Goal: Information Seeking & Learning: Learn about a topic

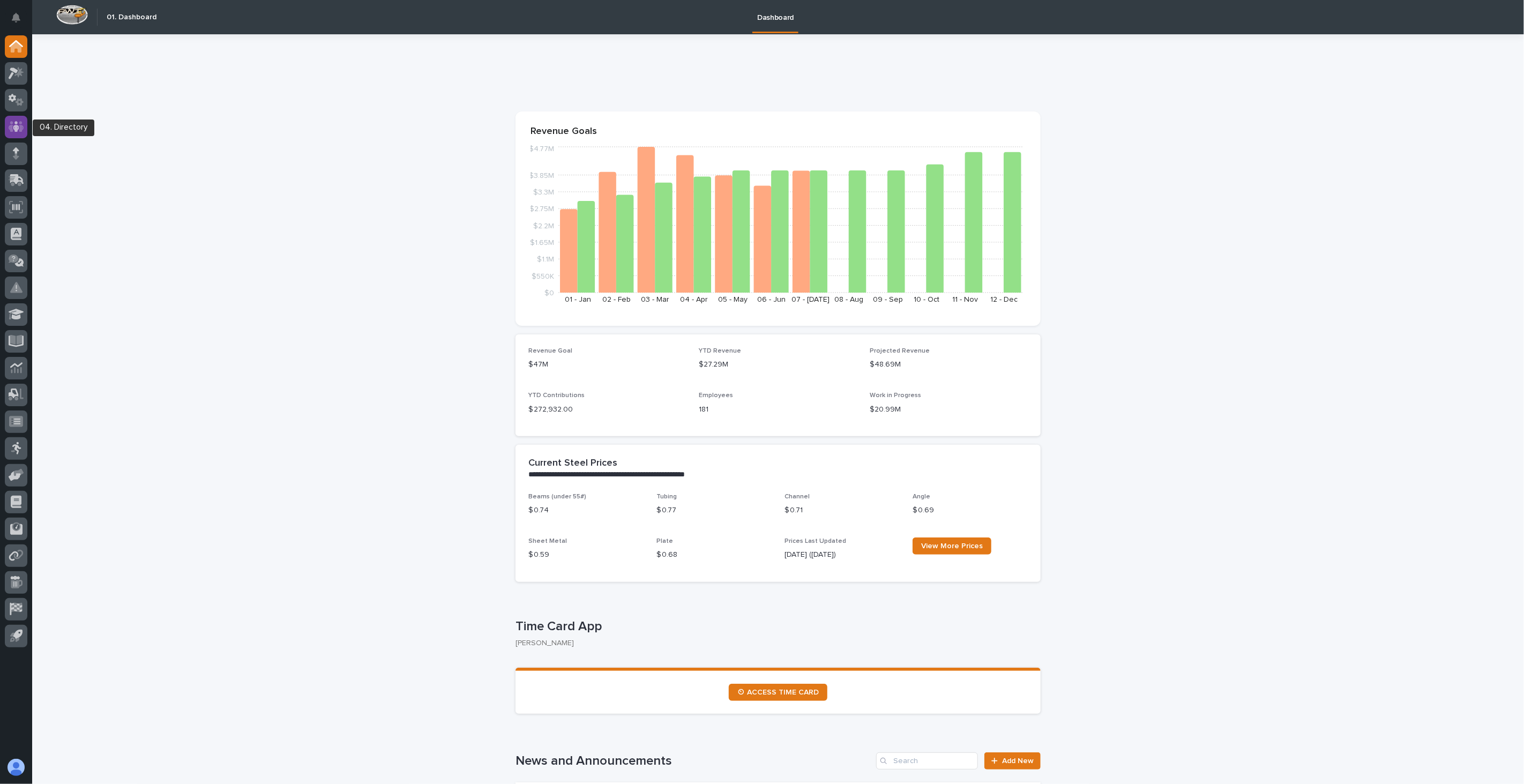
click at [18, 129] on icon at bounding box center [16, 126] width 7 height 11
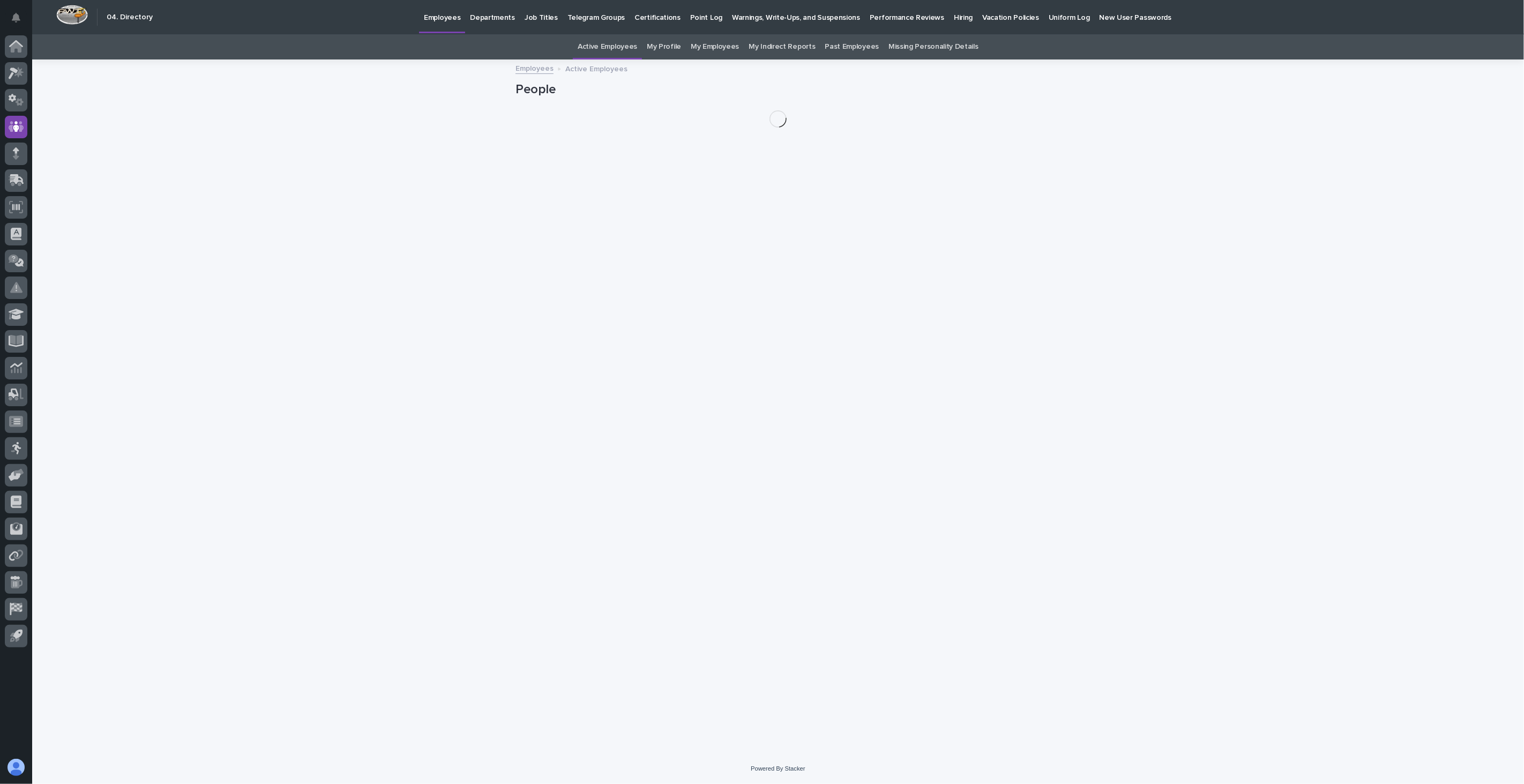
click at [954, 13] on p "Hiring" at bounding box center [963, 11] width 19 height 23
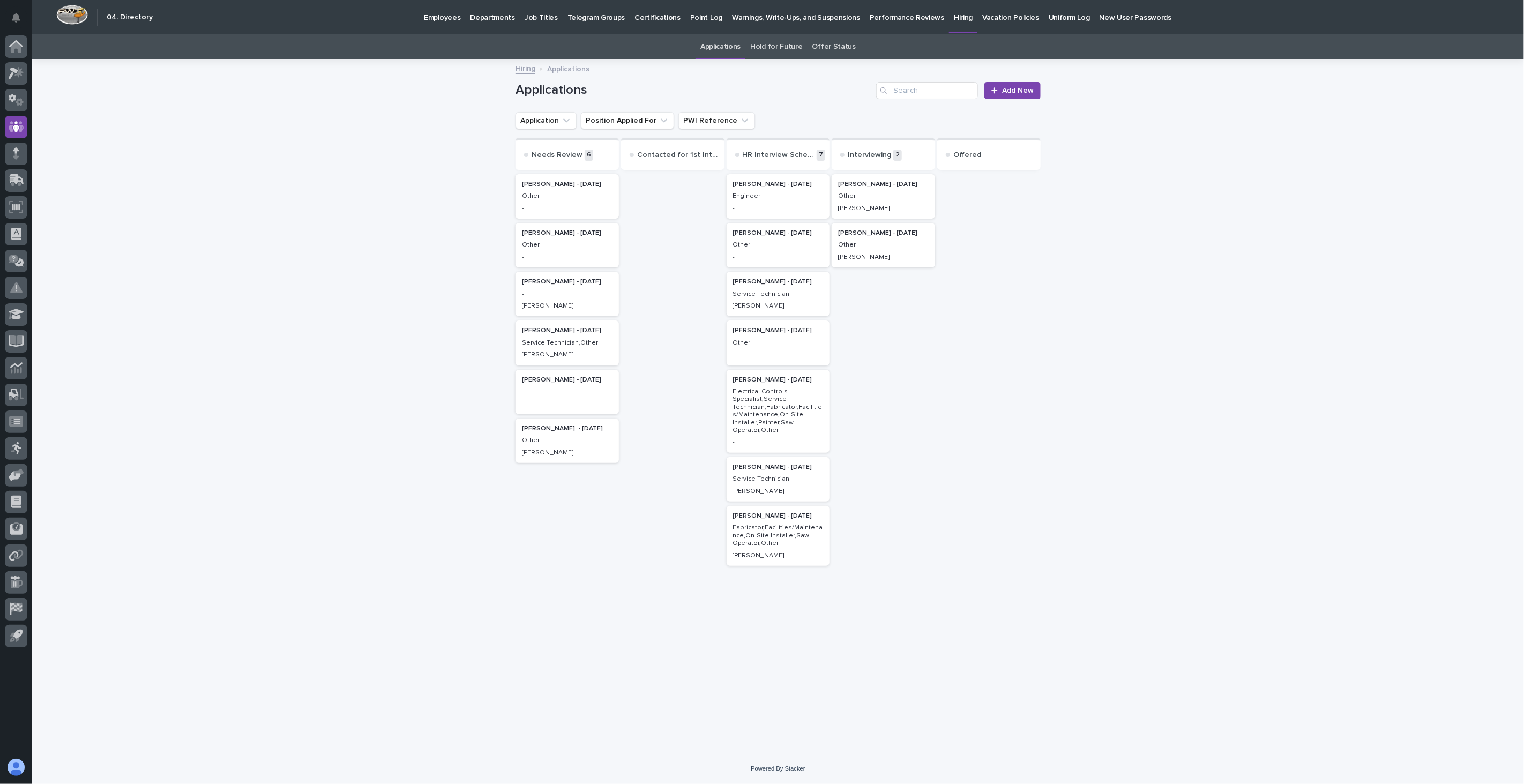
click at [564, 250] on div "[PERSON_NAME] - [DATE] Other -" at bounding box center [567, 245] width 103 height 45
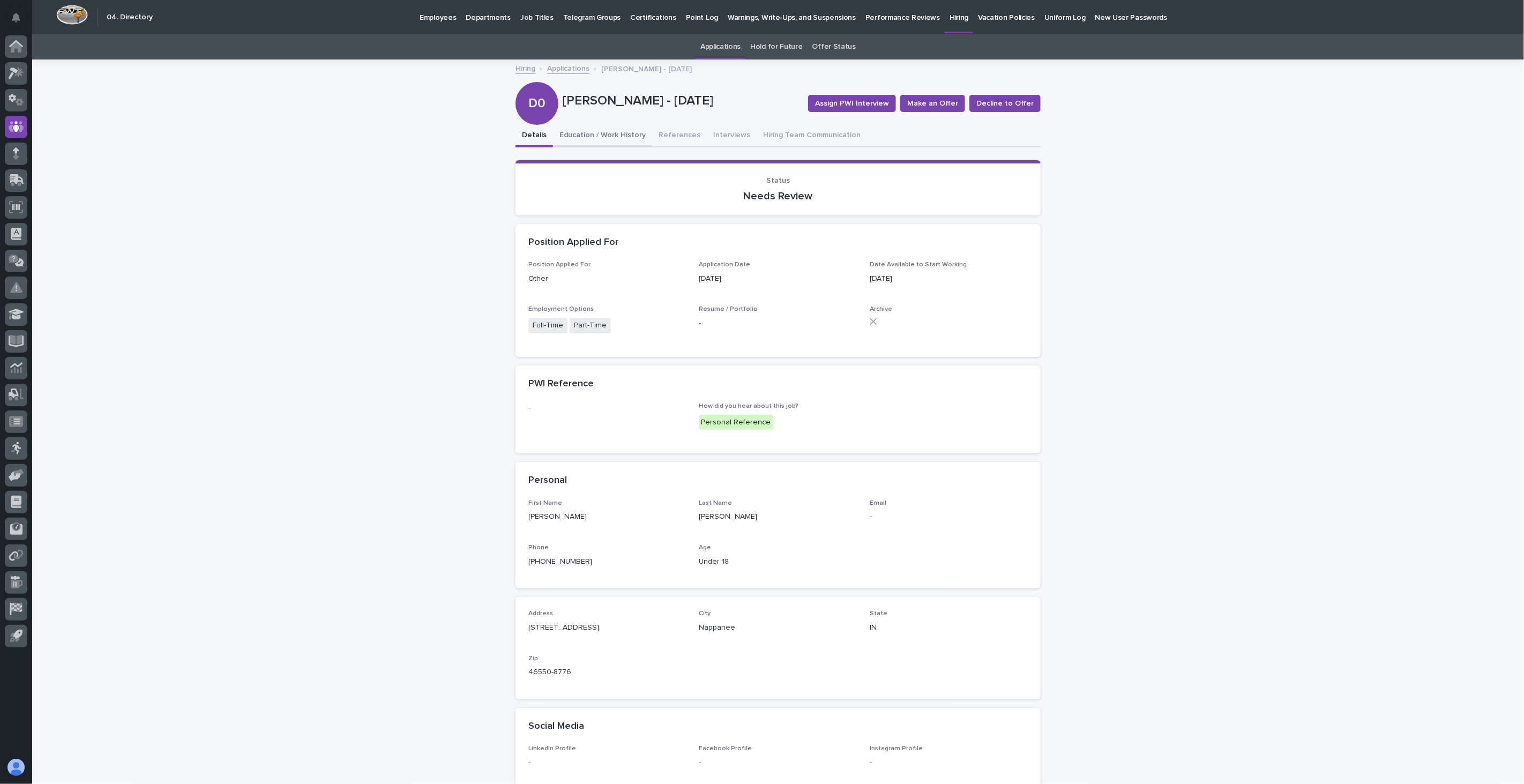
click at [614, 134] on button "Education / Work History" at bounding box center [602, 136] width 99 height 23
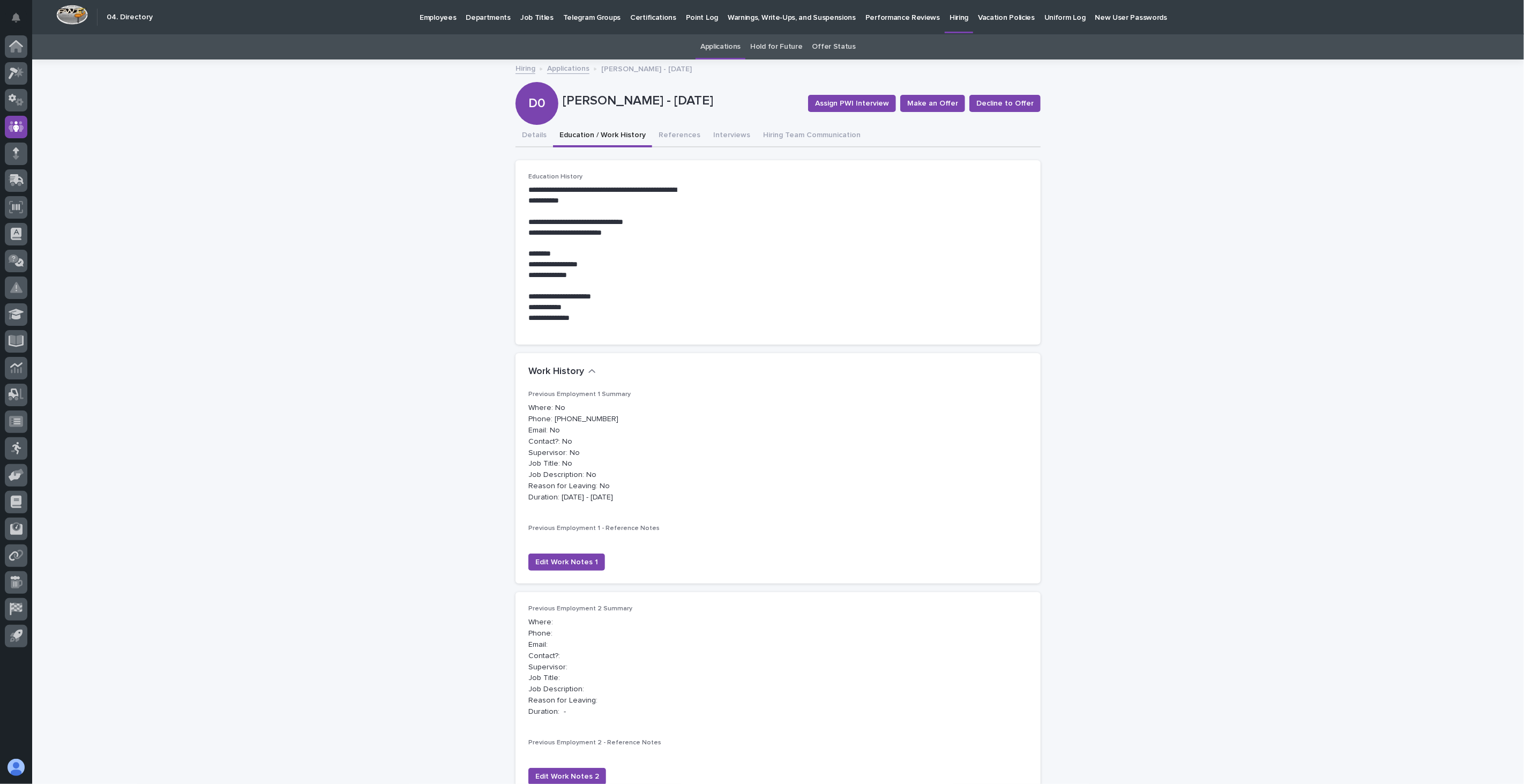
click at [572, 62] on link "Applications" at bounding box center [568, 68] width 42 height 12
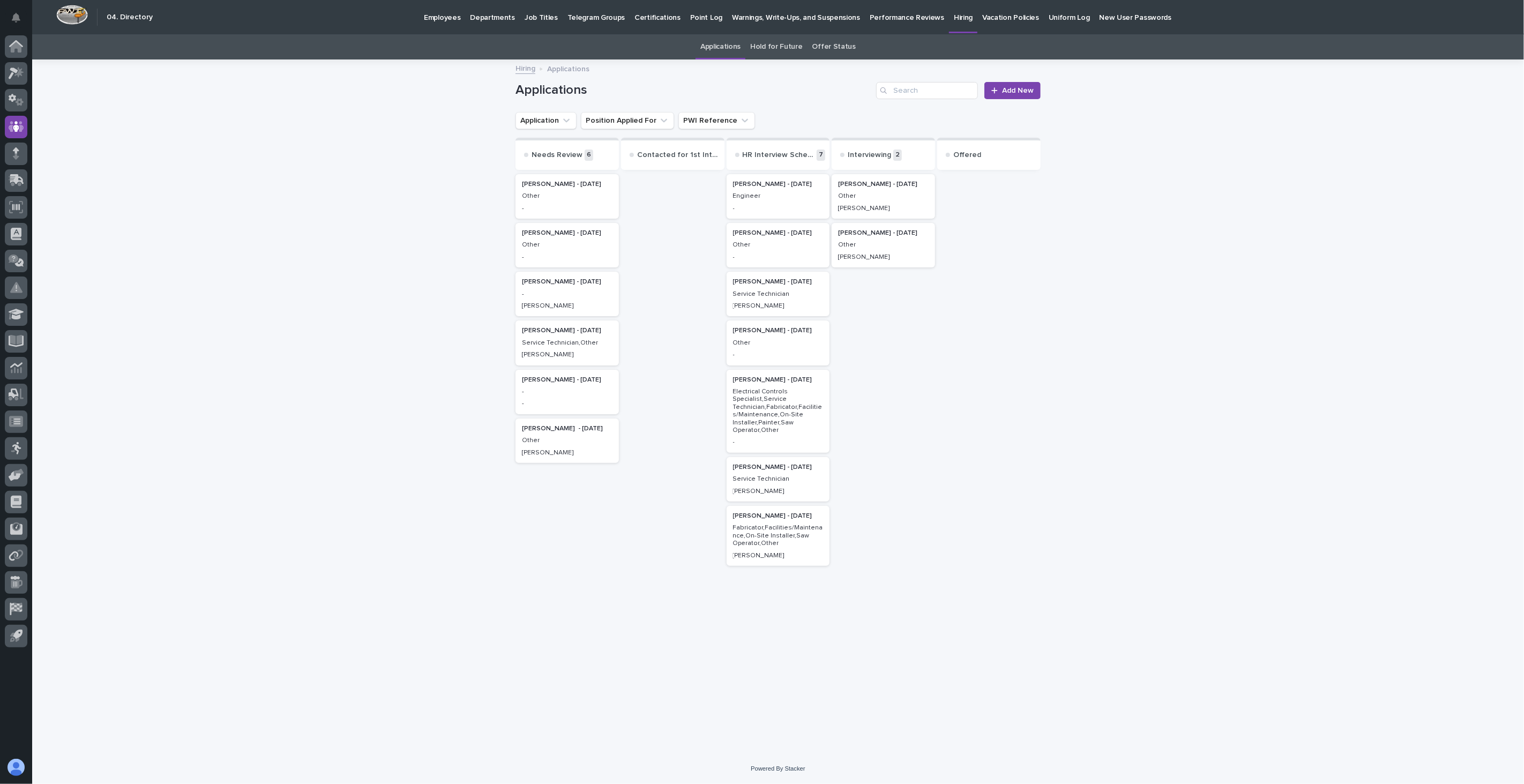
click at [556, 196] on p "Other" at bounding box center [567, 196] width 90 height 7
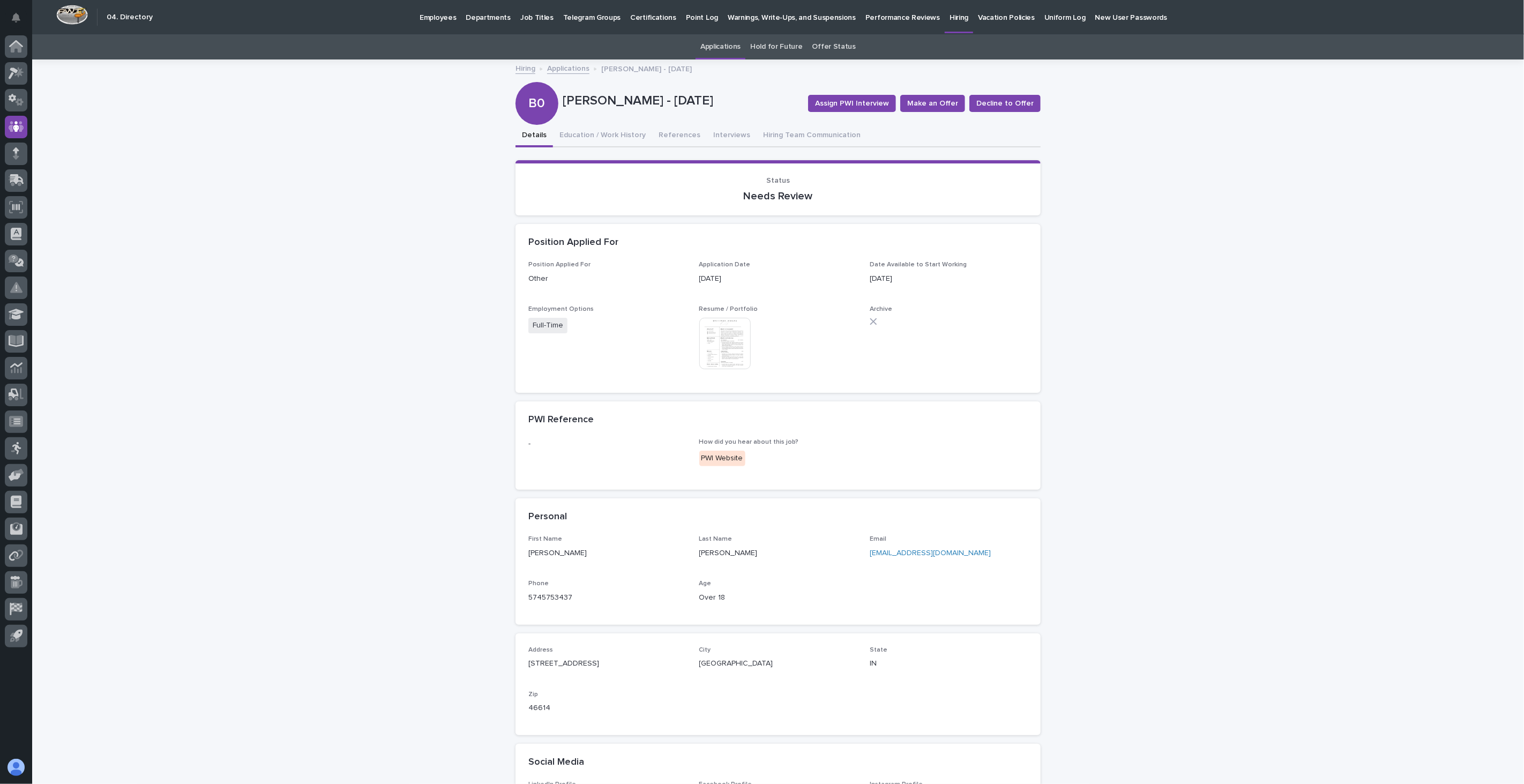
click at [726, 342] on img at bounding box center [725, 343] width 51 height 51
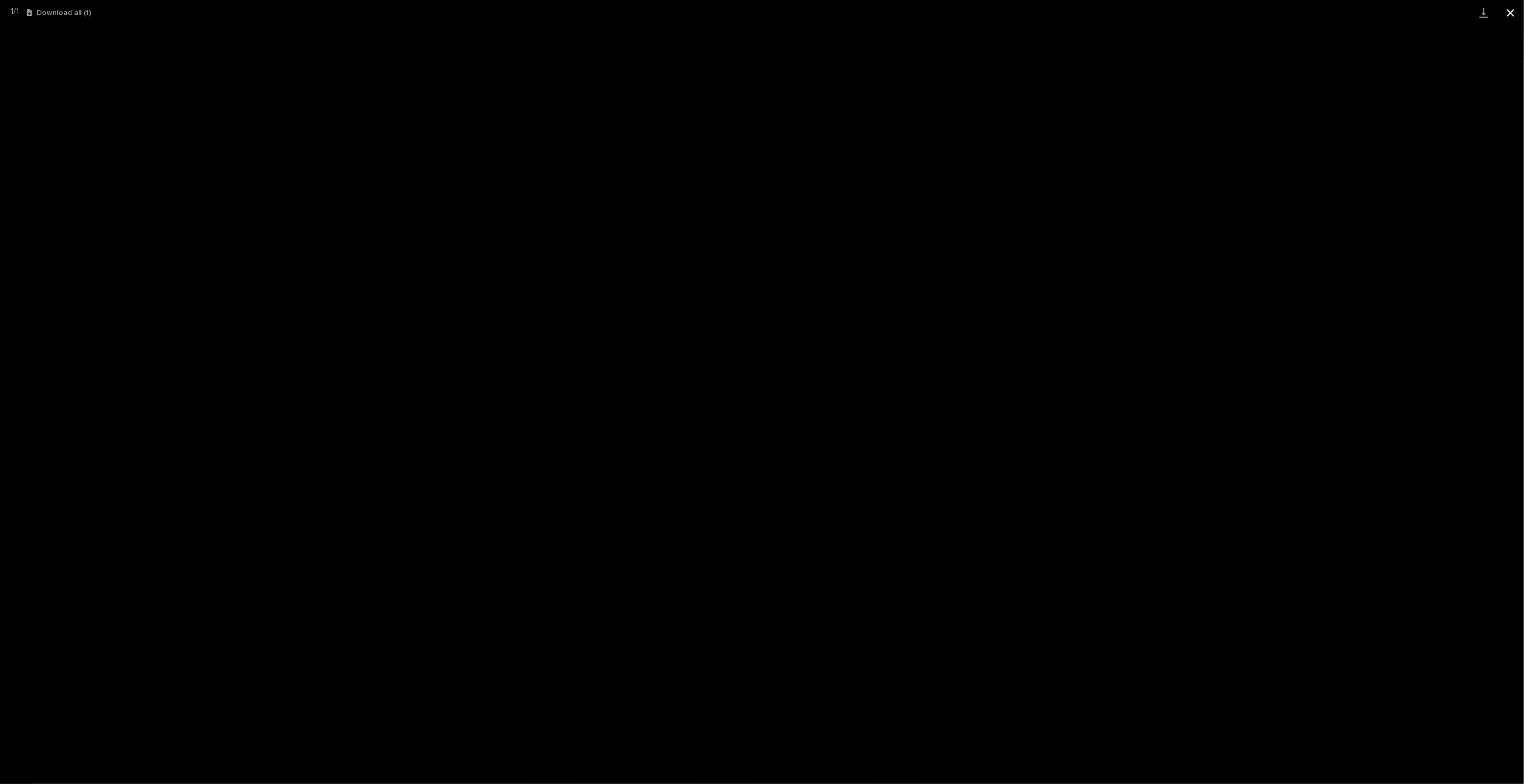
click at [1143, 13] on button "Close gallery" at bounding box center [1511, 12] width 27 height 25
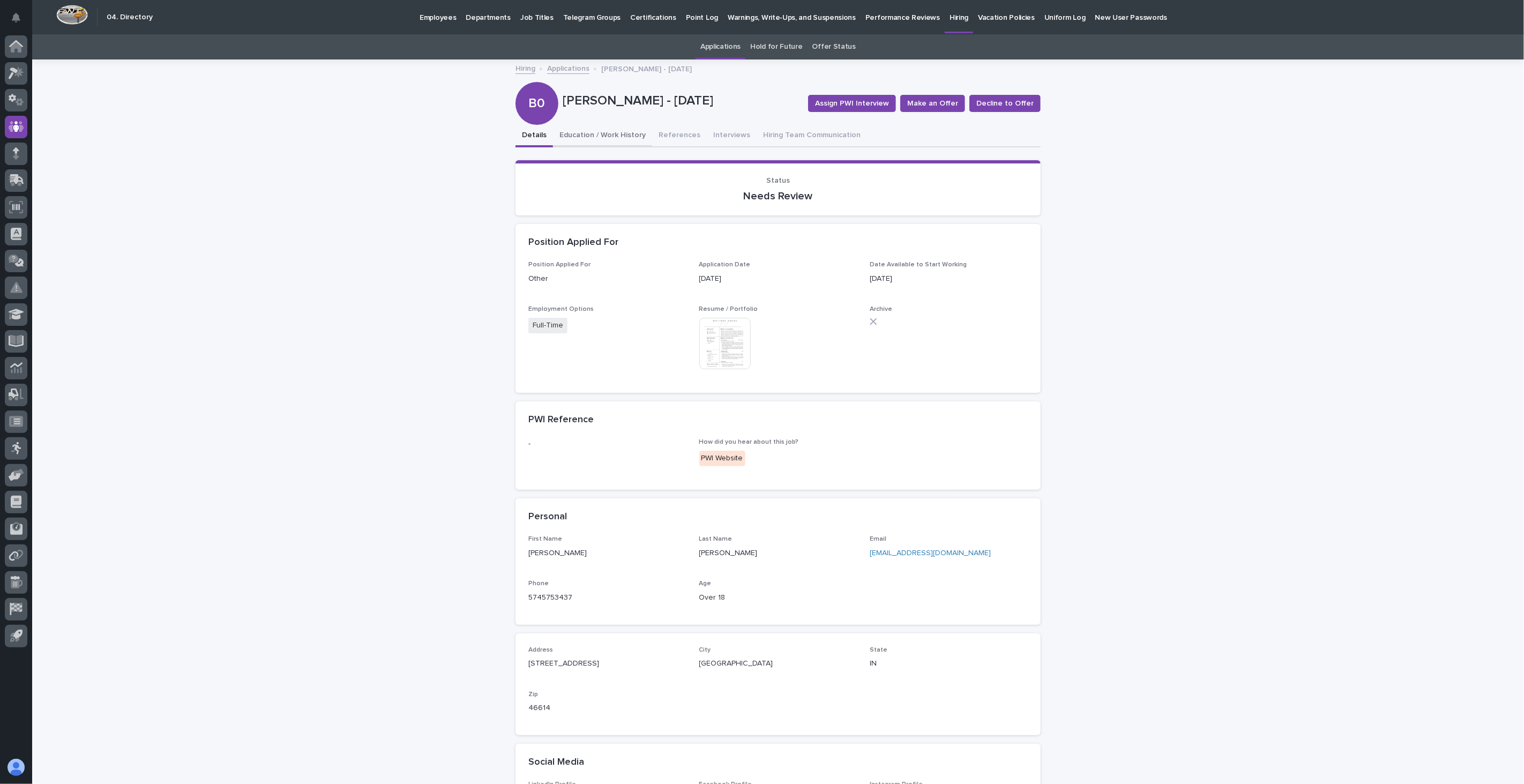
click at [614, 134] on button "Education / Work History" at bounding box center [602, 136] width 99 height 23
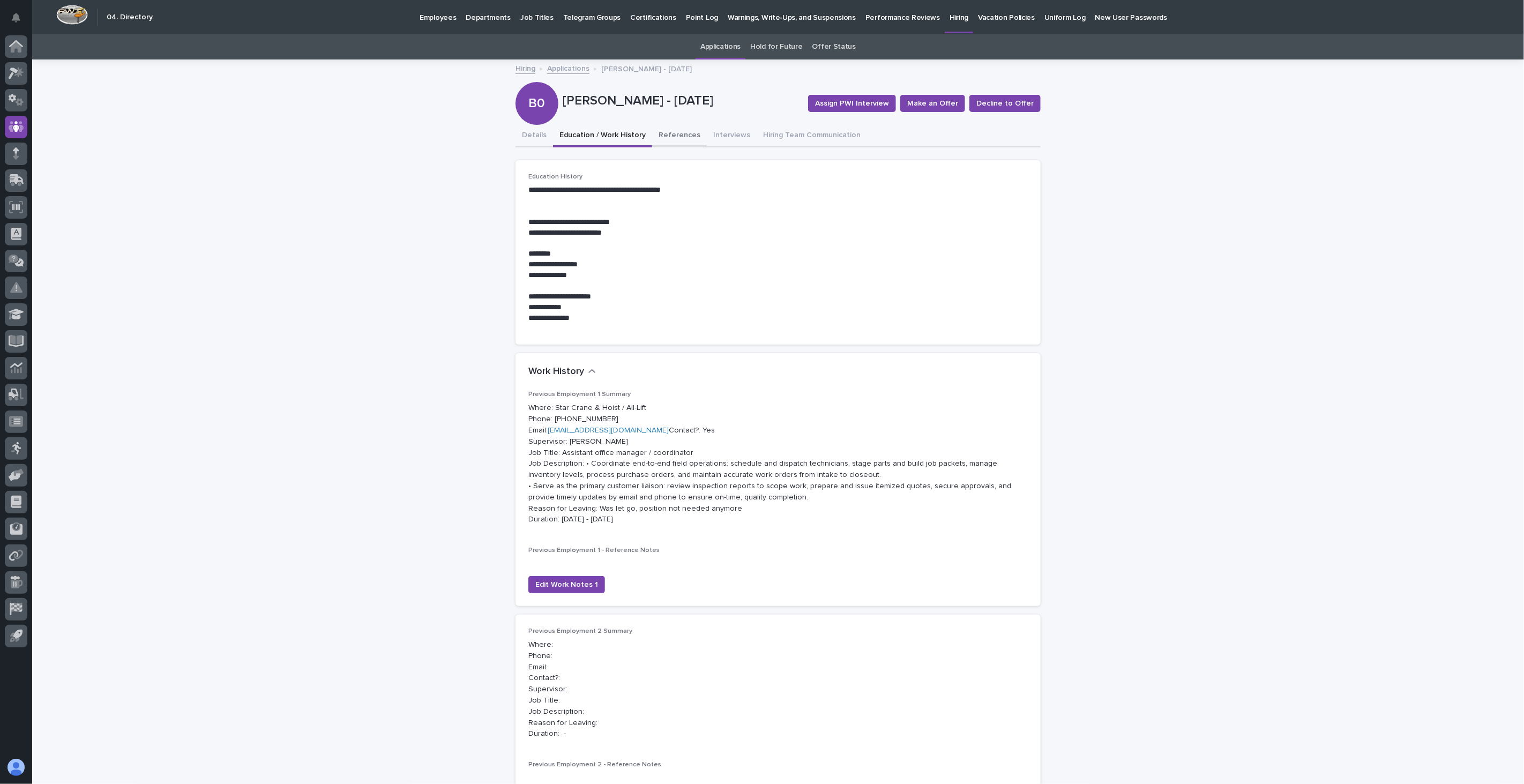
click at [674, 130] on button "References" at bounding box center [679, 136] width 54 height 23
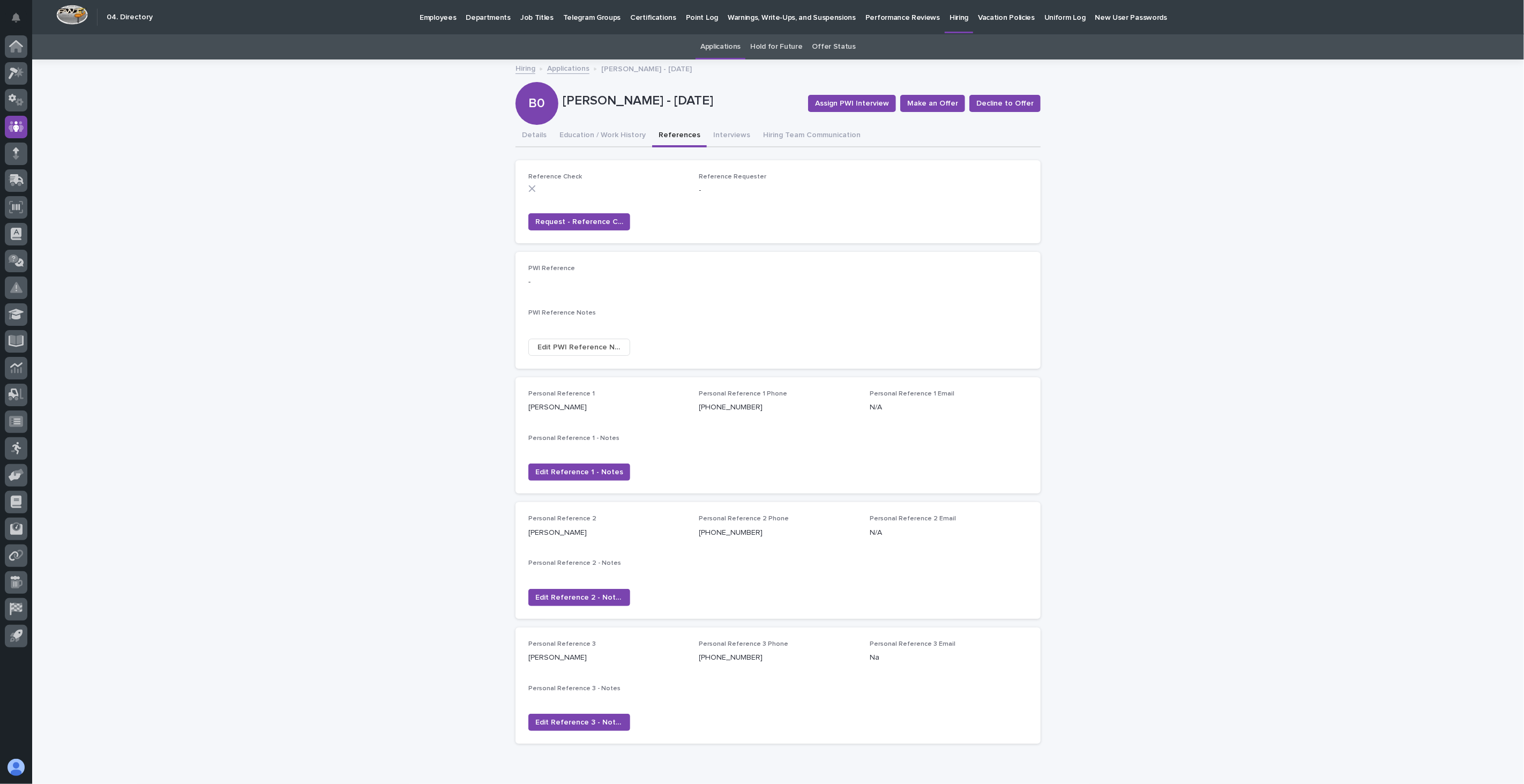
click at [565, 68] on link "Applications" at bounding box center [568, 68] width 42 height 12
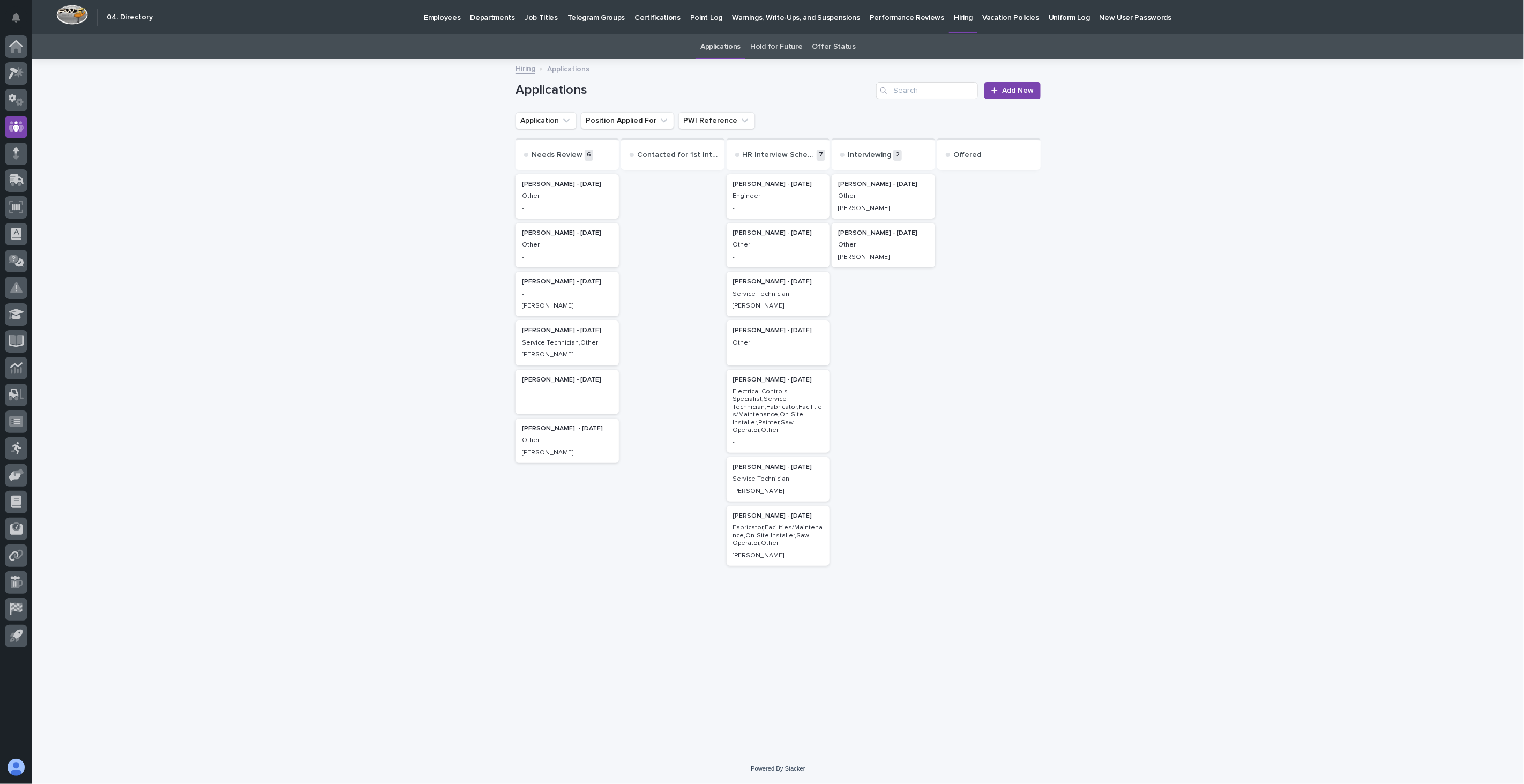
click at [832, 49] on link "Offer Status" at bounding box center [834, 46] width 43 height 25
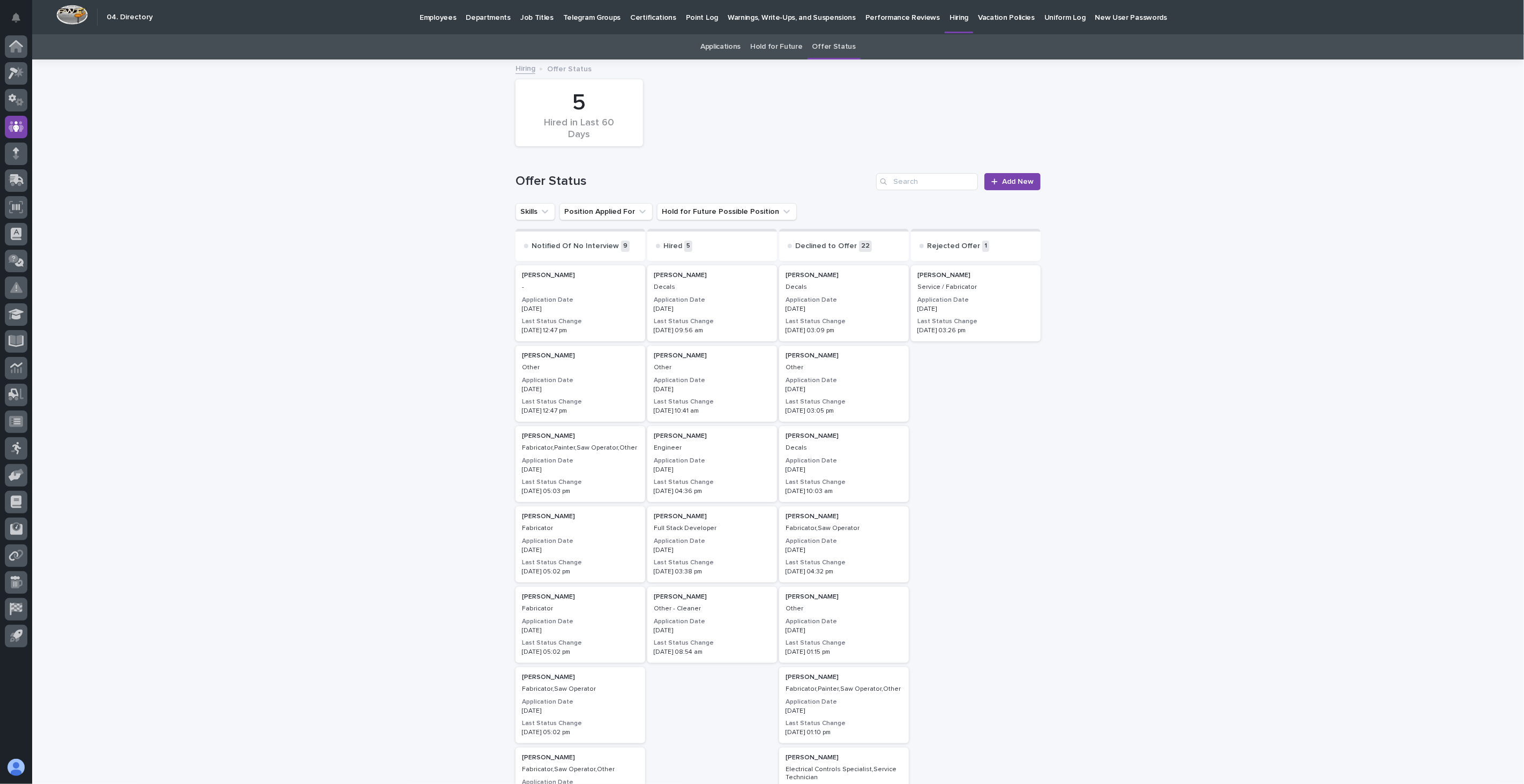
click at [729, 45] on link "Applications" at bounding box center [721, 46] width 40 height 25
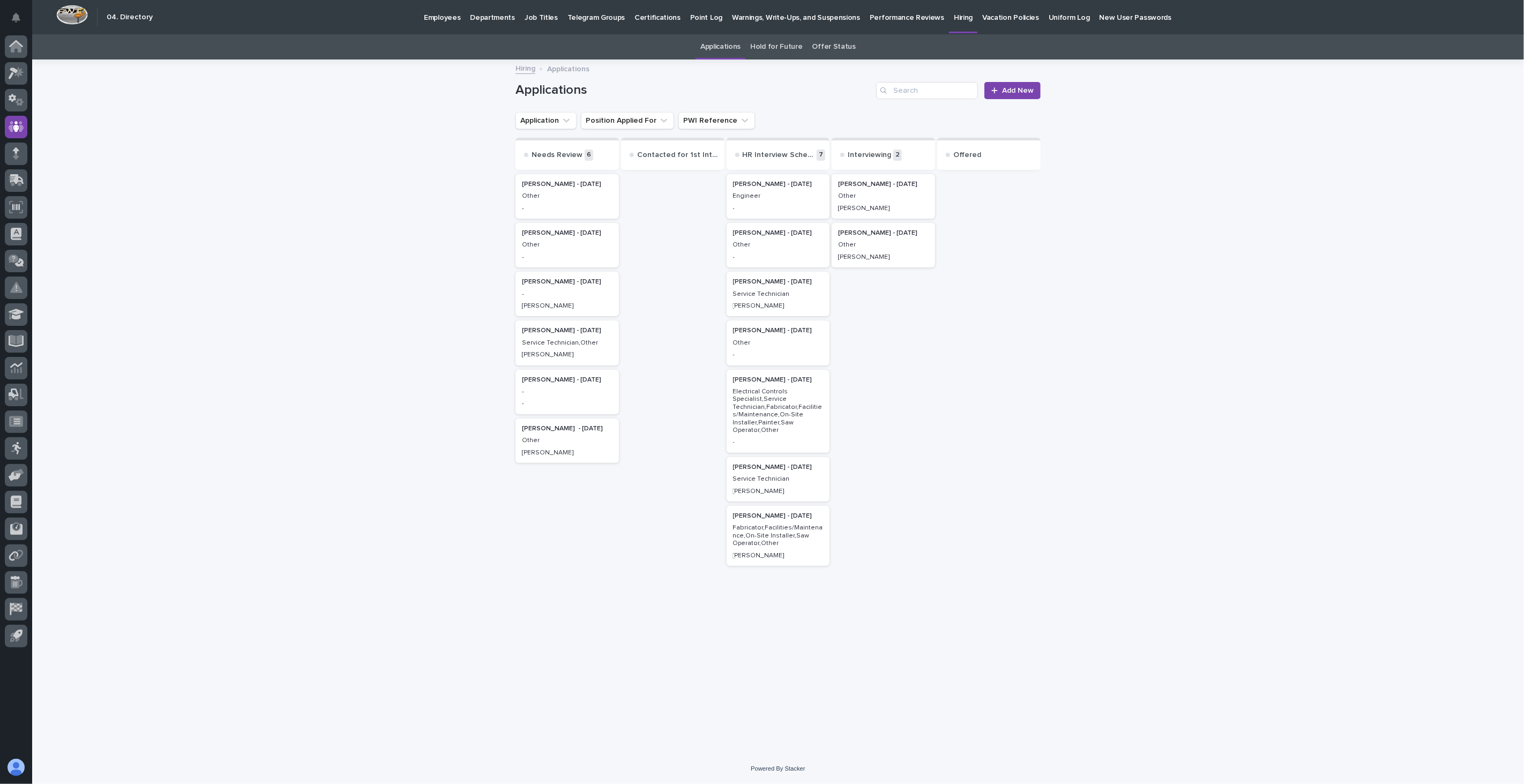
click at [448, 21] on p "Employees" at bounding box center [442, 11] width 37 height 23
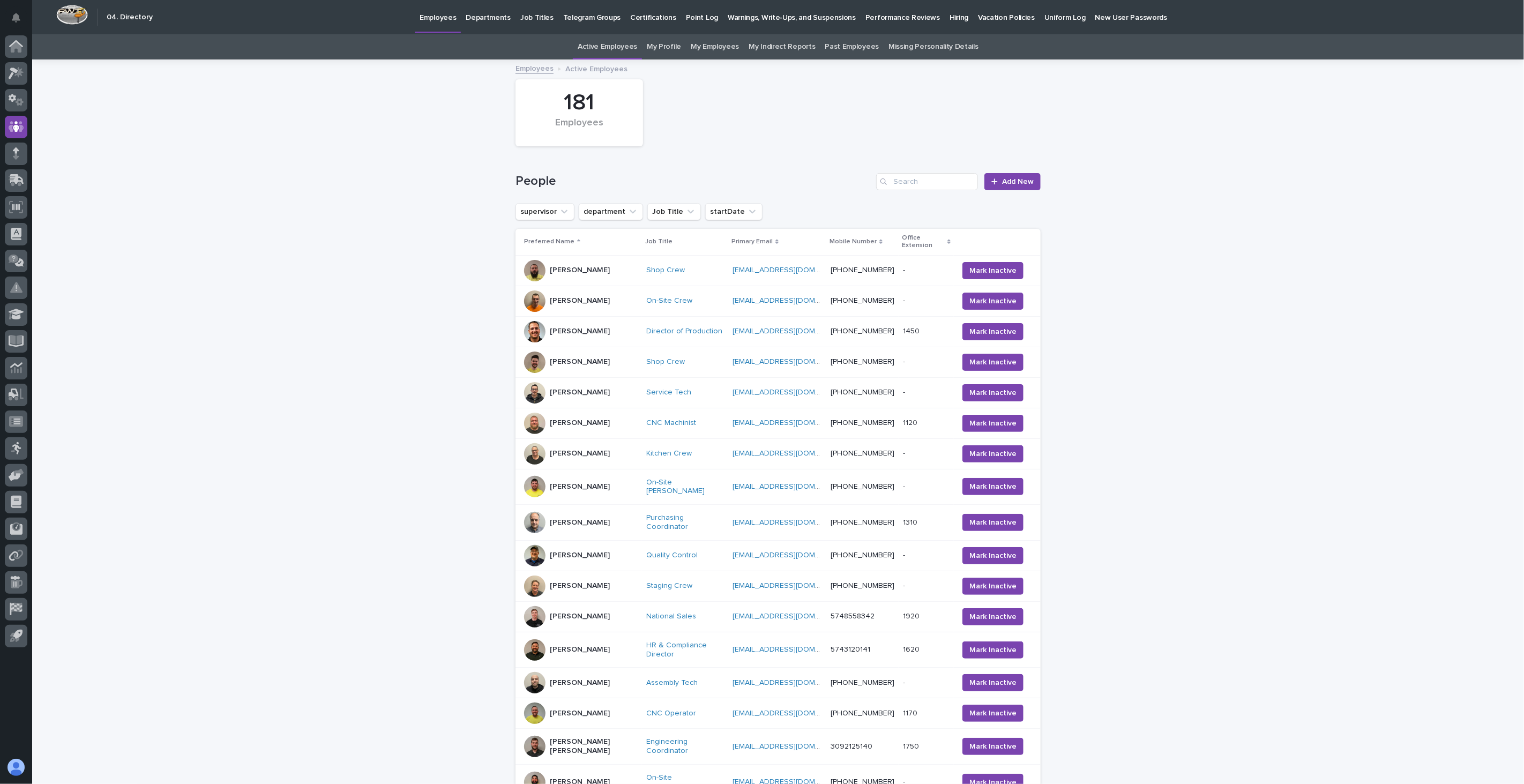
click at [560, 266] on p "[PERSON_NAME]" at bounding box center [580, 270] width 60 height 9
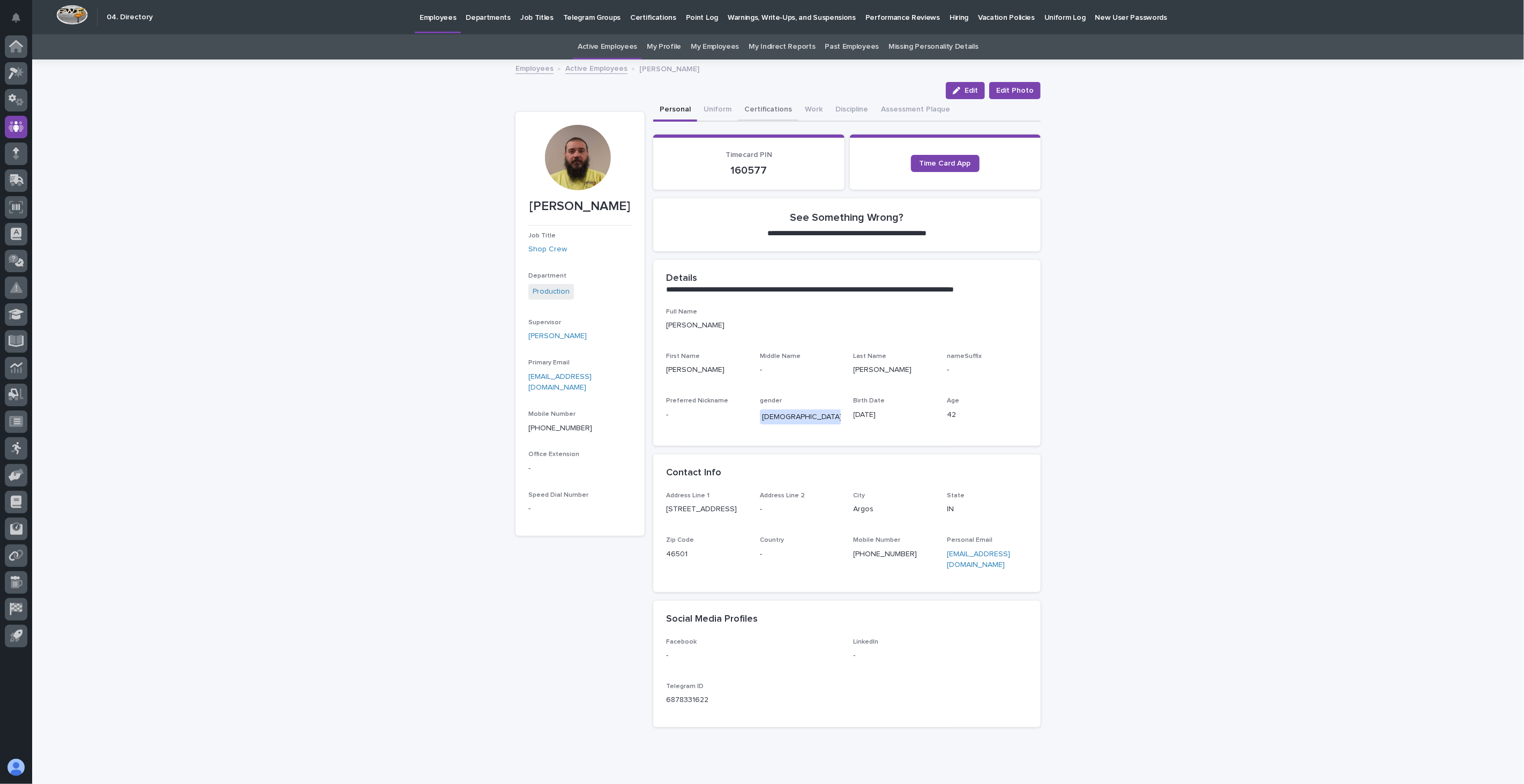
click at [780, 110] on button "Certifications" at bounding box center [768, 110] width 60 height 23
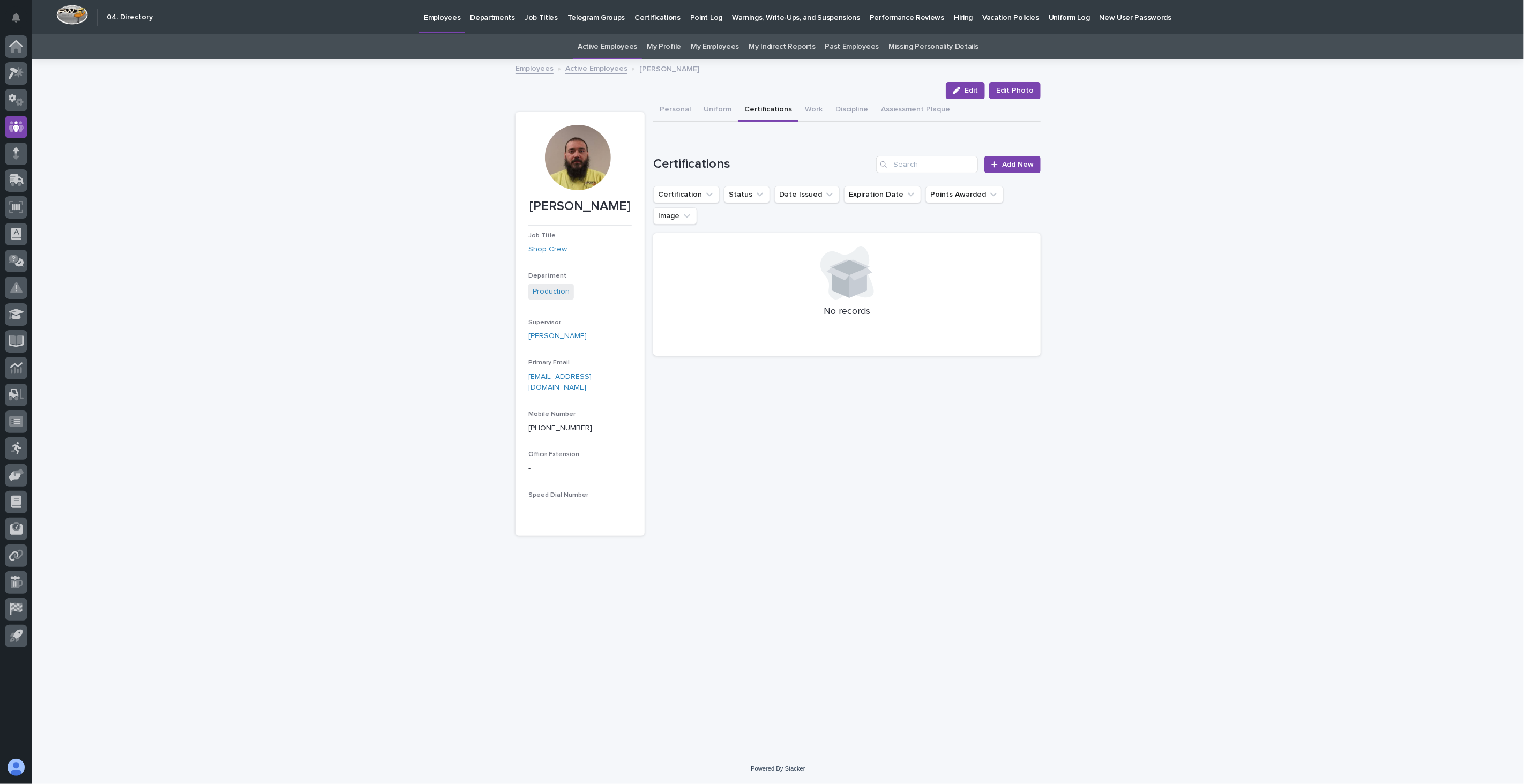
click at [583, 68] on link "Active Employees" at bounding box center [597, 68] width 62 height 12
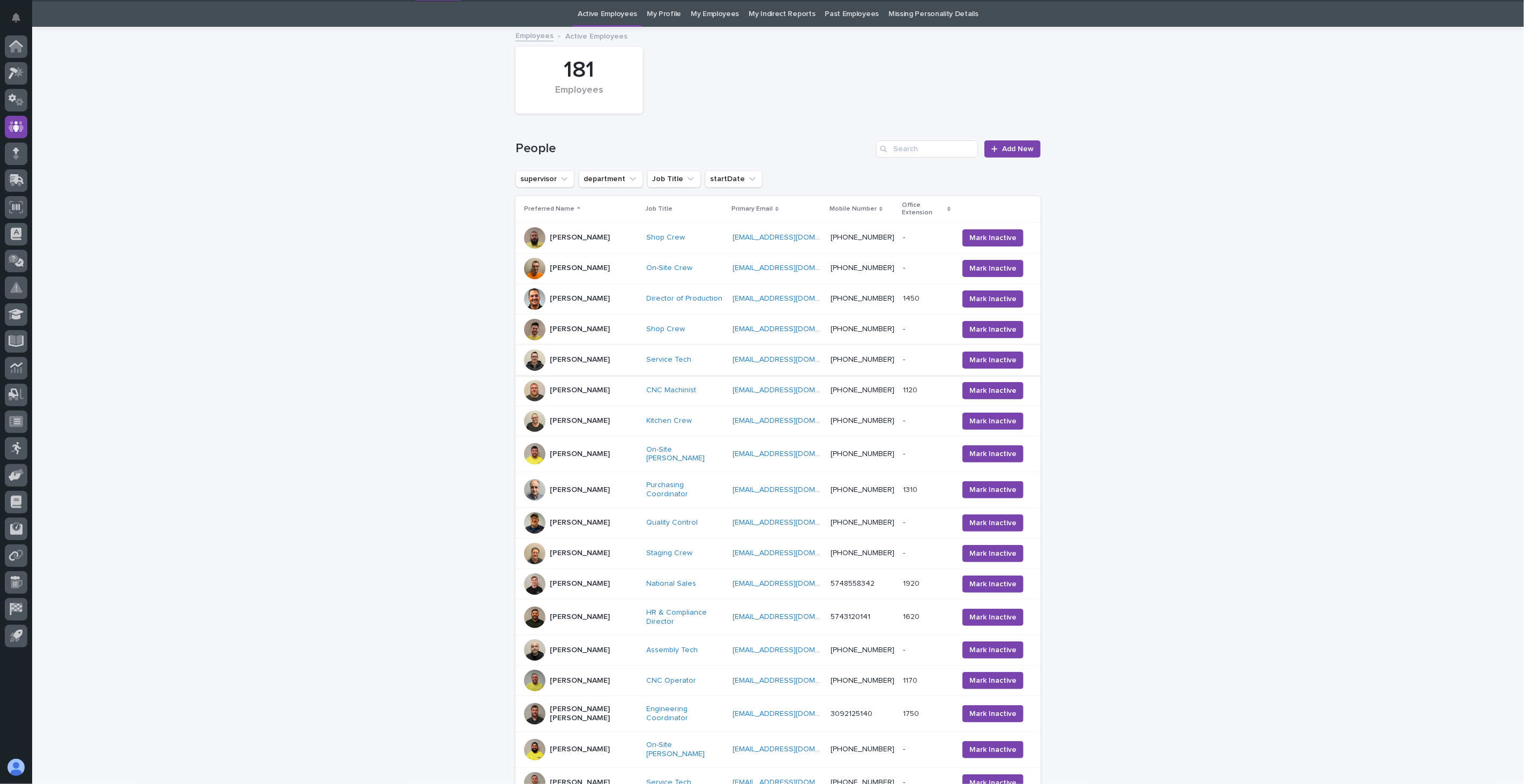
scroll to position [34, 0]
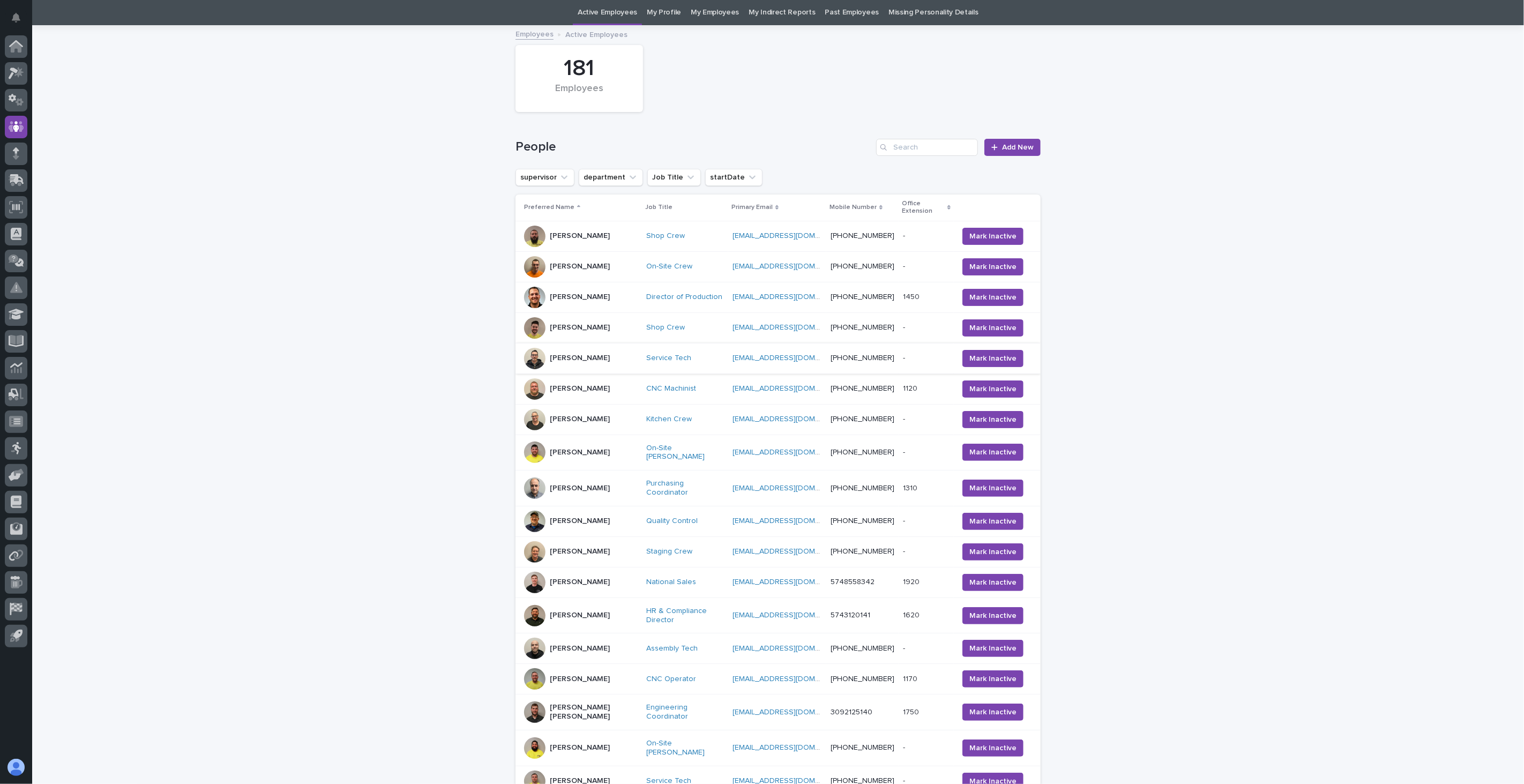
click at [591, 640] on div "[PERSON_NAME]" at bounding box center [580, 679] width 60 height 18
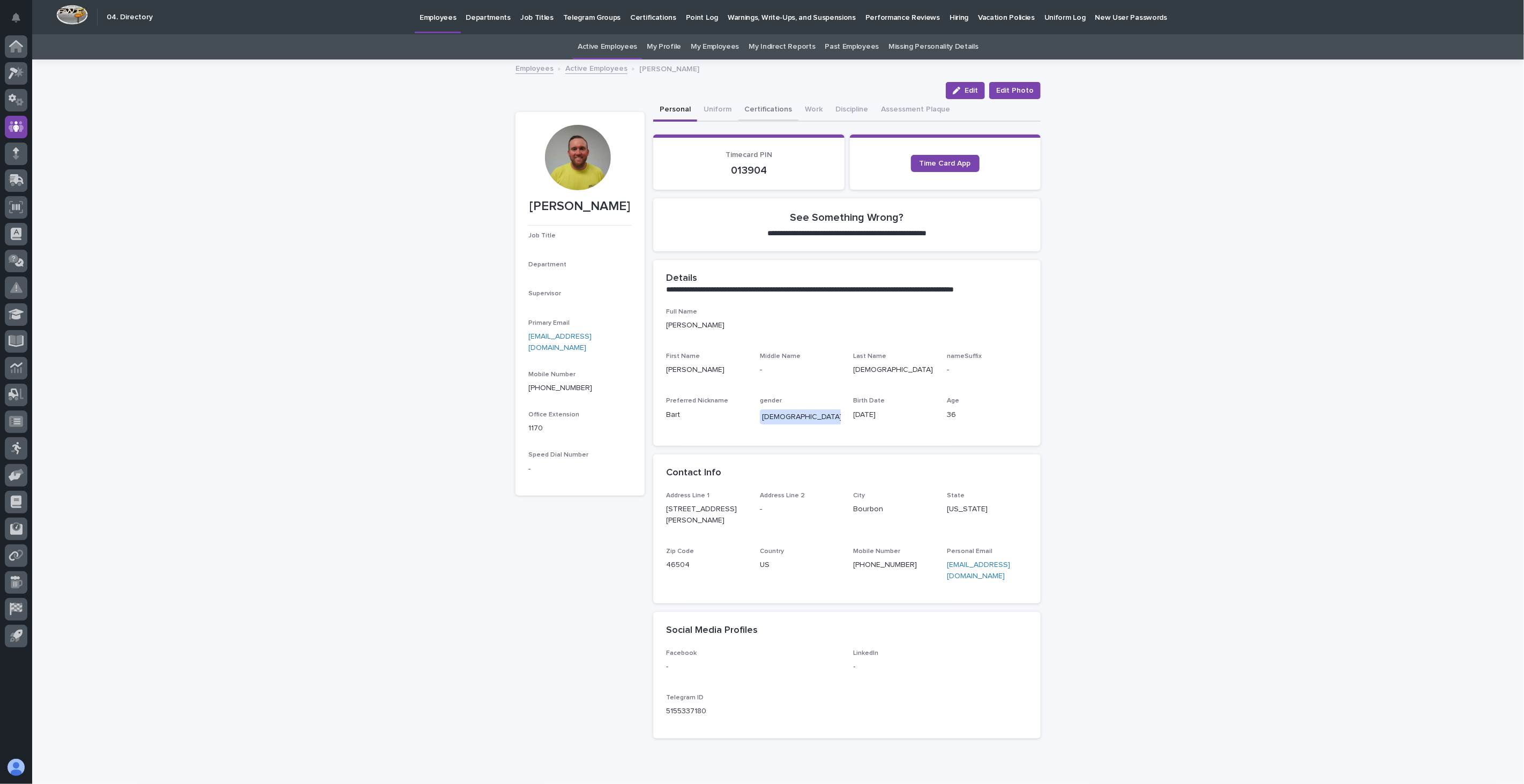
click at [753, 111] on button "Certifications" at bounding box center [768, 110] width 60 height 23
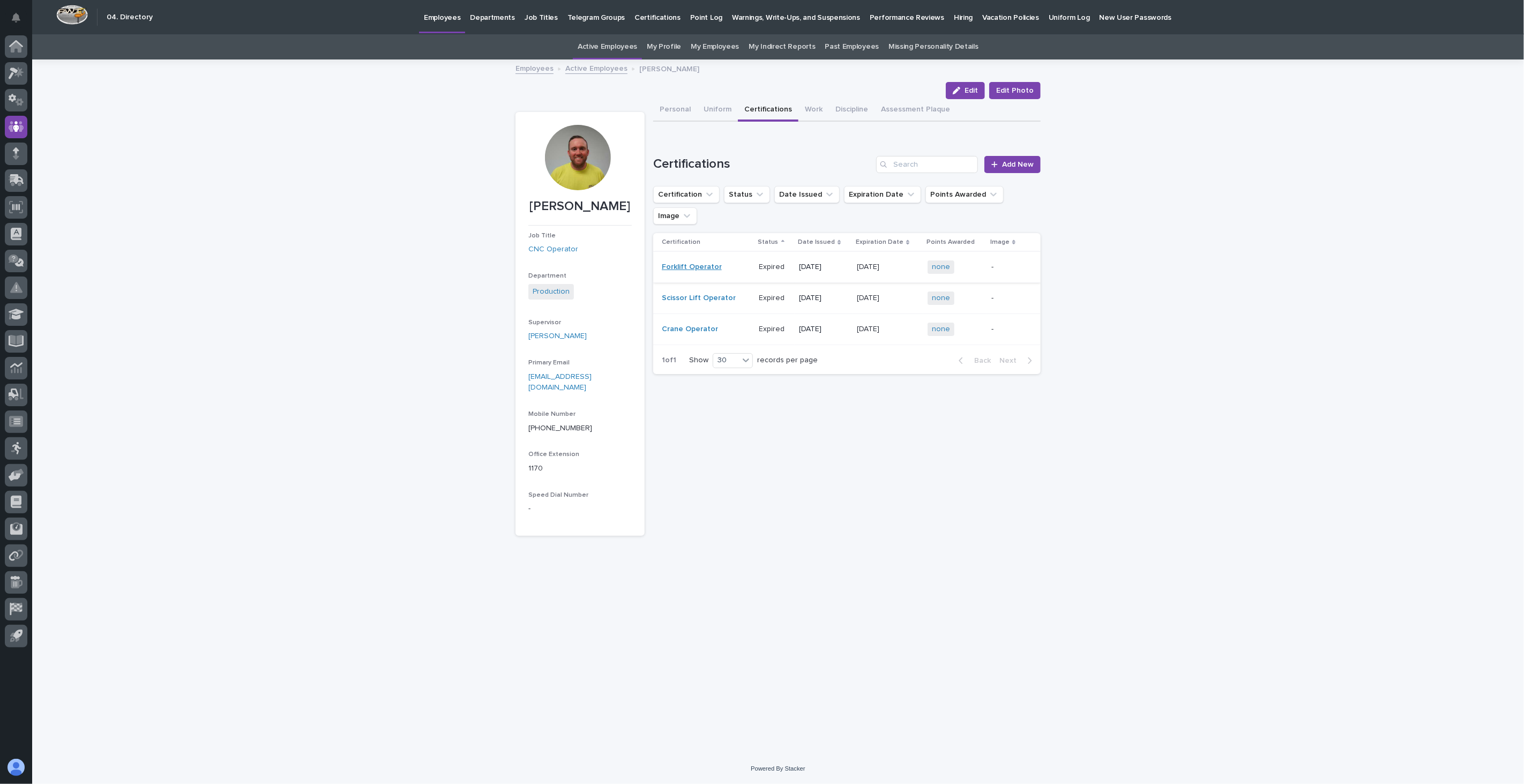
click at [703, 263] on link "Forklift Operator" at bounding box center [692, 267] width 60 height 9
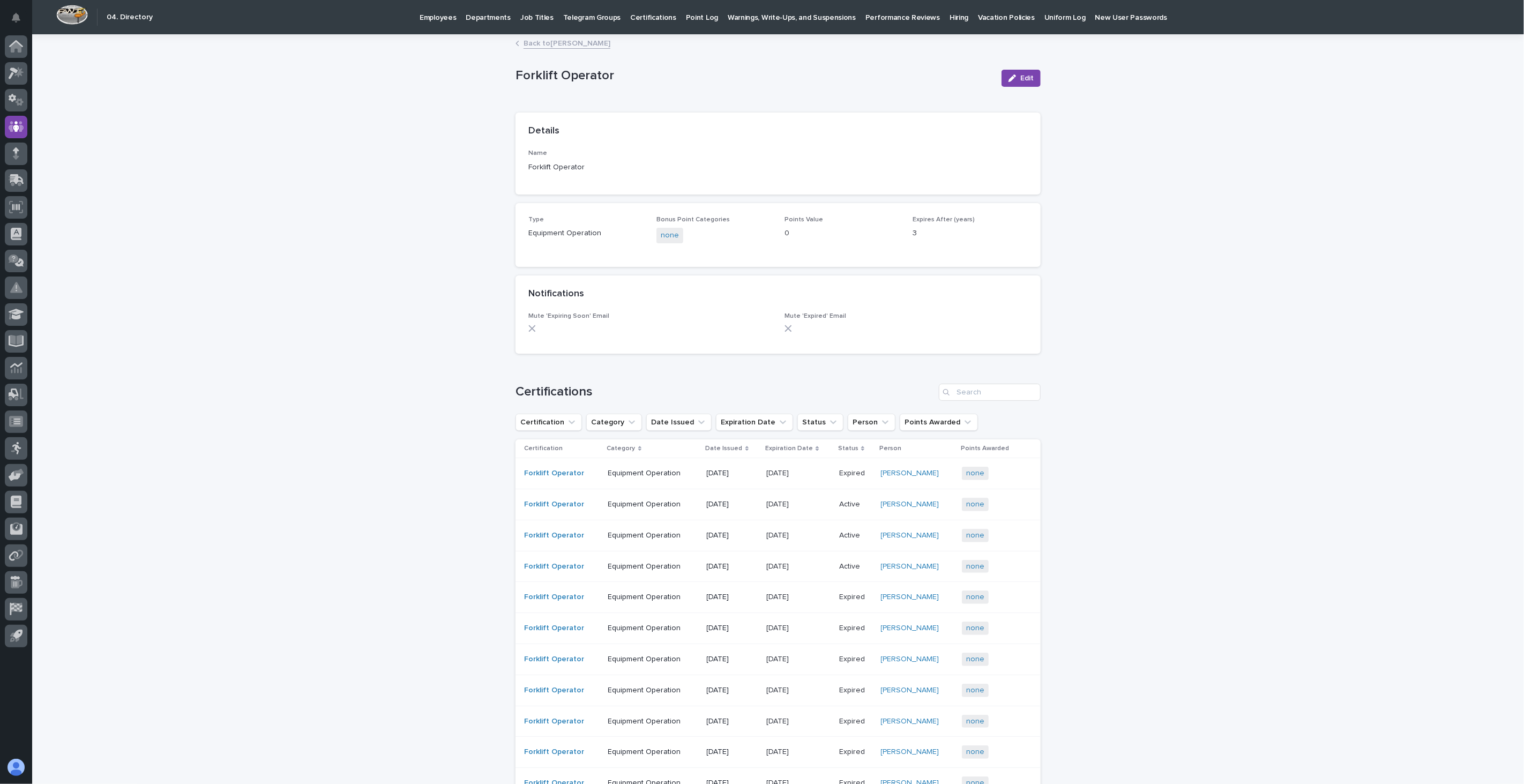
click at [545, 46] on link "Back to [PERSON_NAME]" at bounding box center [567, 43] width 87 height 12
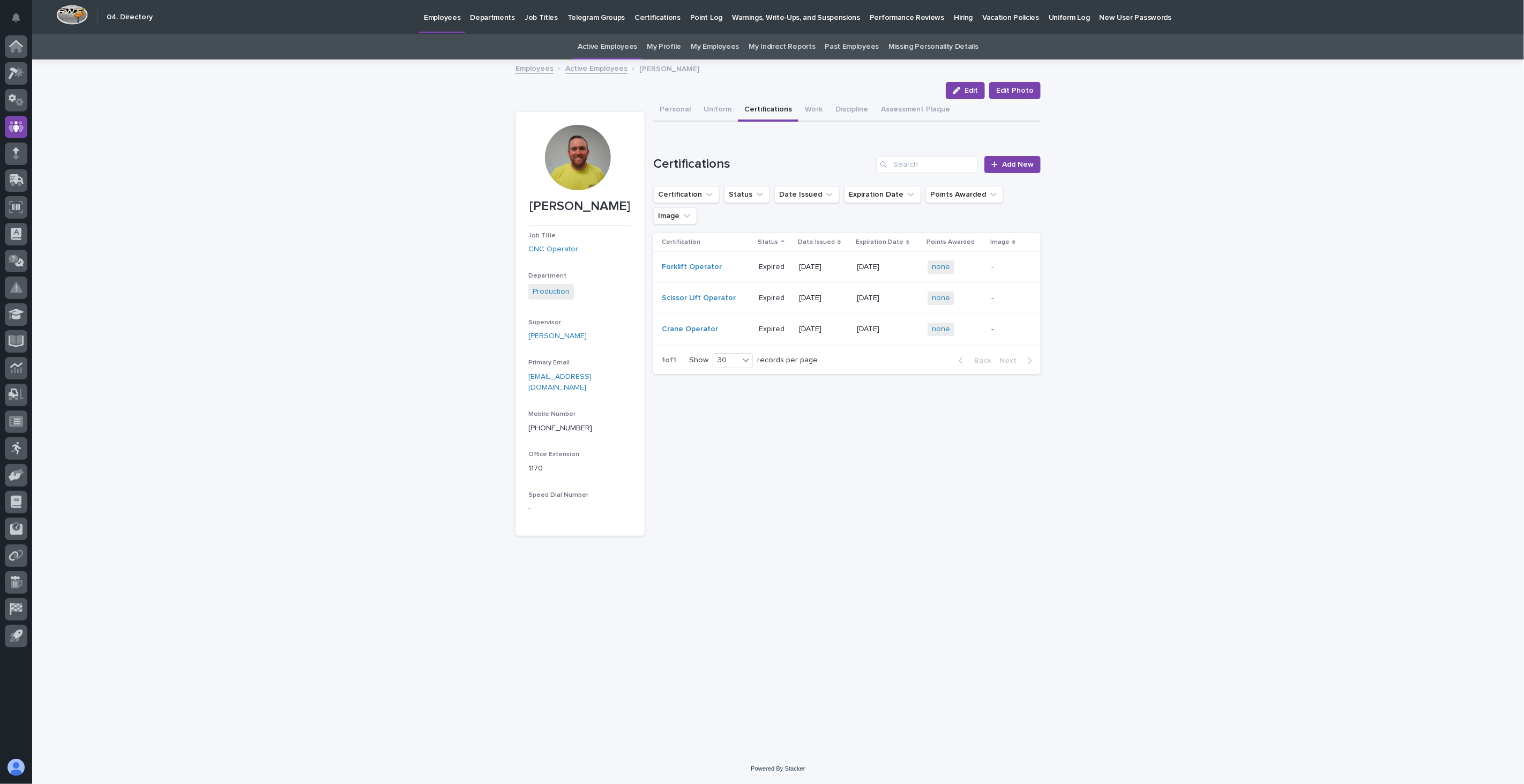
click at [582, 72] on link "Active Employees" at bounding box center [597, 68] width 62 height 12
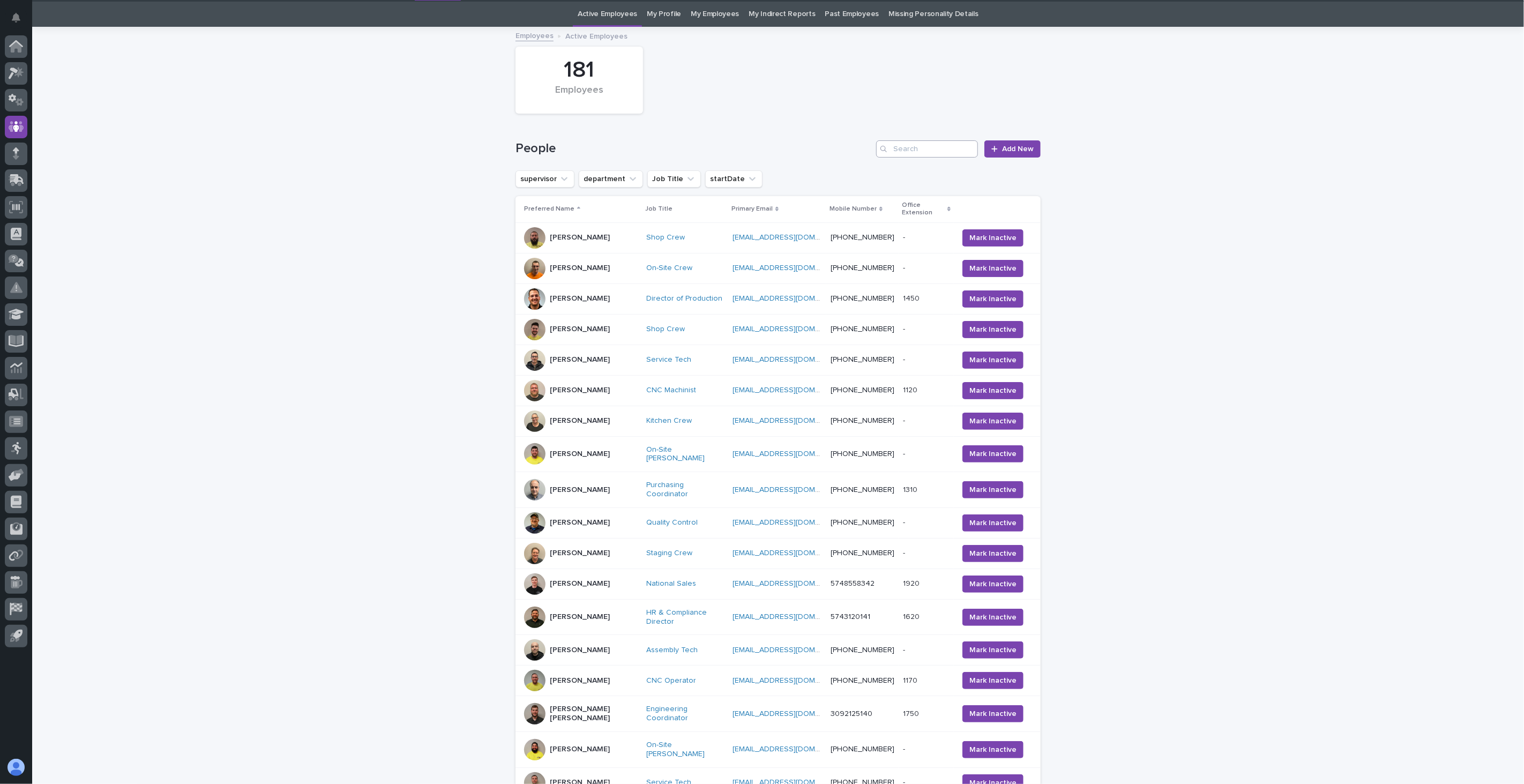
scroll to position [34, 0]
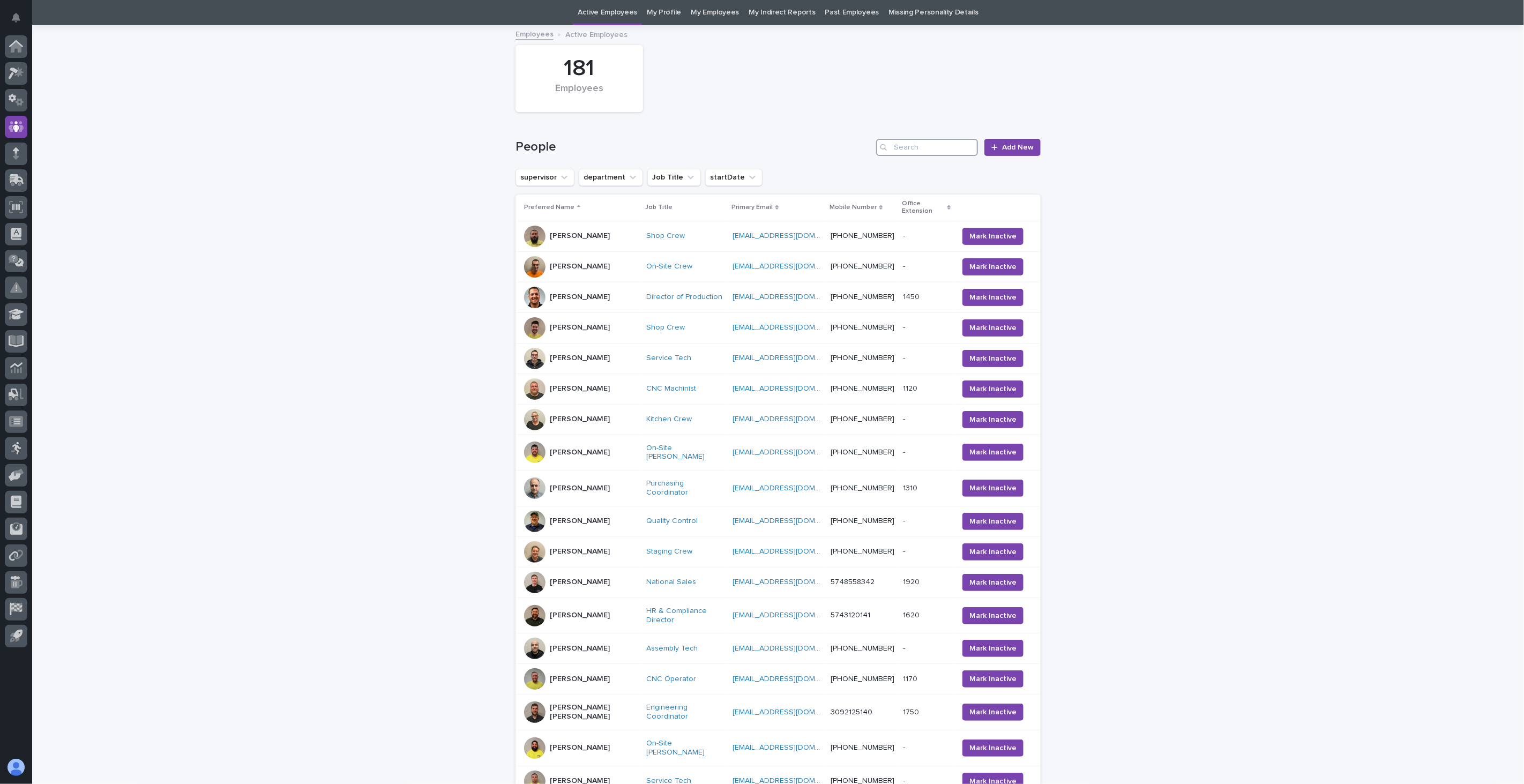
click at [921, 149] on input "Search" at bounding box center [927, 147] width 102 height 17
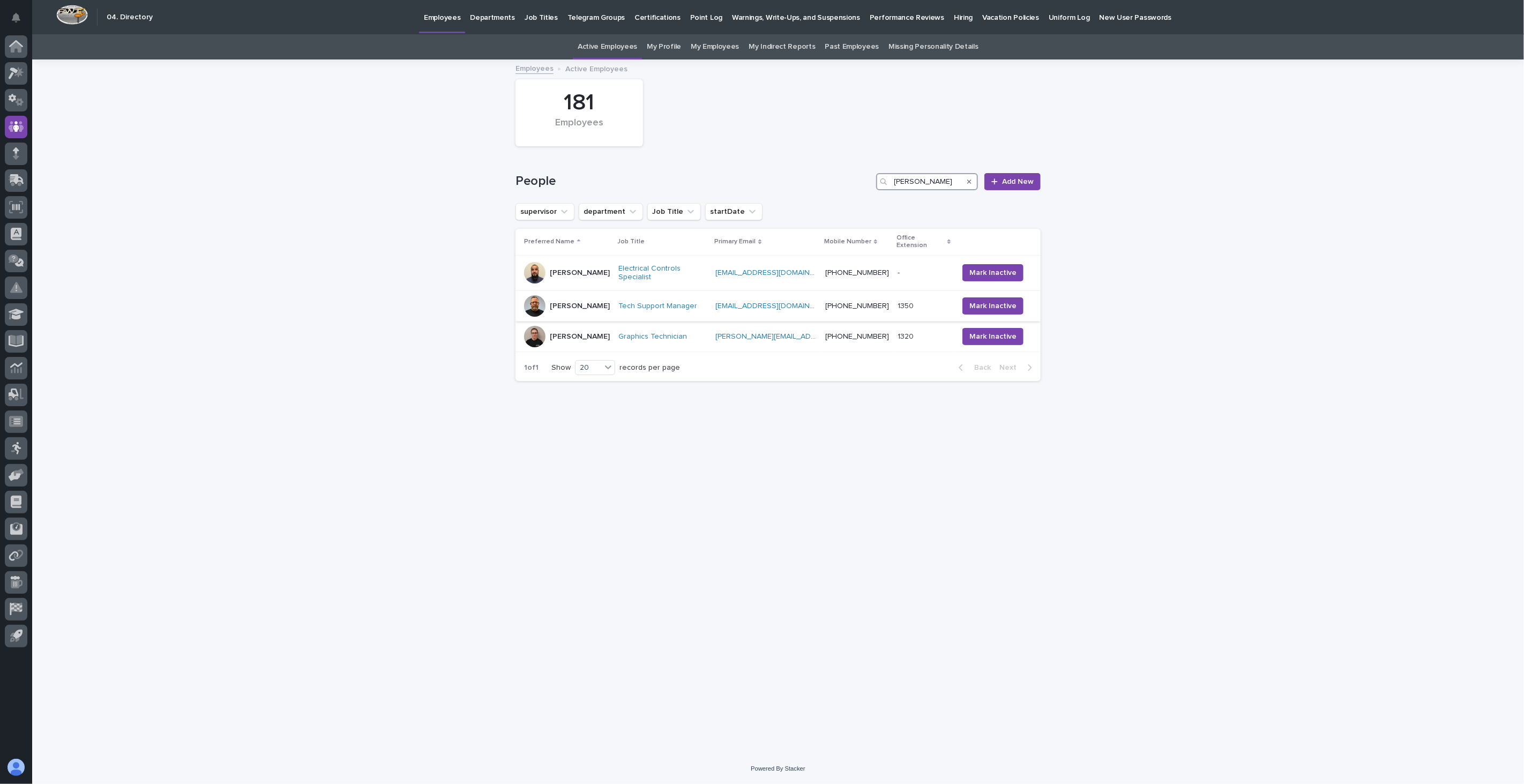
type input "[PERSON_NAME]"
click at [596, 297] on div "[PERSON_NAME]" at bounding box center [567, 305] width 86 height 21
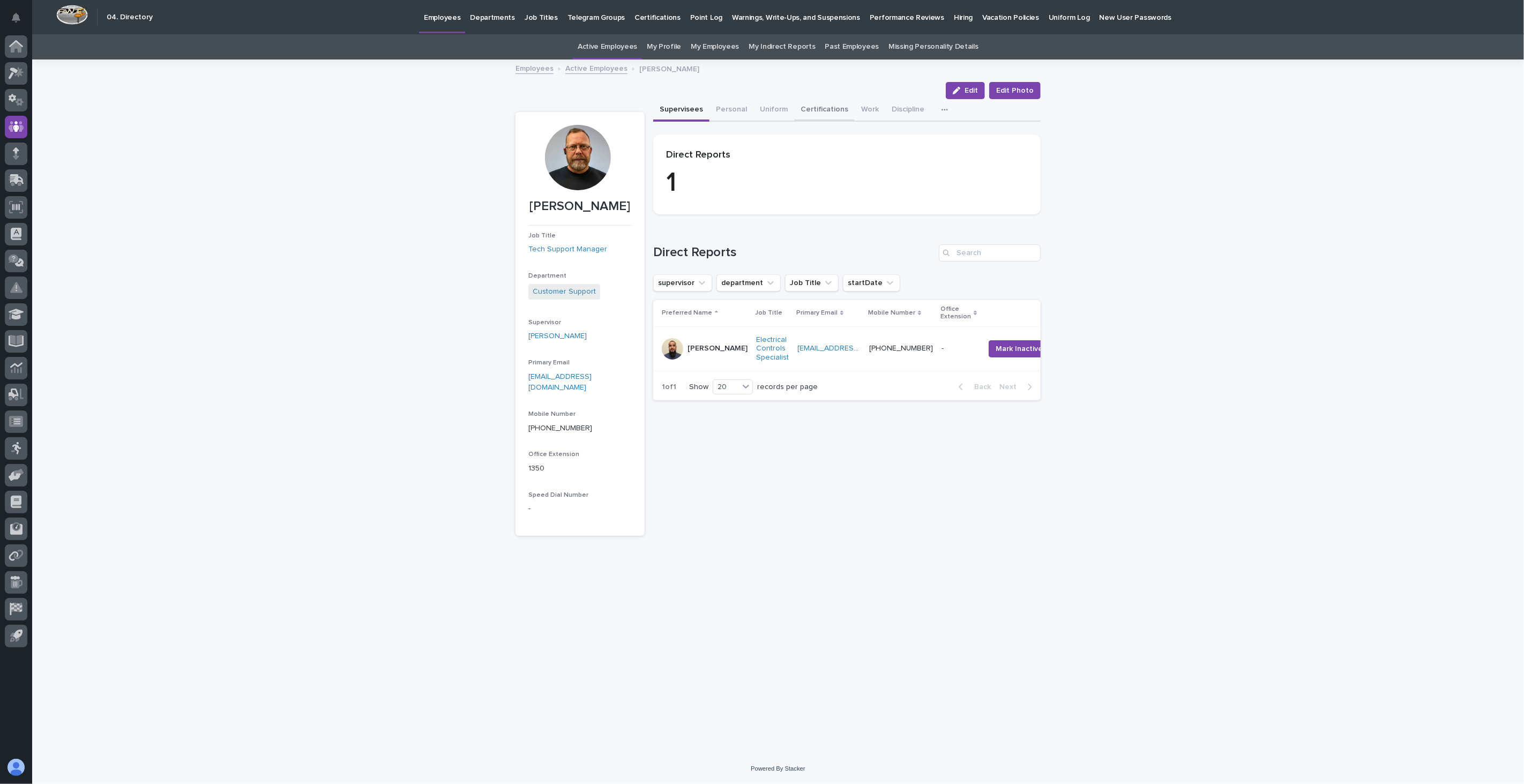
click at [821, 105] on button "Certifications" at bounding box center [824, 110] width 60 height 23
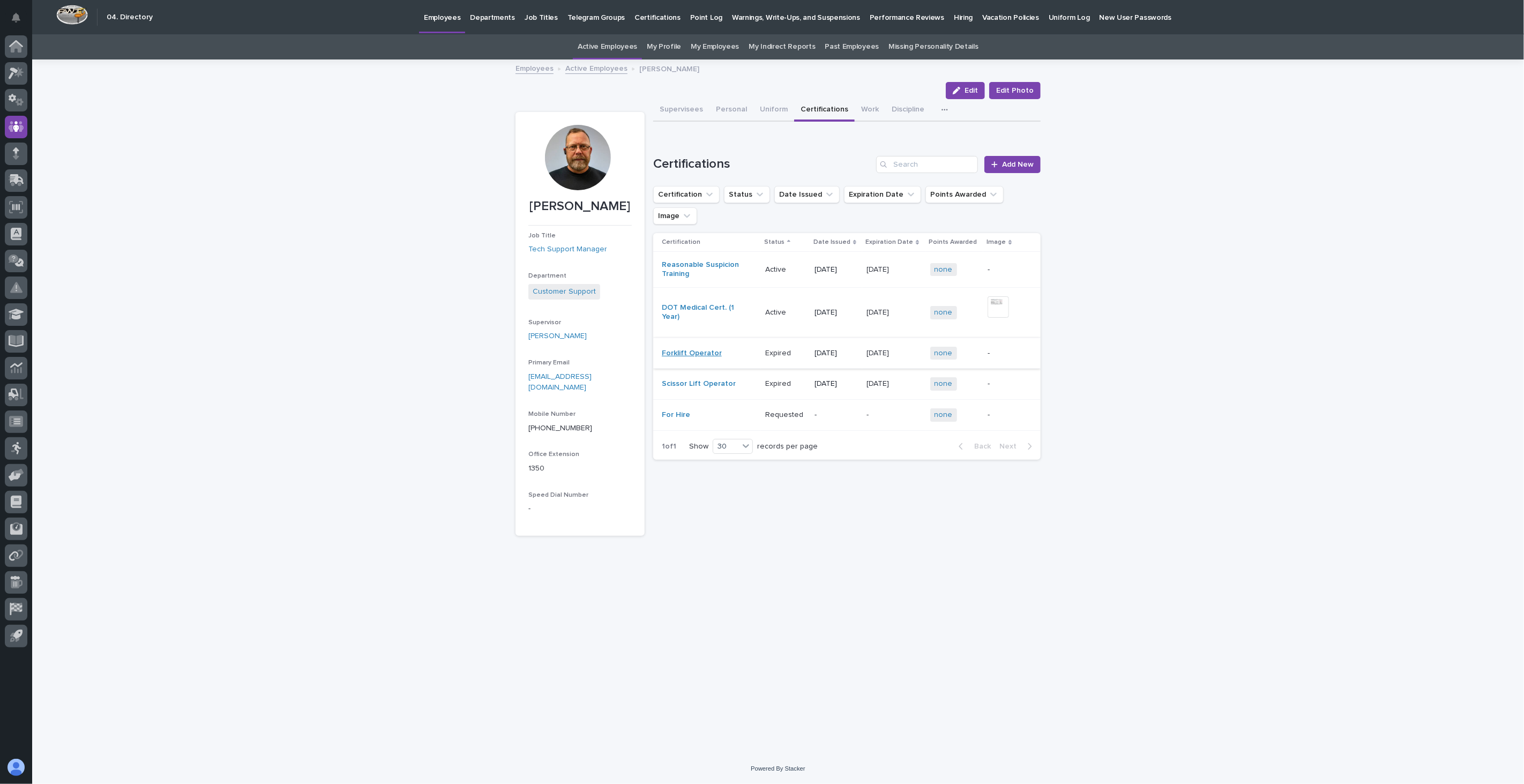
click at [701, 349] on link "Forklift Operator" at bounding box center [692, 353] width 60 height 9
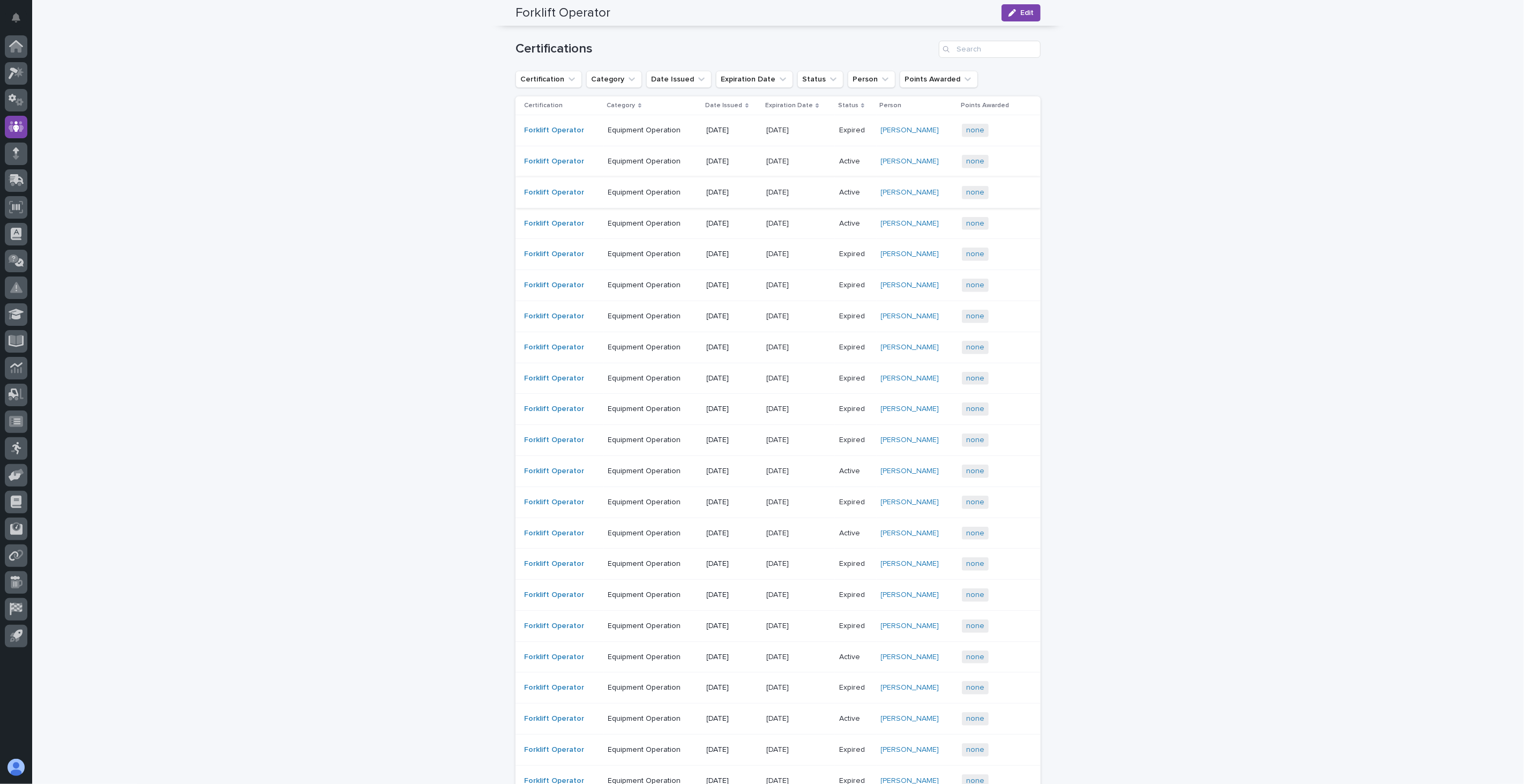
scroll to position [357, 0]
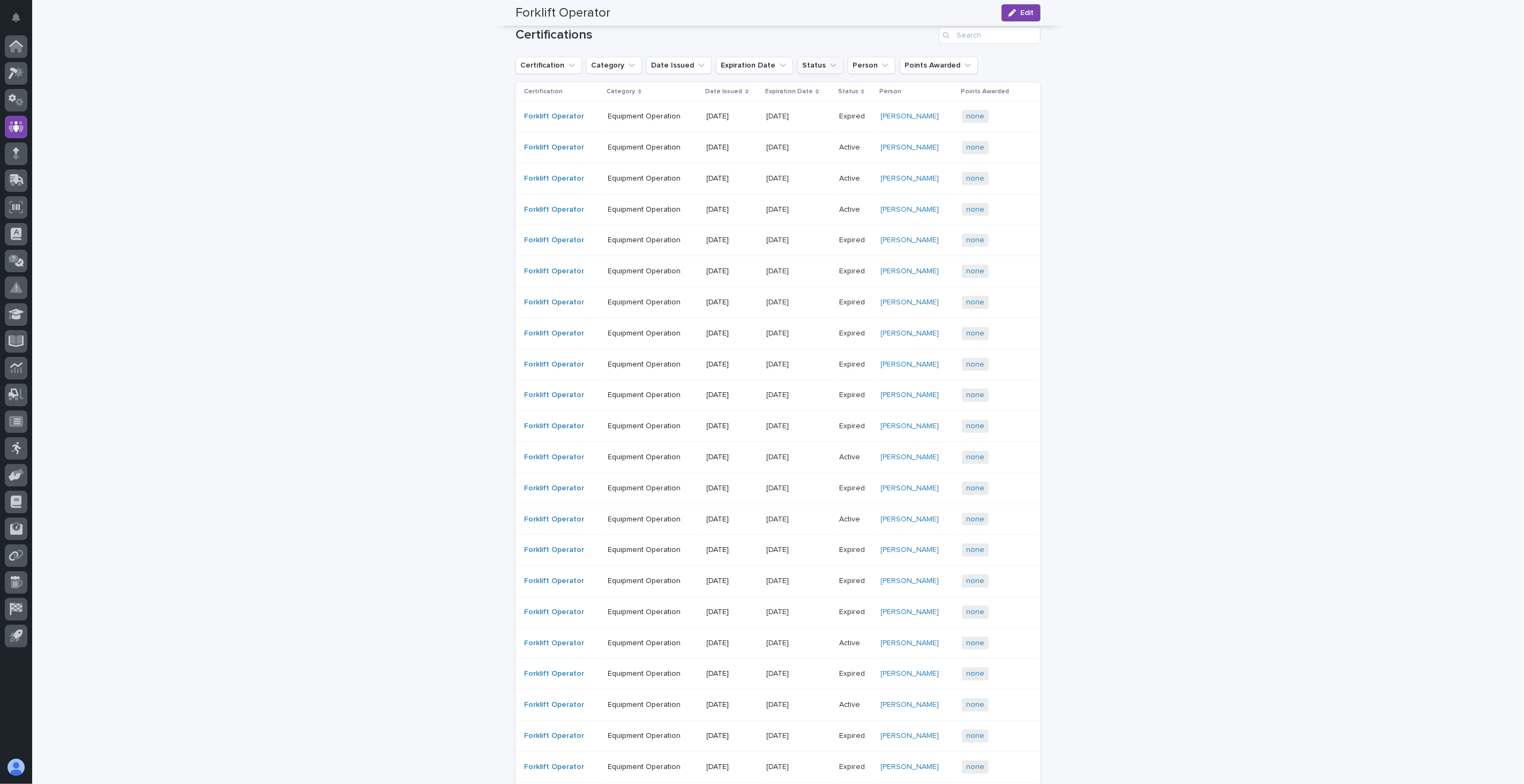
click at [828, 62] on icon "Status" at bounding box center [834, 65] width 11 height 11
click at [850, 114] on input at bounding box center [858, 113] width 136 height 17
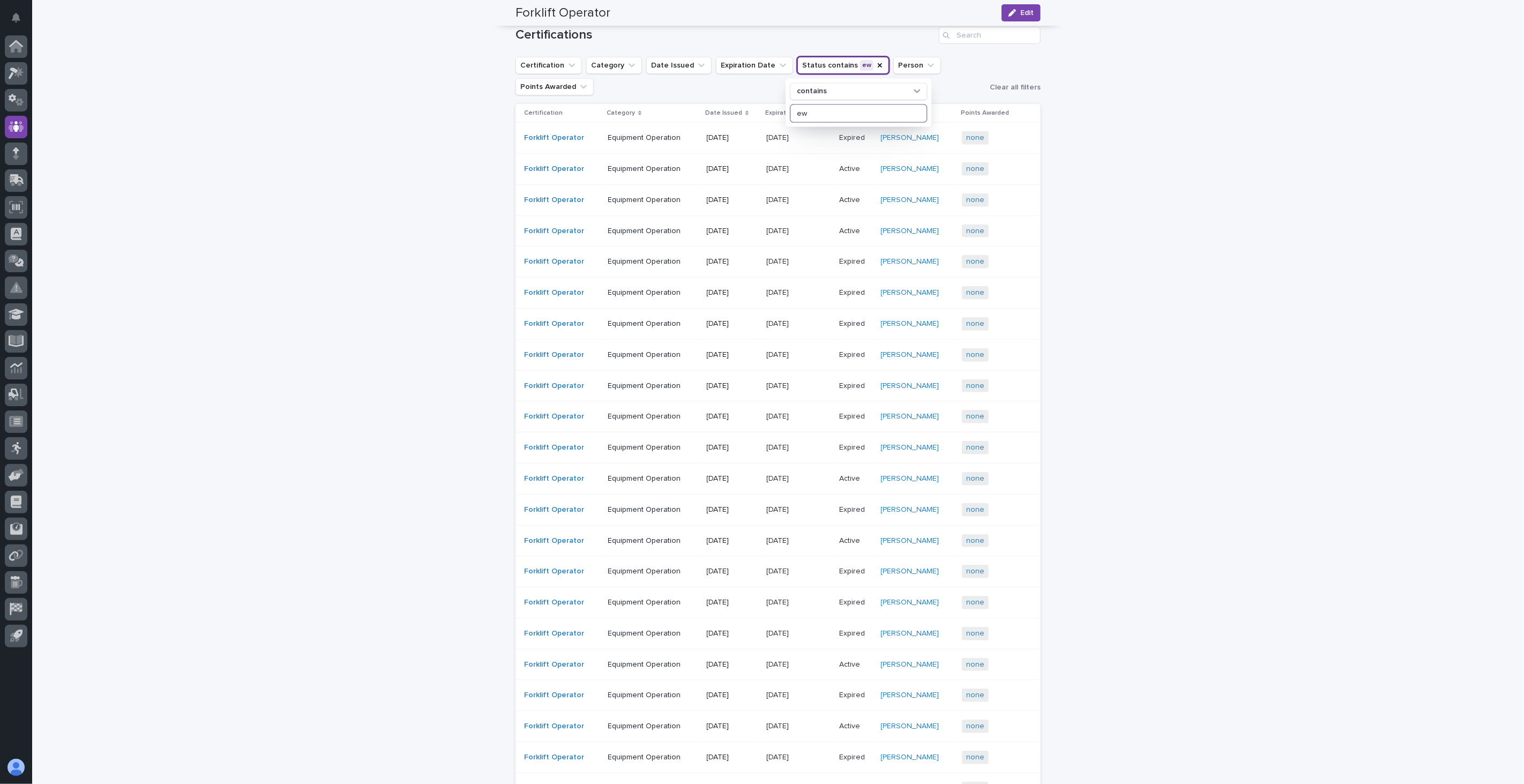
scroll to position [0, 0]
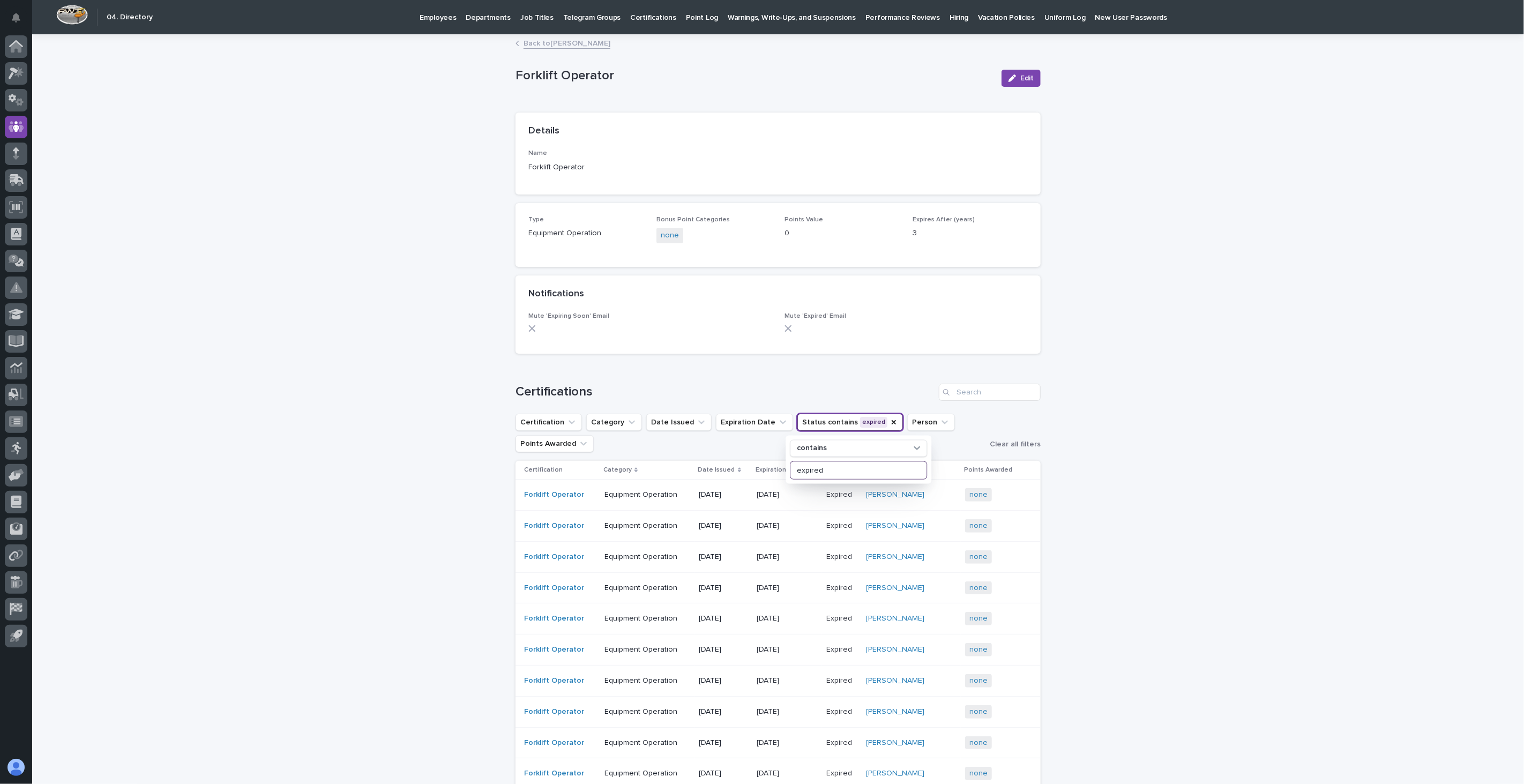
type input "expired"
click at [1143, 387] on div "Loading... Saving… Loading... Saving… Forklift Operator Edit Forklift Operator …" at bounding box center [778, 770] width 1492 height 1469
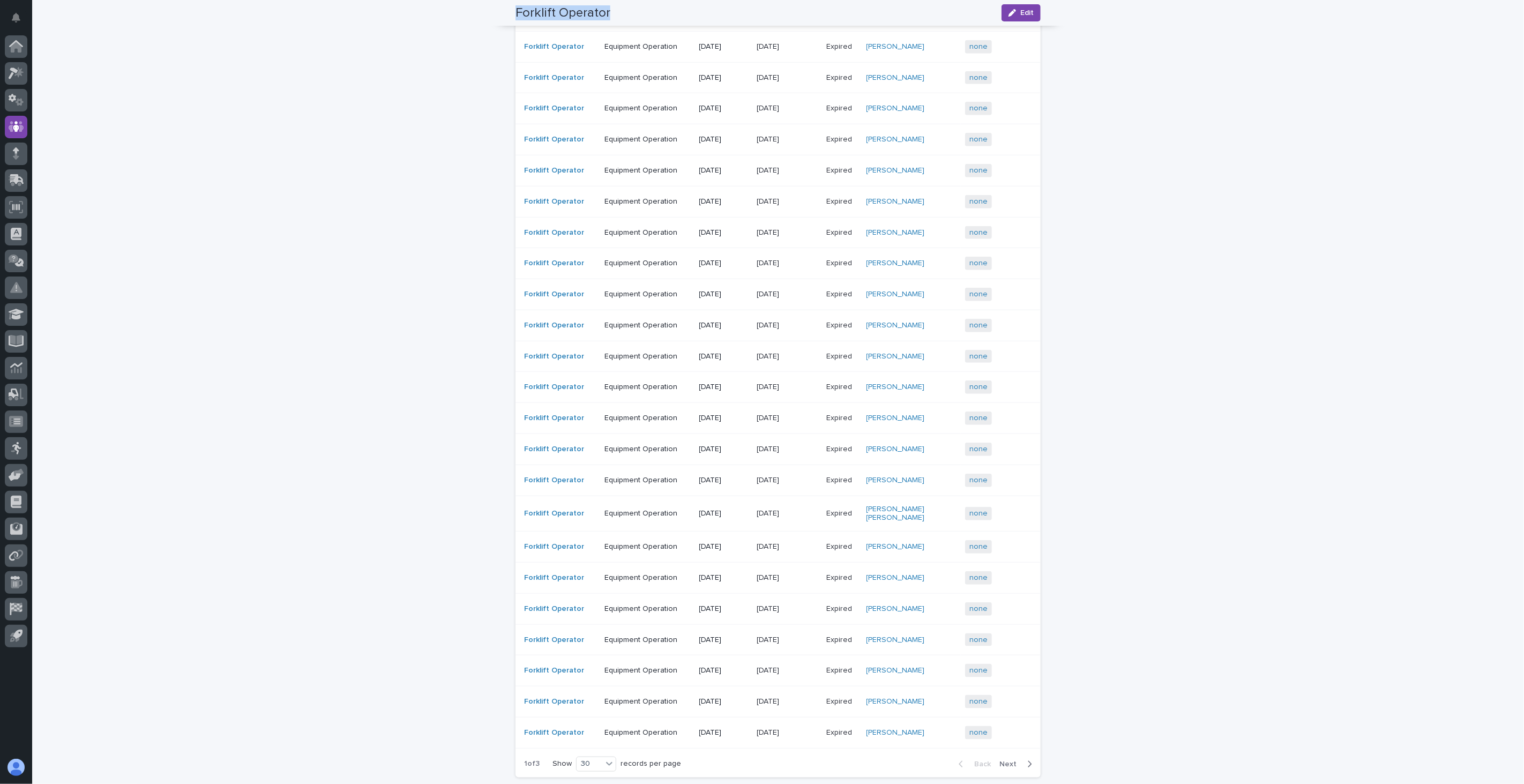
scroll to position [746, 0]
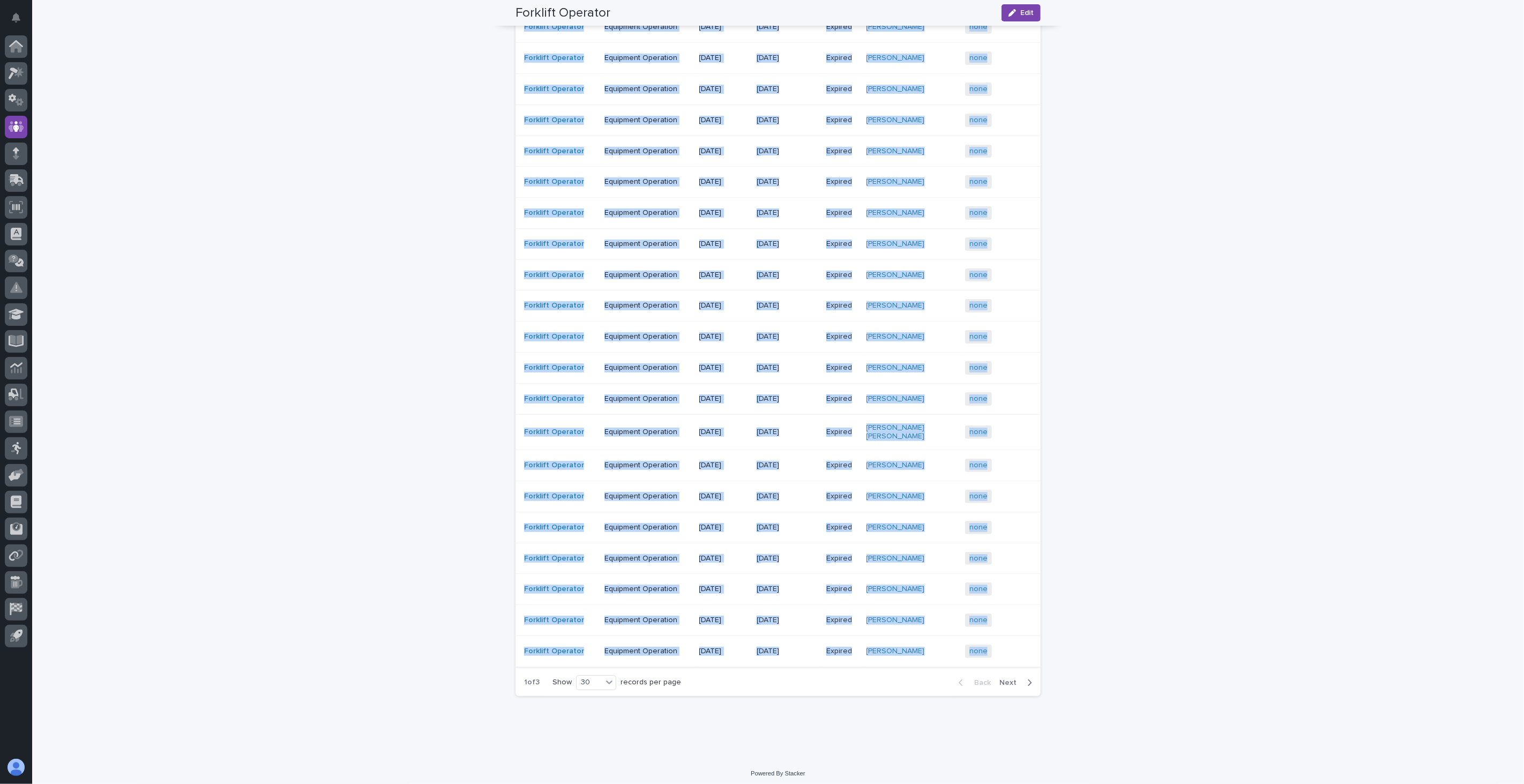
drag, startPoint x: 512, startPoint y: 234, endPoint x: 1010, endPoint y: 653, distance: 650.8
click at [1010, 640] on table "Certification Category Date Issued Expiration Date Status Person Points Awarded…" at bounding box center [778, 191] width 525 height 953
copy table "Loremipsumdol Sitametc Adip Elitse Doeiusmodt Inci Utlabo Etdolo Magnaa Enimadm…"
click at [1006, 640] on span "Next" at bounding box center [1011, 683] width 24 height 7
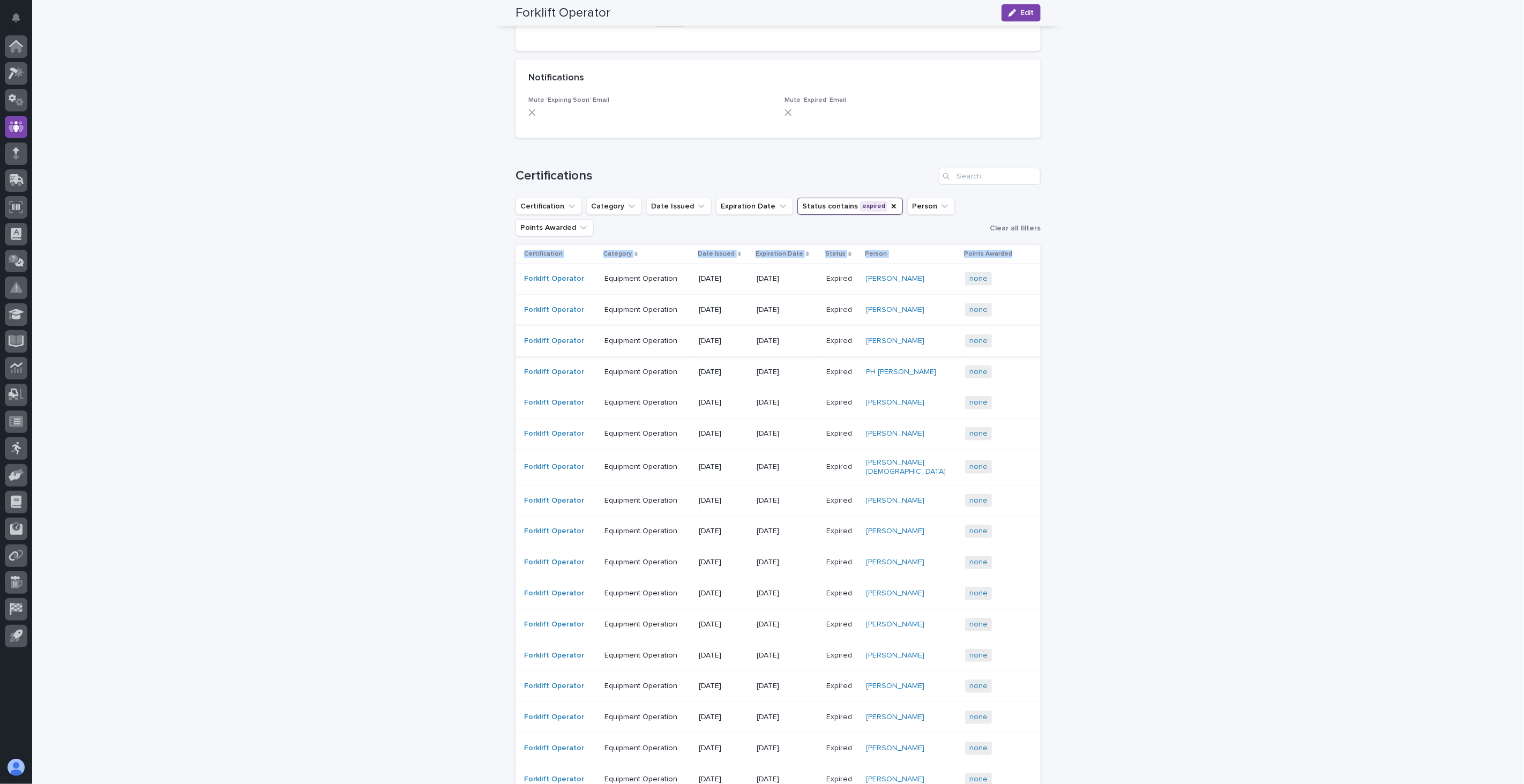
scroll to position [211, 0]
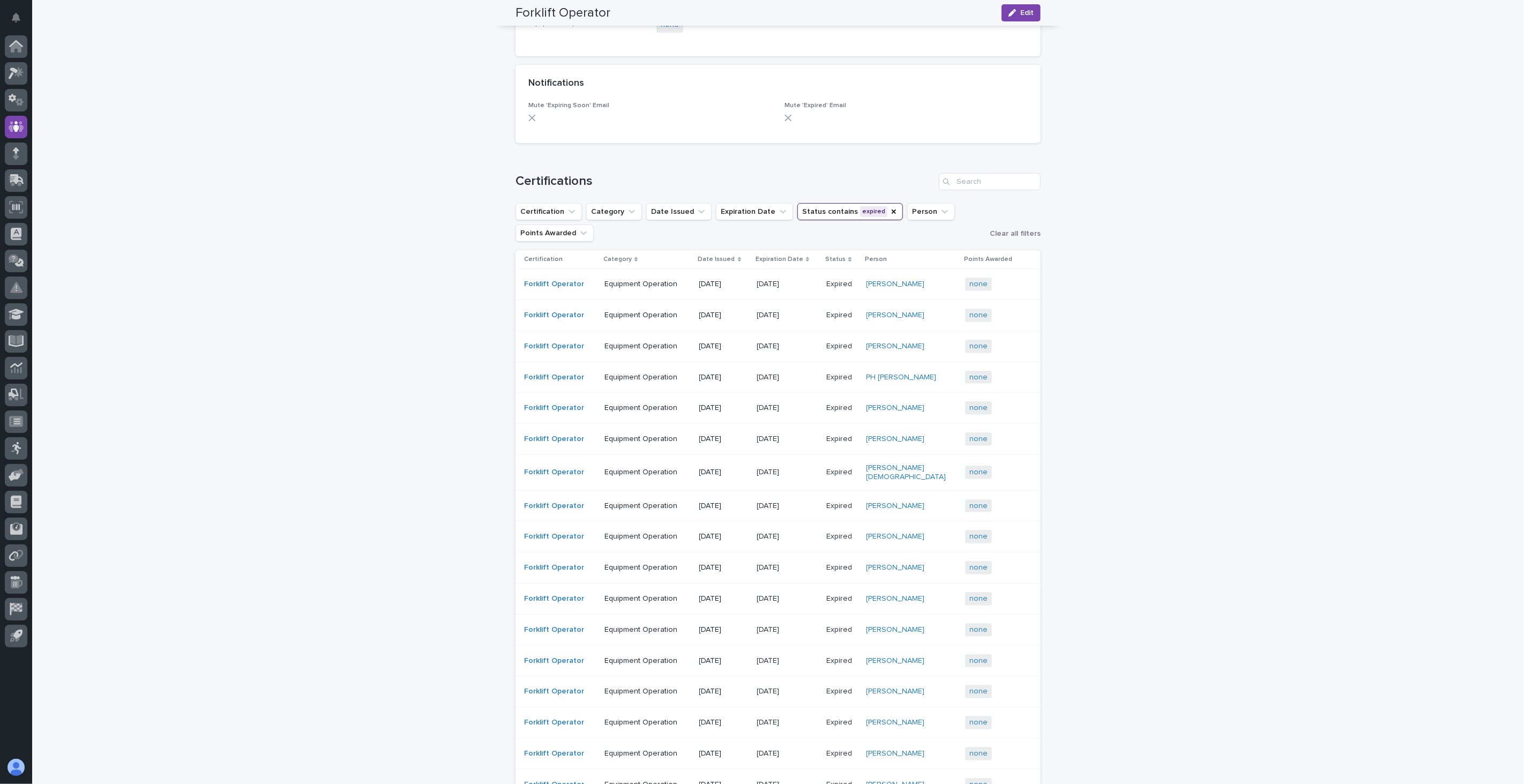
click at [469, 300] on div "Loading... Saving… Loading... Saving… Forklift Operator Edit Forklift Operator …" at bounding box center [778, 559] width 1492 height 1469
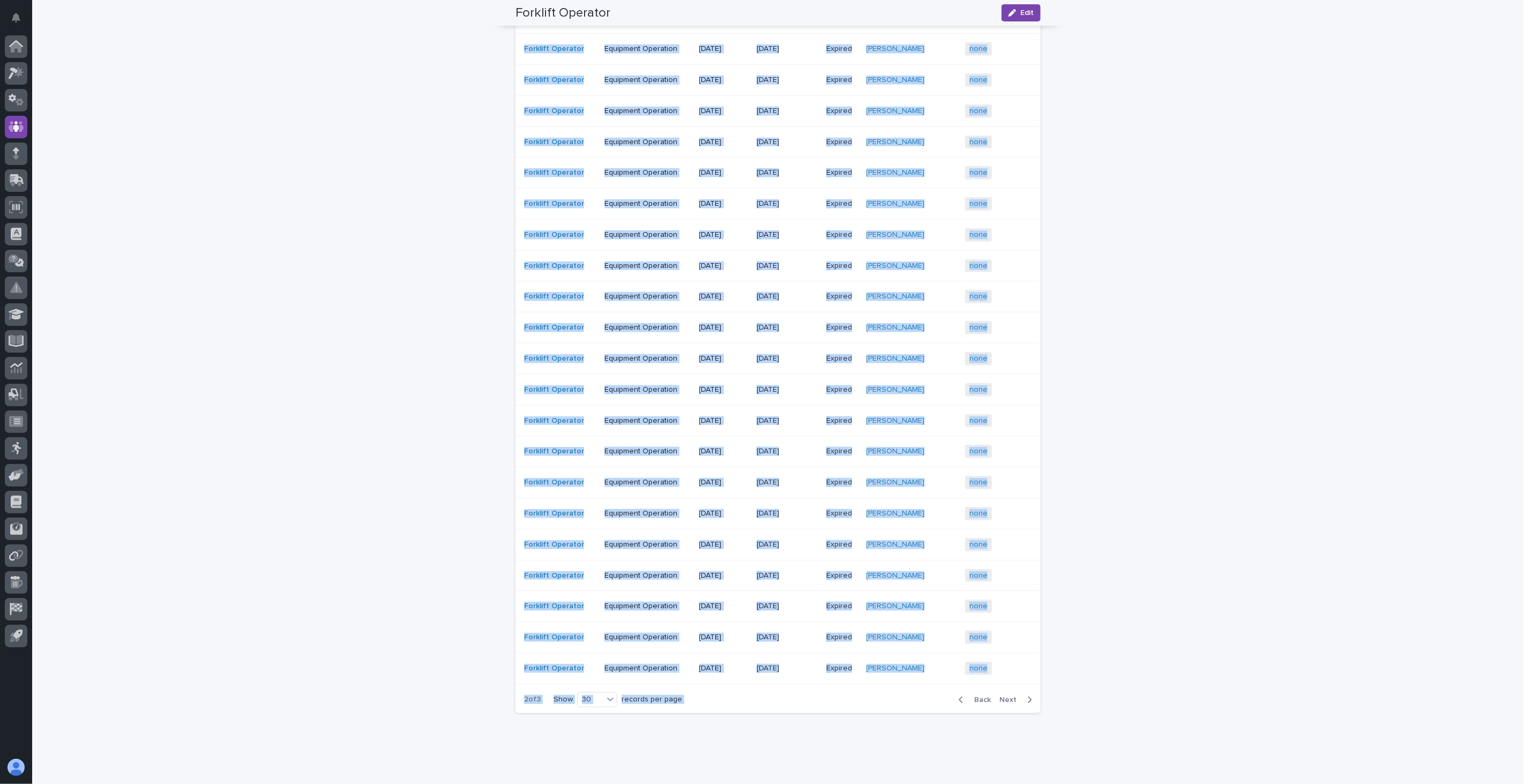
scroll to position [746, 0]
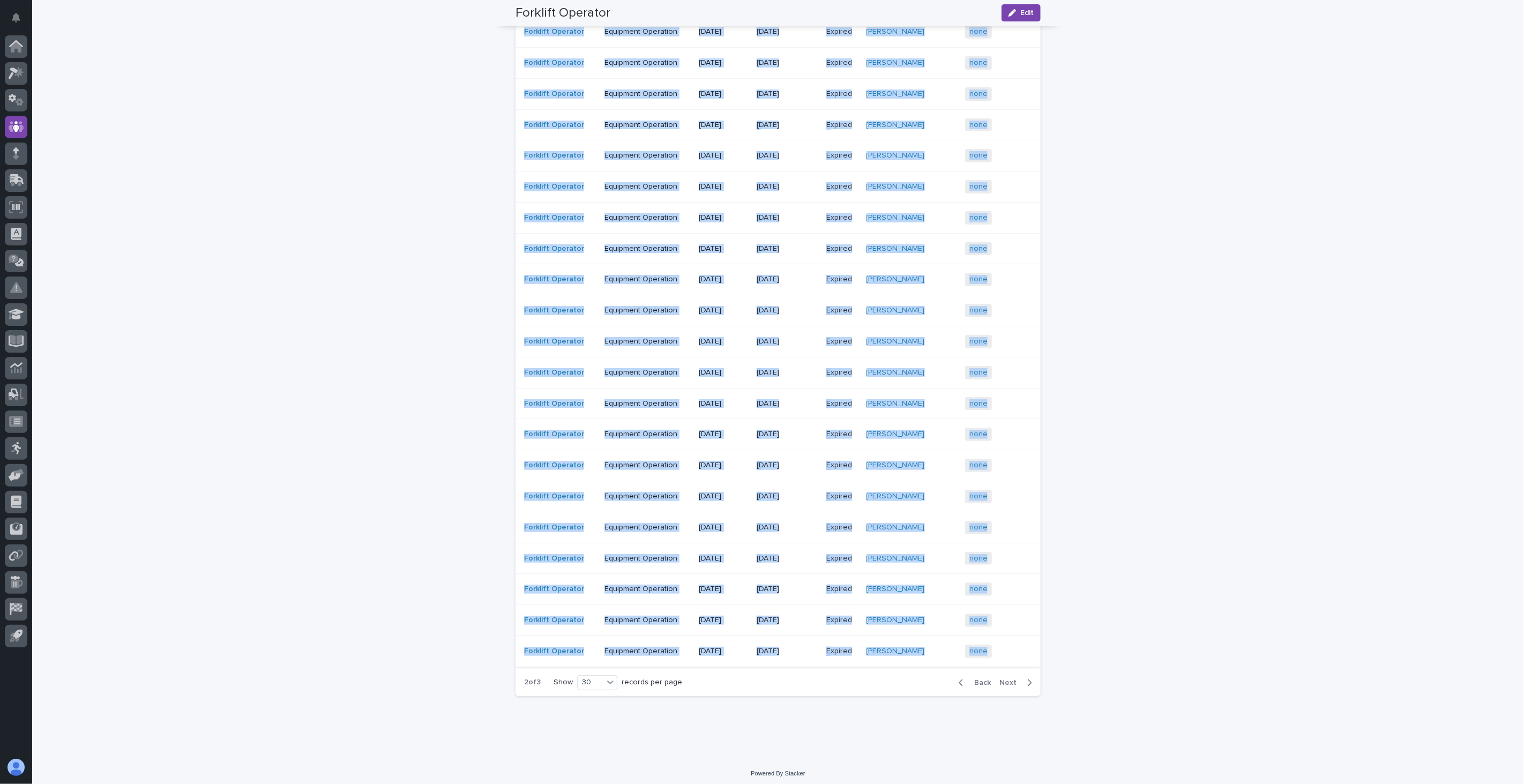
drag, startPoint x: 517, startPoint y: 288, endPoint x: 1009, endPoint y: 638, distance: 603.8
click at [1009, 638] on tbody "Forklift Operator Equipment Operation [DATE] [DATE] [DATE] Expired Expired [PER…" at bounding box center [778, 200] width 525 height 934
copy tbody "Loremips Dolorsit Ametconse Adipiscin 04/50/4505 2/1/0916 3/3/0194 Elitsed Doei…"
click at [1005, 640] on span "Next" at bounding box center [1011, 683] width 24 height 7
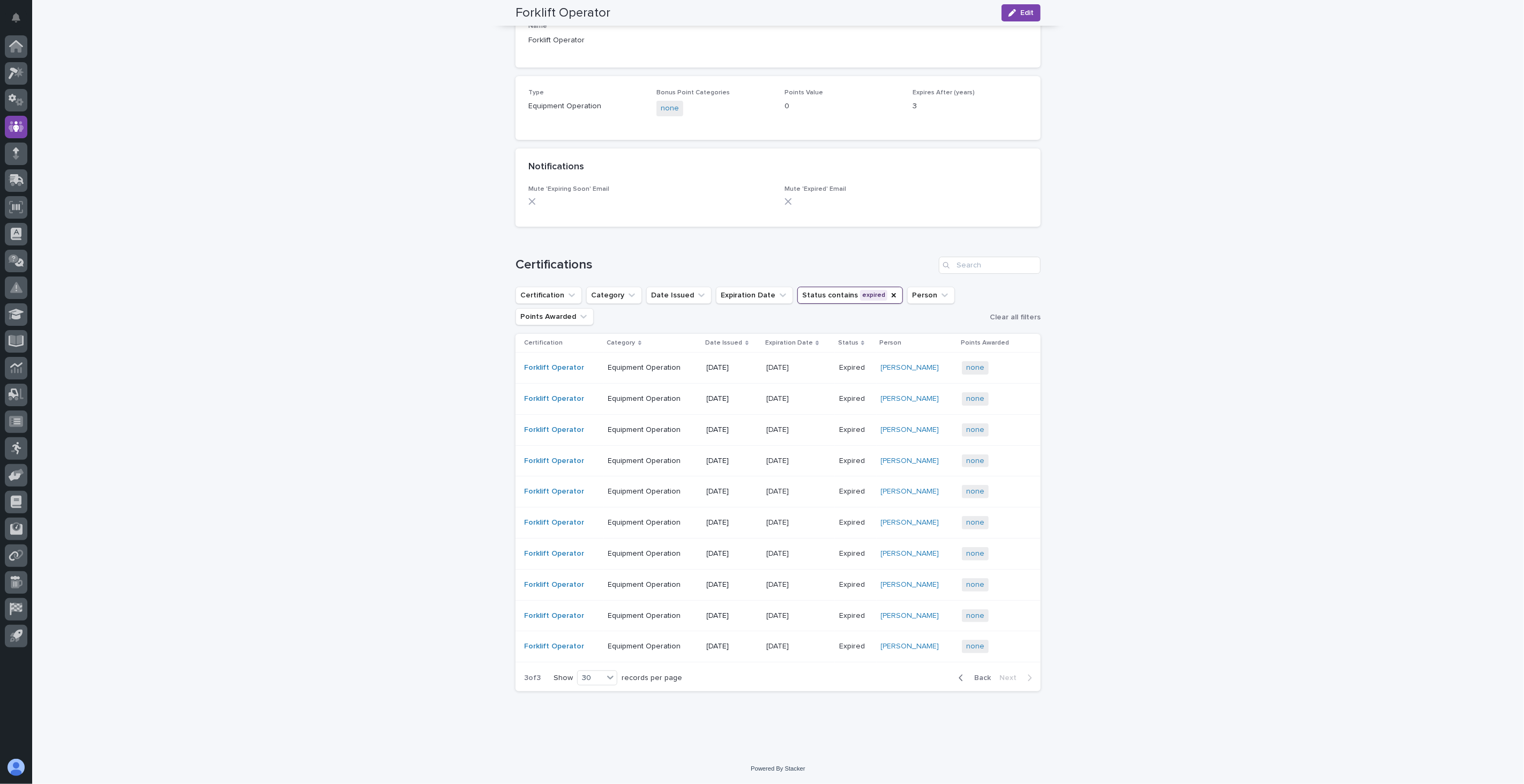
scroll to position [126, 0]
drag, startPoint x: 510, startPoint y: 367, endPoint x: 511, endPoint y: 377, distance: 10.0
click at [511, 377] on div "Loading... Saving… Loading... Saving… Forklift Operator Edit Forklift Operator …" at bounding box center [778, 318] width 536 height 818
click at [413, 362] on div "Loading... Saving… Loading... Saving… Forklift Operator Edit Forklift Operator …" at bounding box center [778, 332] width 1492 height 845
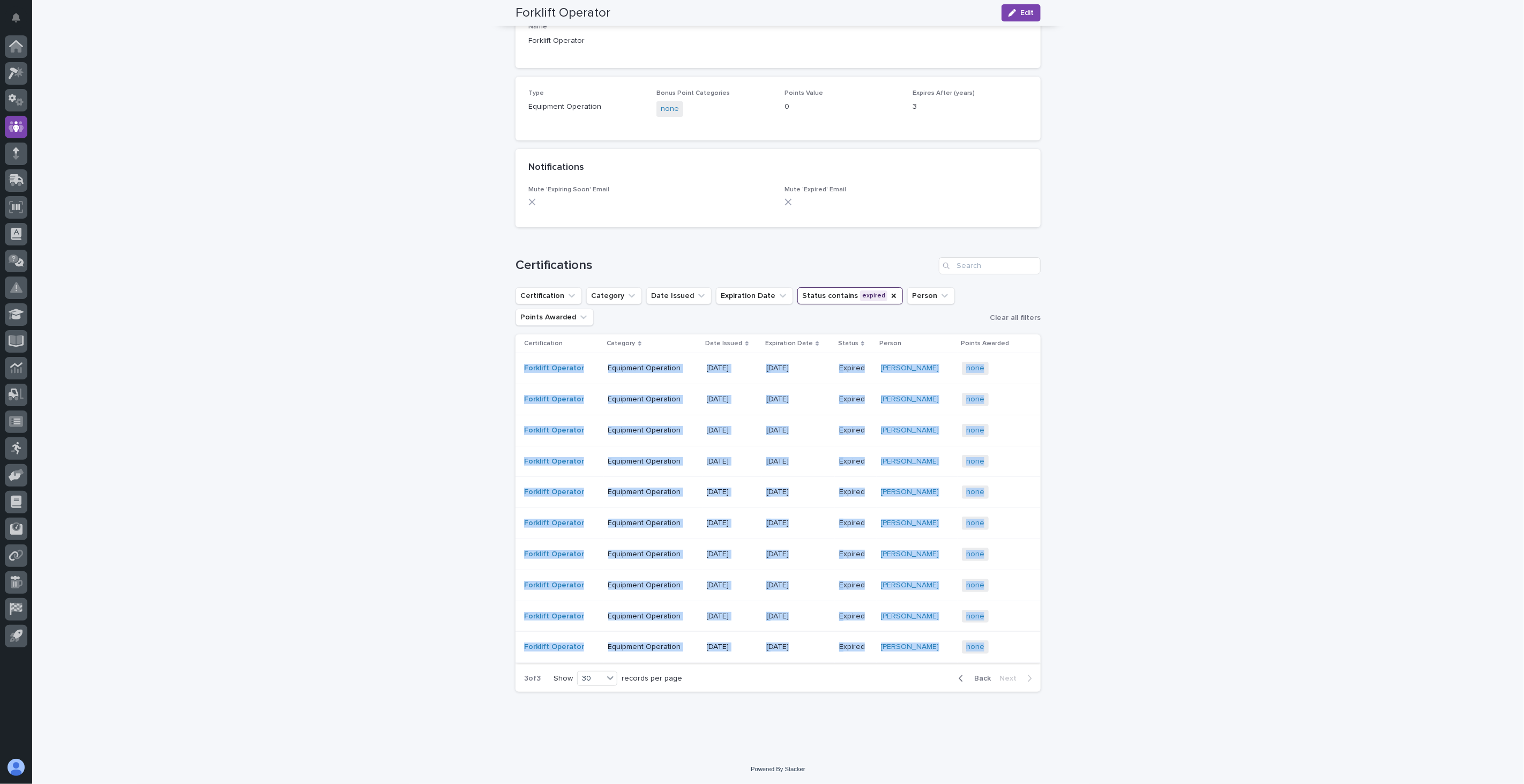
drag, startPoint x: 513, startPoint y: 366, endPoint x: 1006, endPoint y: 639, distance: 563.5
click at [1006, 639] on tbody "Forklift Operator Equipment Operation [DATE] [DATE] [DATE] Expired Expired [PER…" at bounding box center [778, 507] width 525 height 310
copy tbody "Loremips Dolorsit Ametconse Adipiscin 51/98/6098 6/5/7249 0/3/2380 Elitsed Doei…"
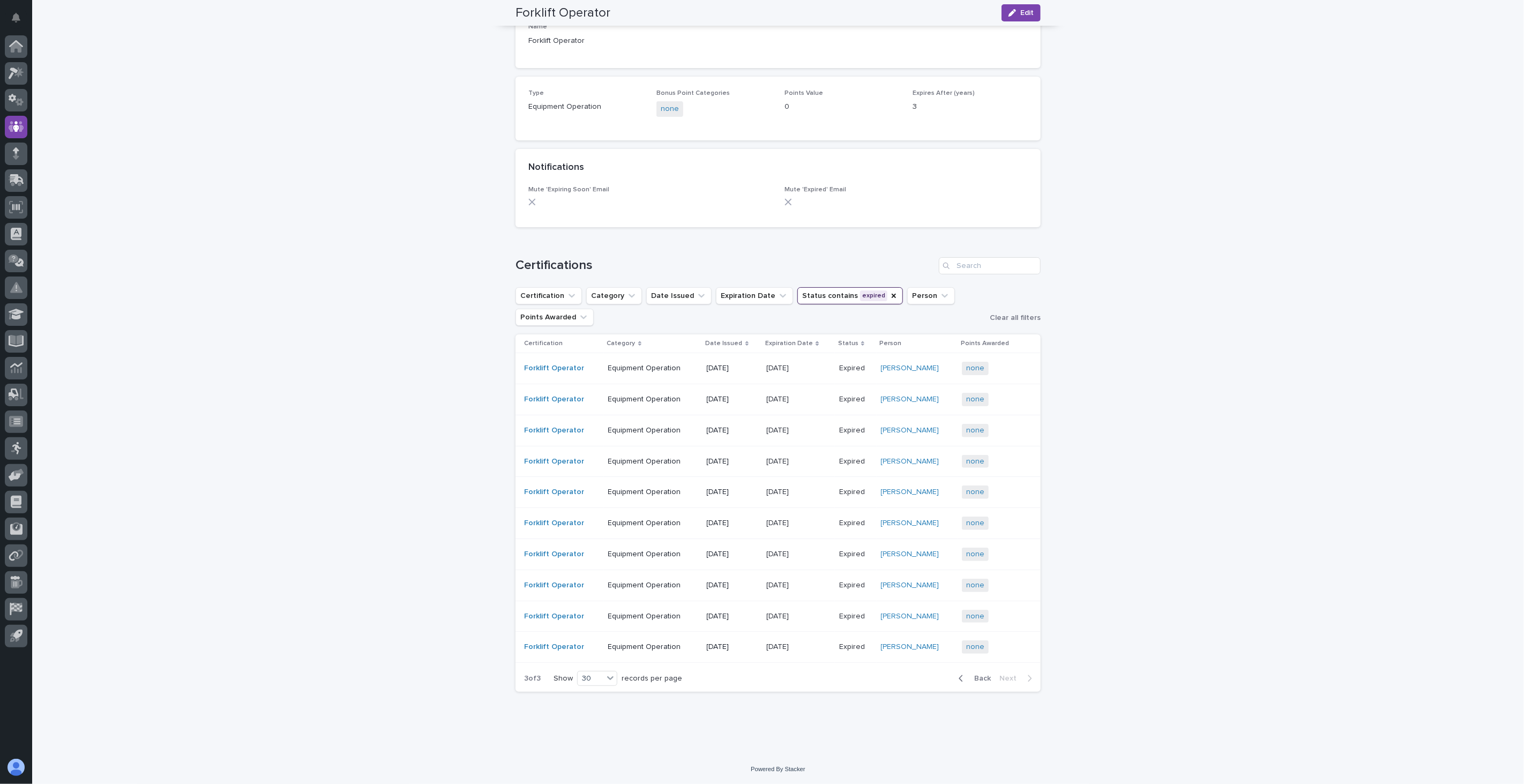
click at [1143, 255] on div "Loading... Saving… Loading... Saving… Forklift Operator Edit Forklift Operator …" at bounding box center [778, 332] width 1492 height 845
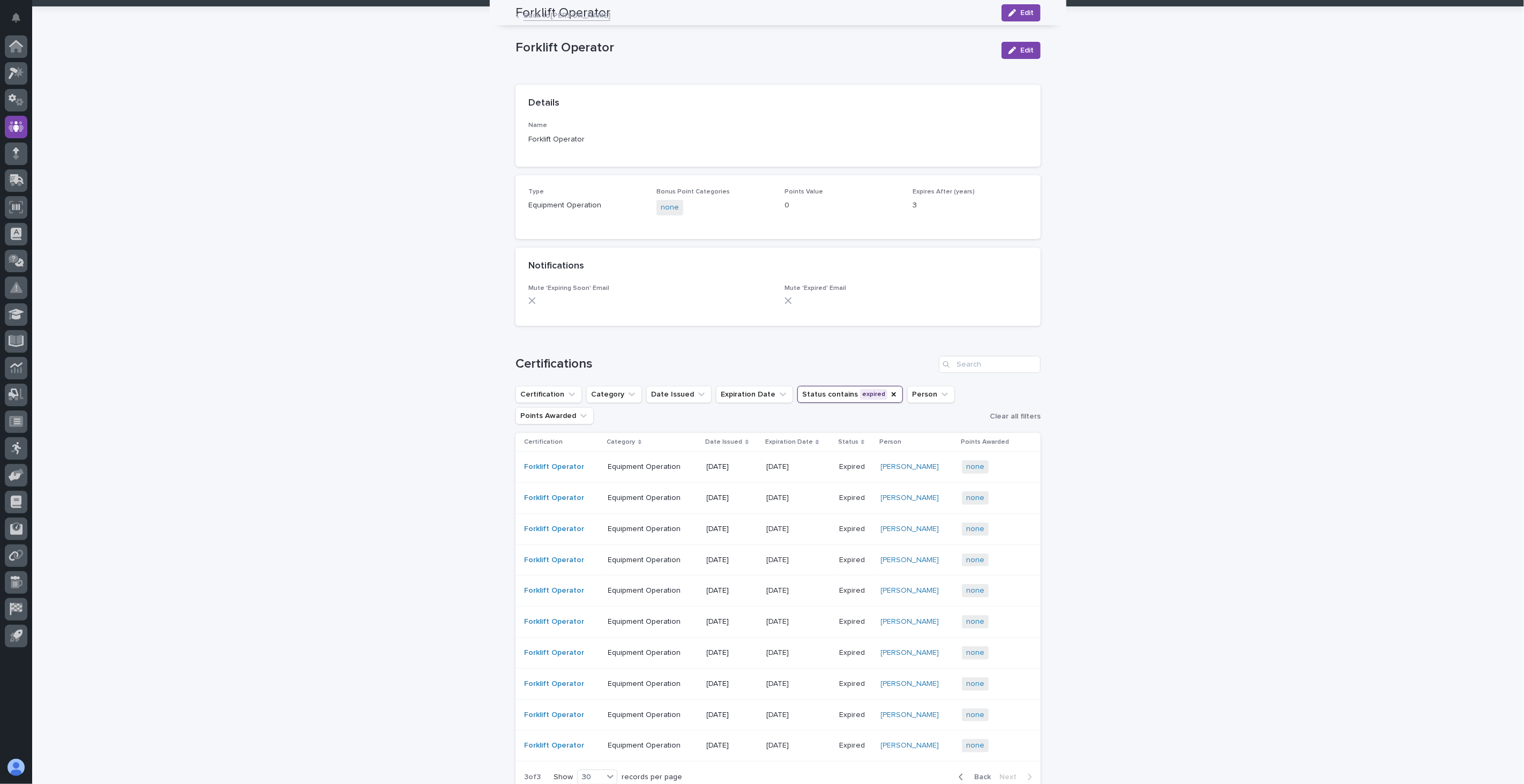
scroll to position [0, 0]
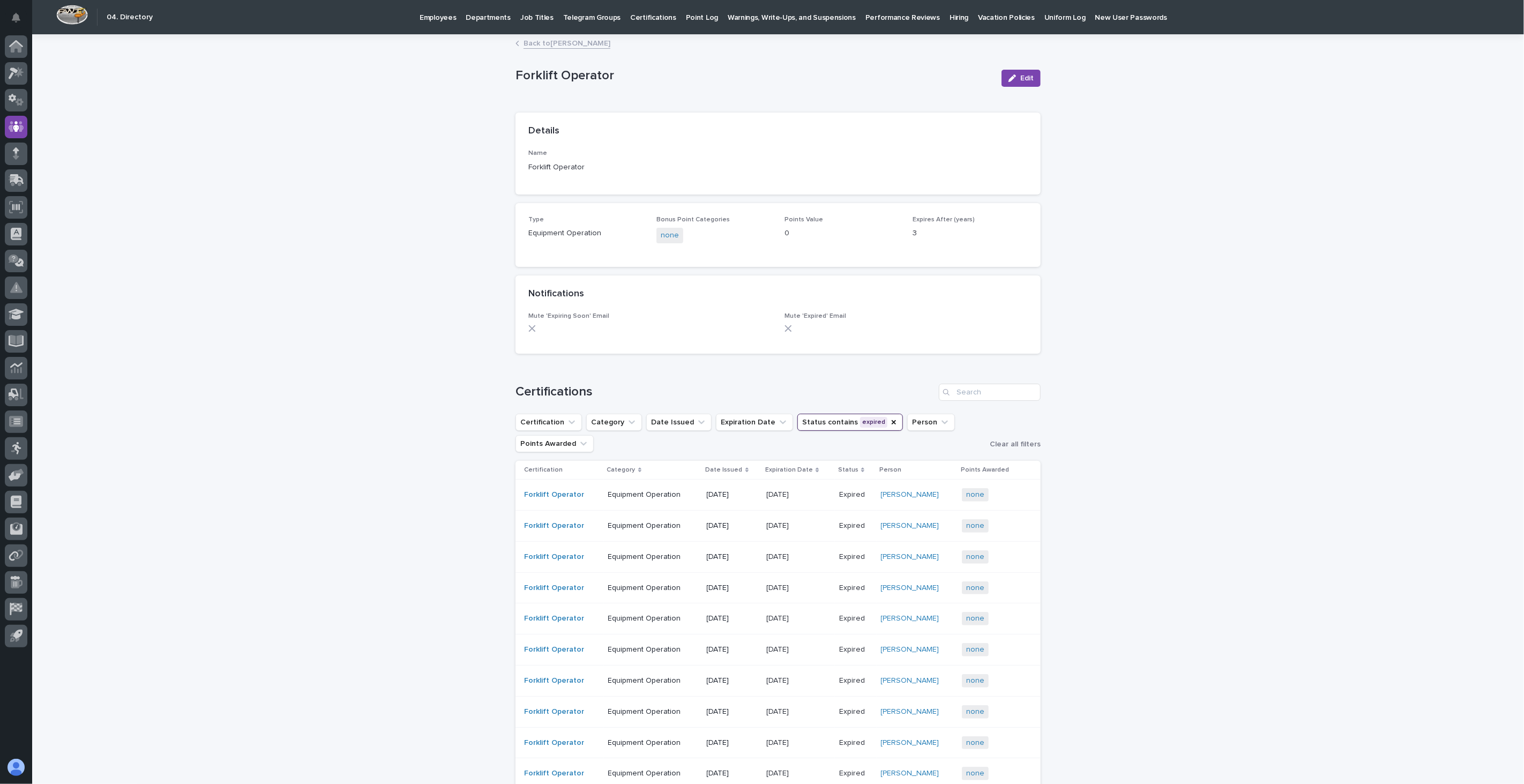
click at [544, 43] on link "Back to [PERSON_NAME]" at bounding box center [567, 43] width 87 height 12
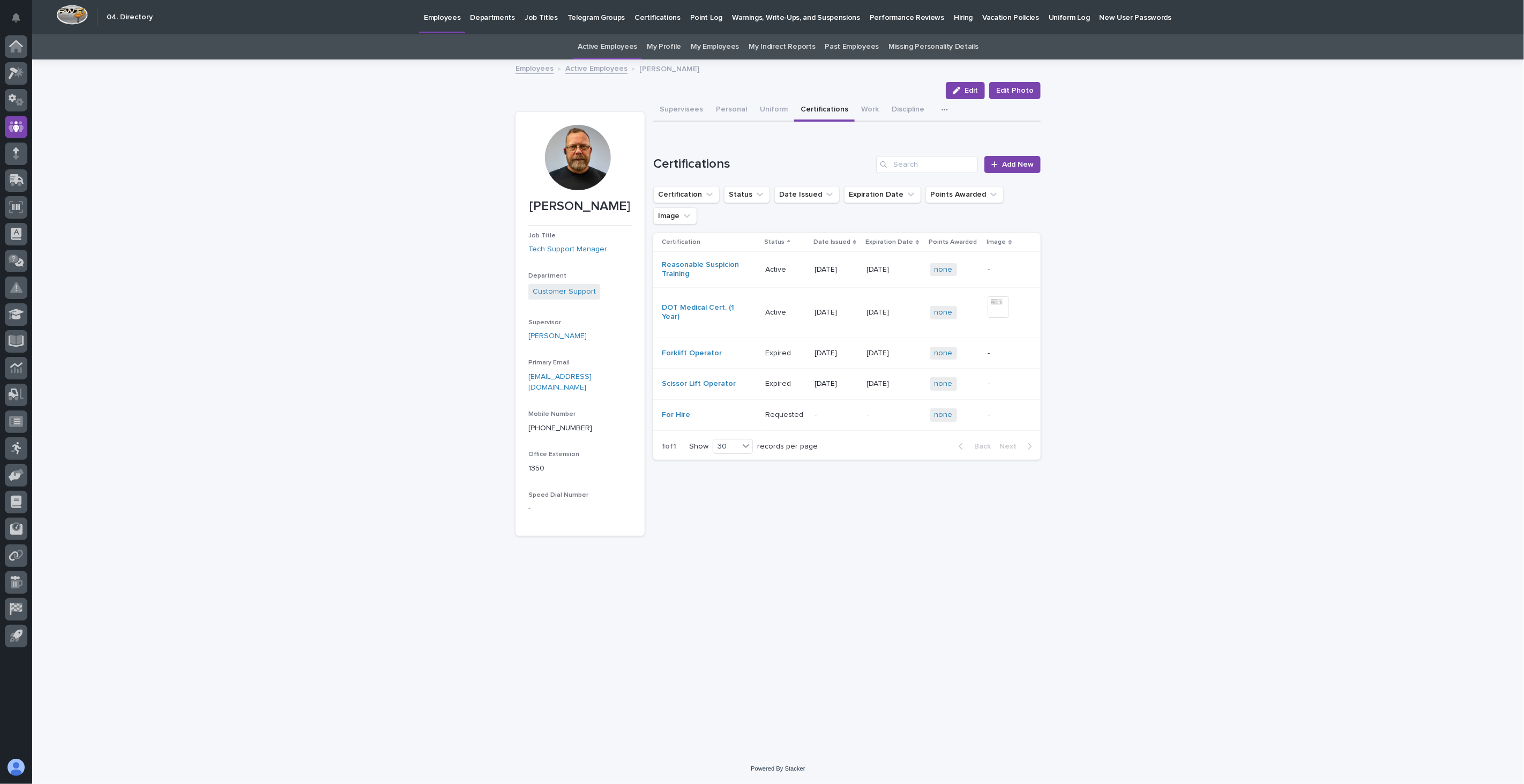
click at [579, 71] on link "Active Employees" at bounding box center [597, 68] width 62 height 12
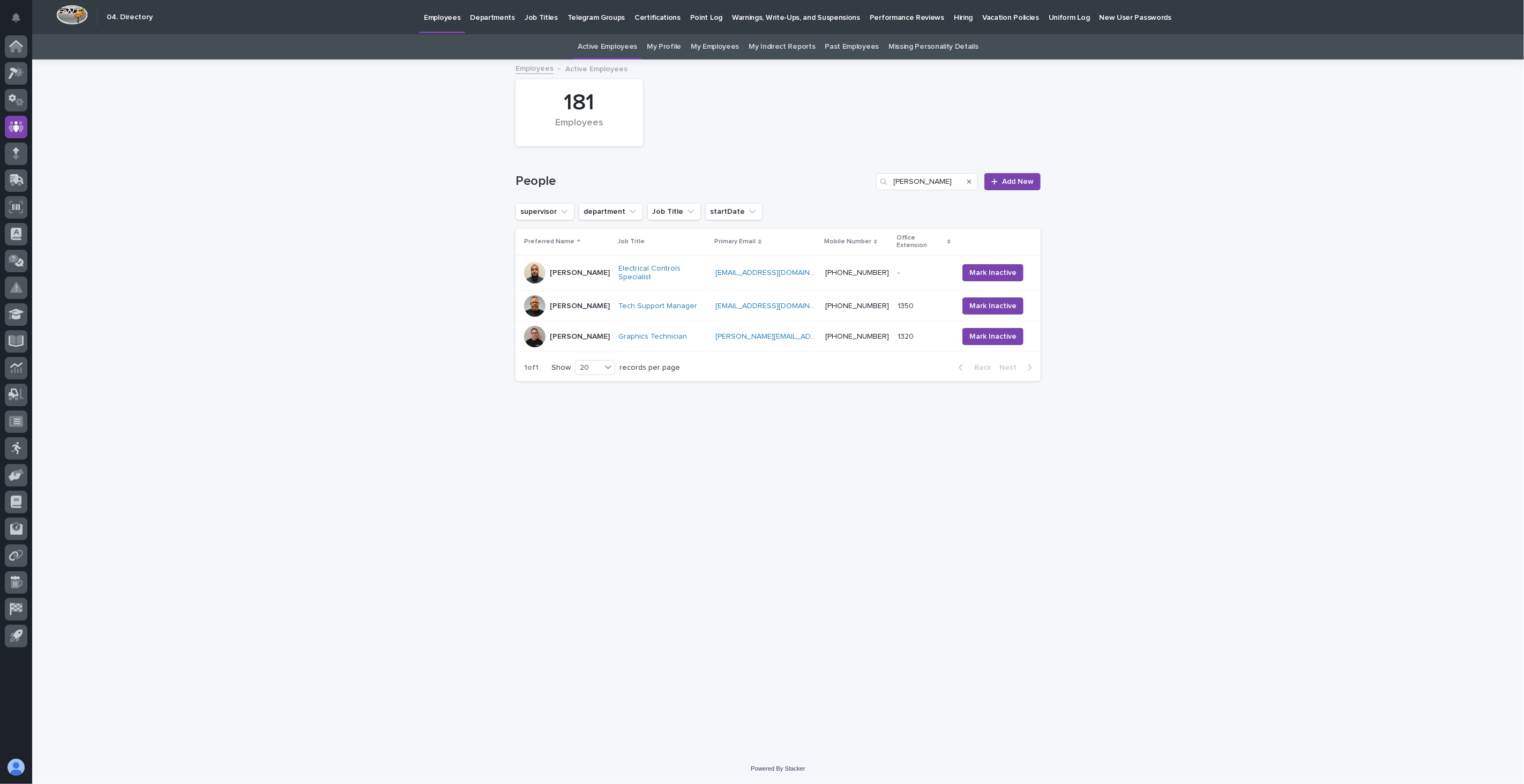
click at [966, 183] on div "Search" at bounding box center [969, 181] width 17 height 17
click at [968, 180] on icon "Search" at bounding box center [969, 181] width 4 height 7
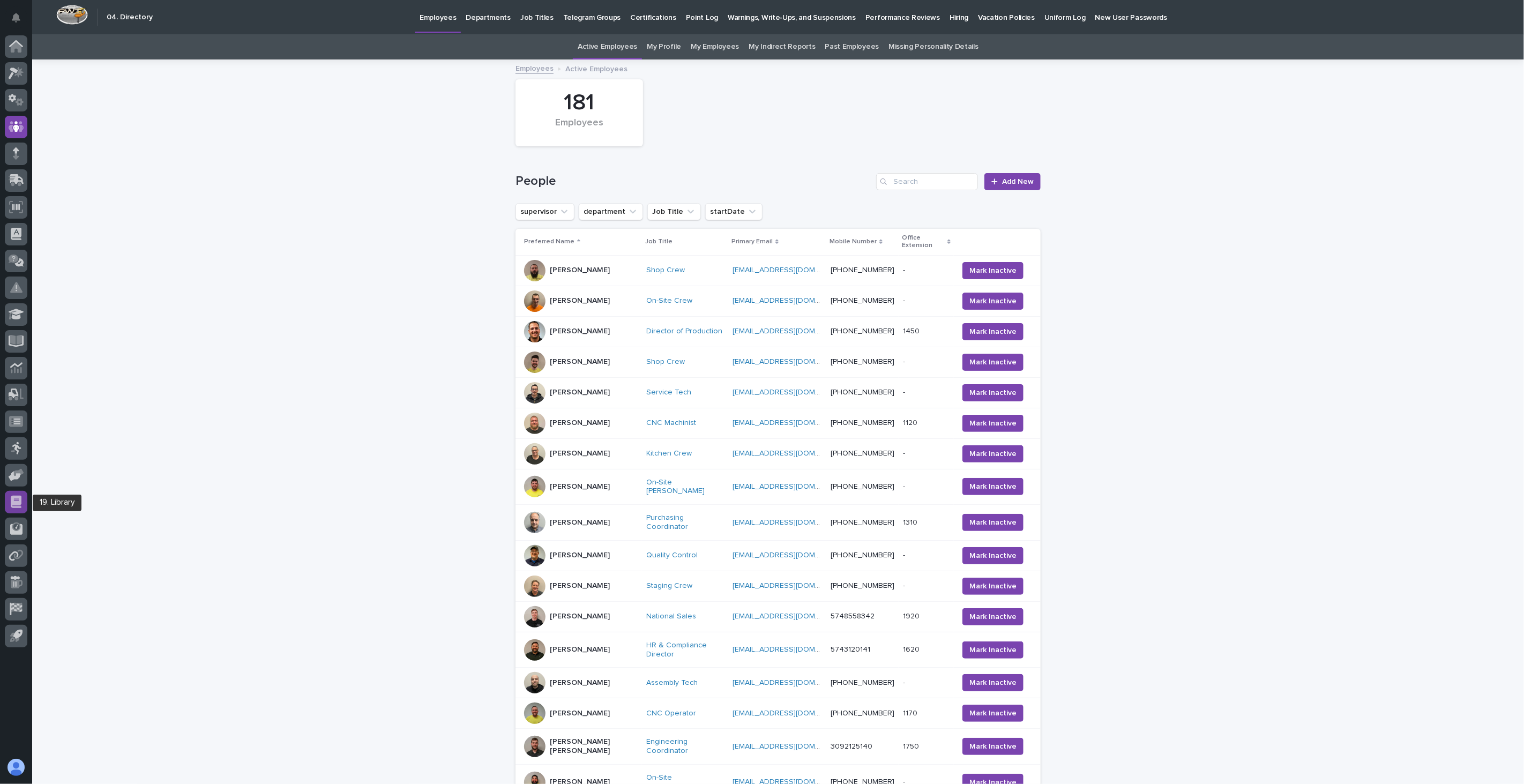
click at [11, 504] on icon at bounding box center [16, 502] width 11 height 12
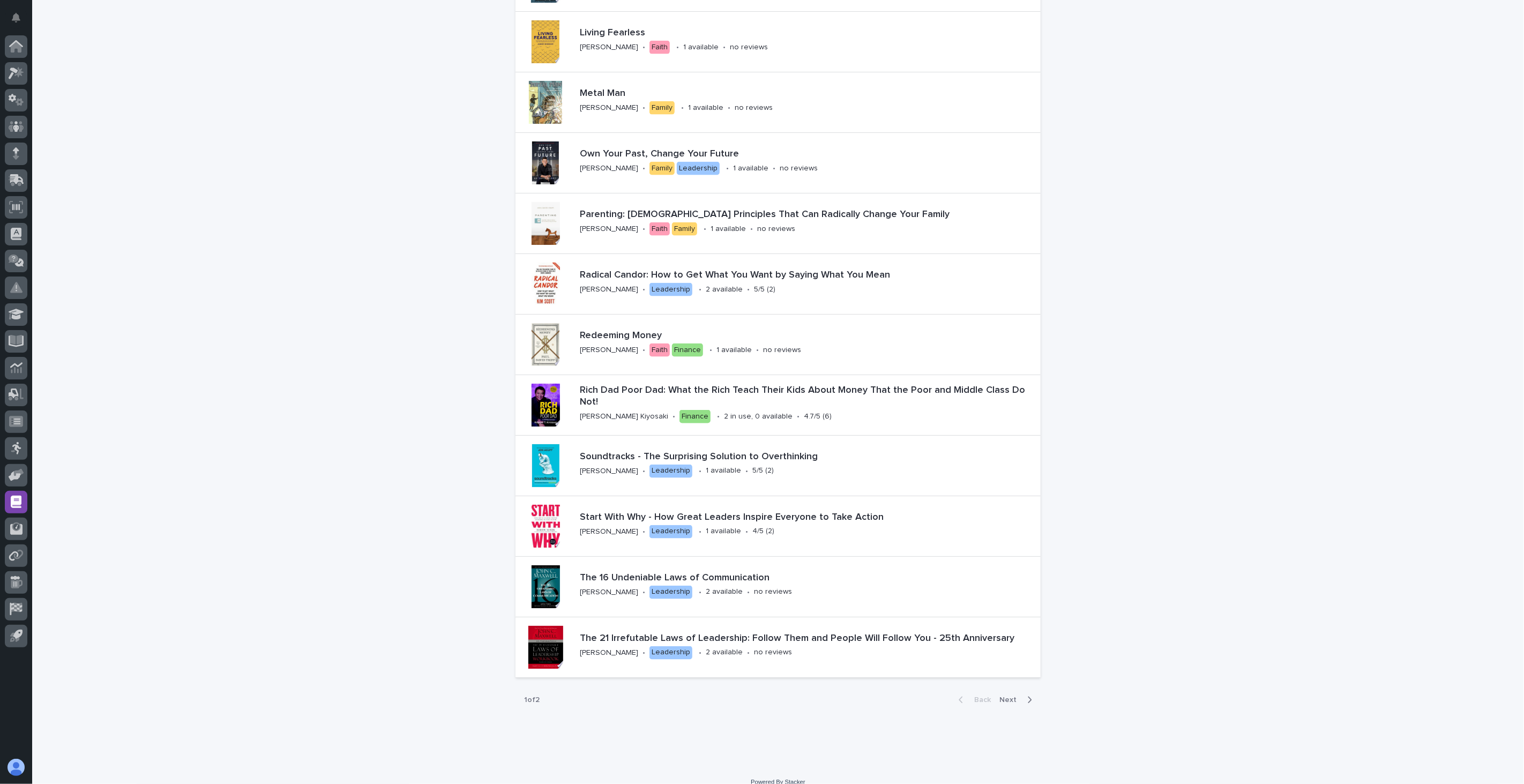
scroll to position [1265, 0]
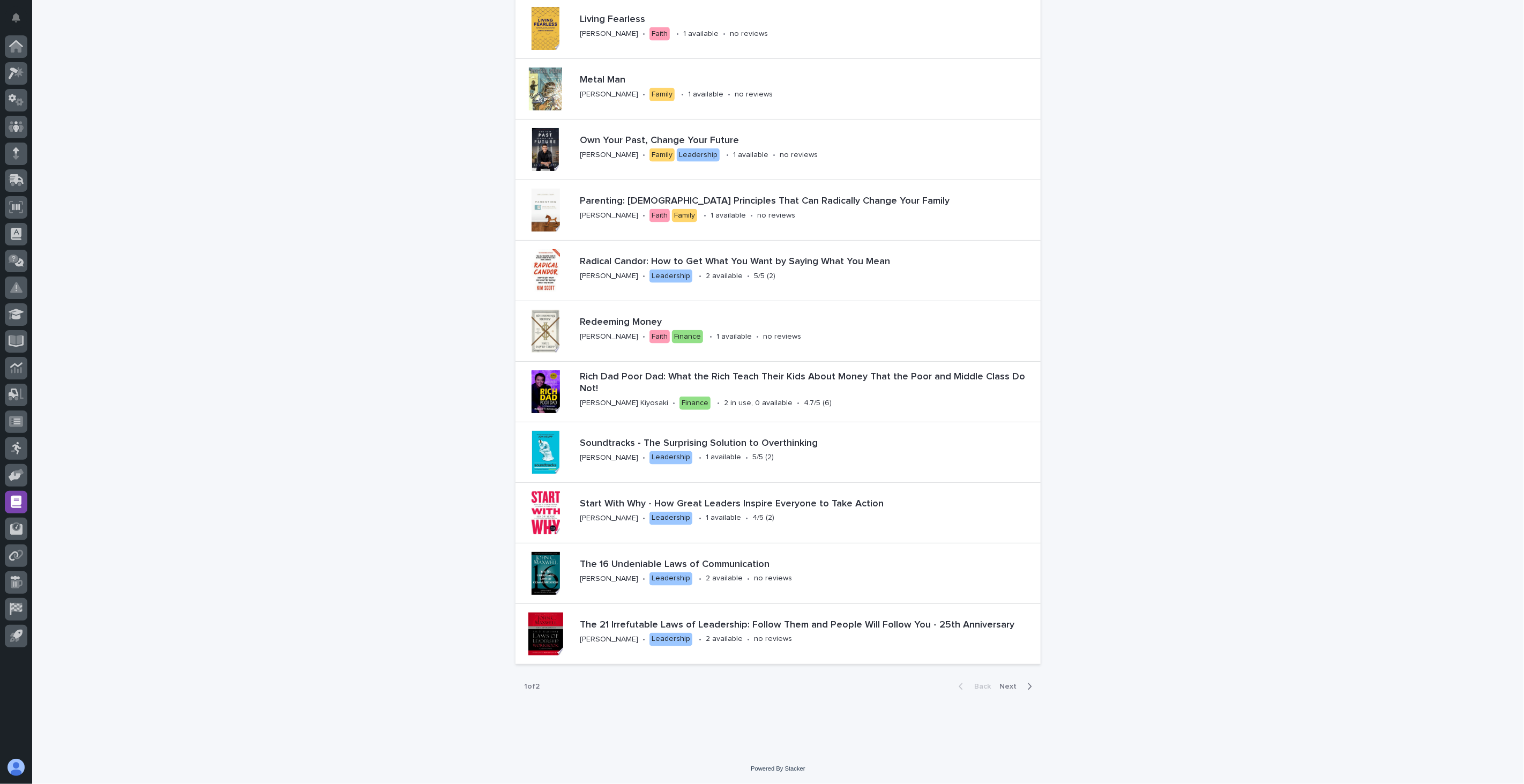
click at [1004, 640] on span "Next" at bounding box center [1011, 686] width 24 height 7
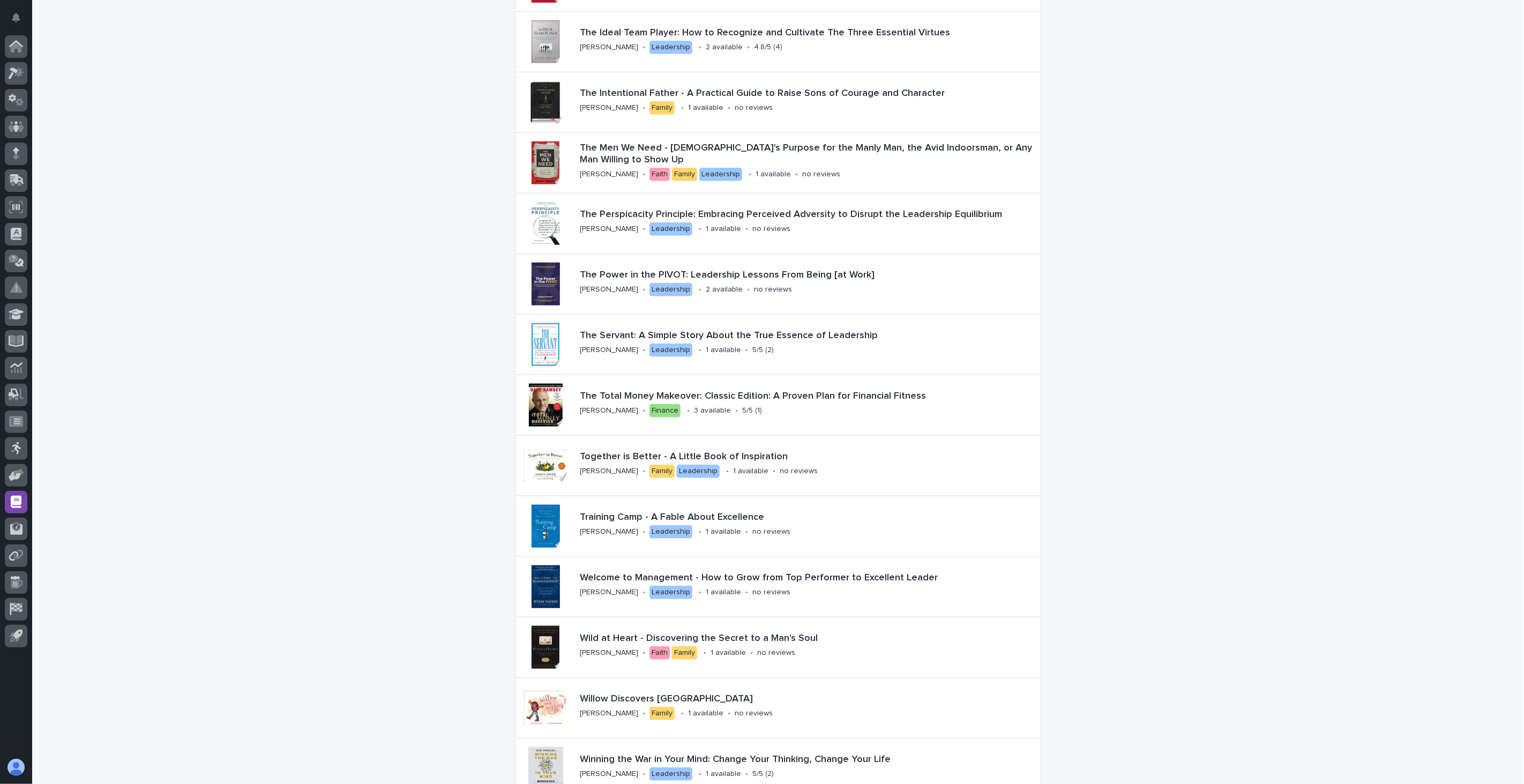
scroll to position [780, 0]
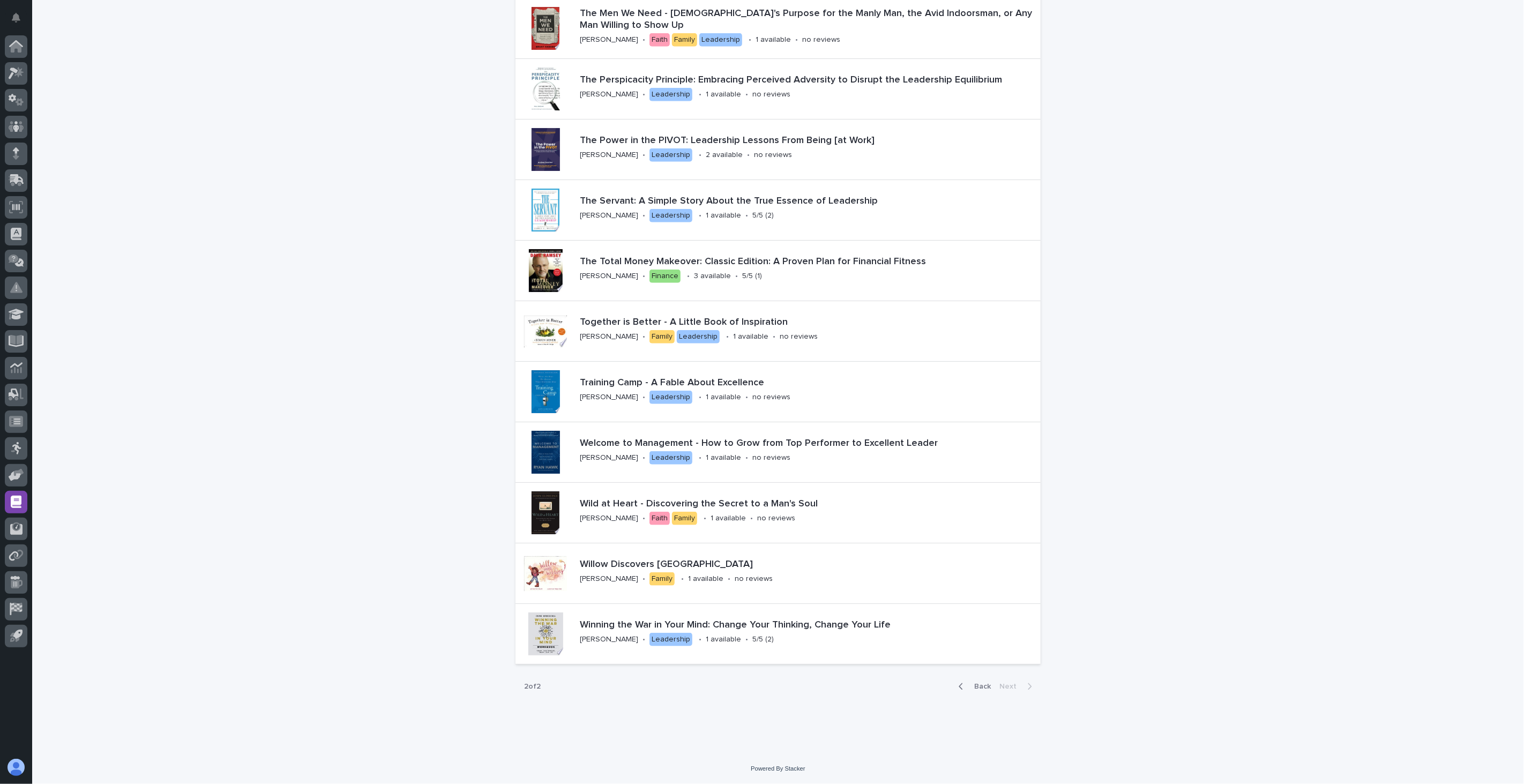
click at [985, 640] on span "Back" at bounding box center [980, 686] width 23 height 7
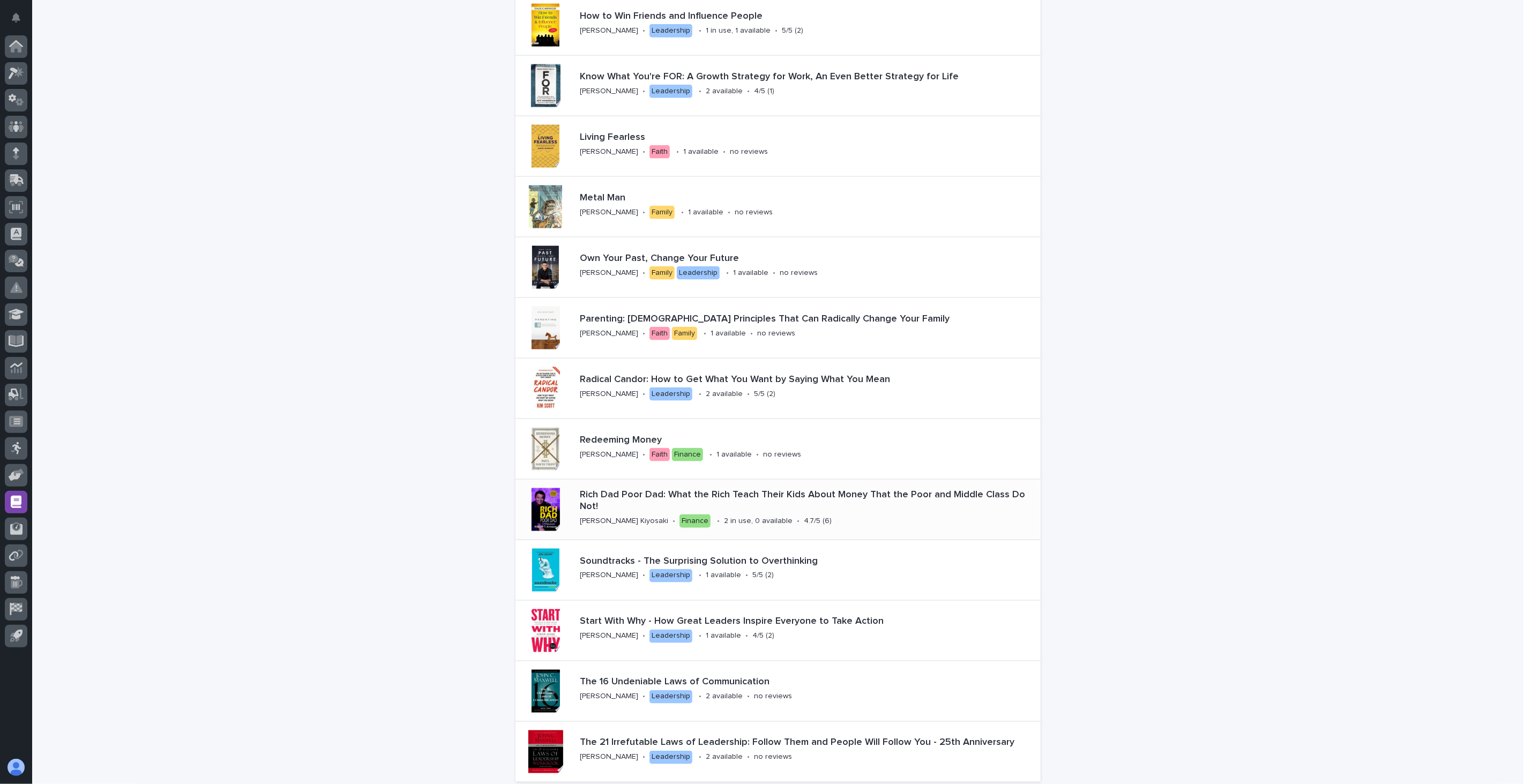
scroll to position [1145, 0]
click at [552, 201] on div at bounding box center [545, 207] width 43 height 43
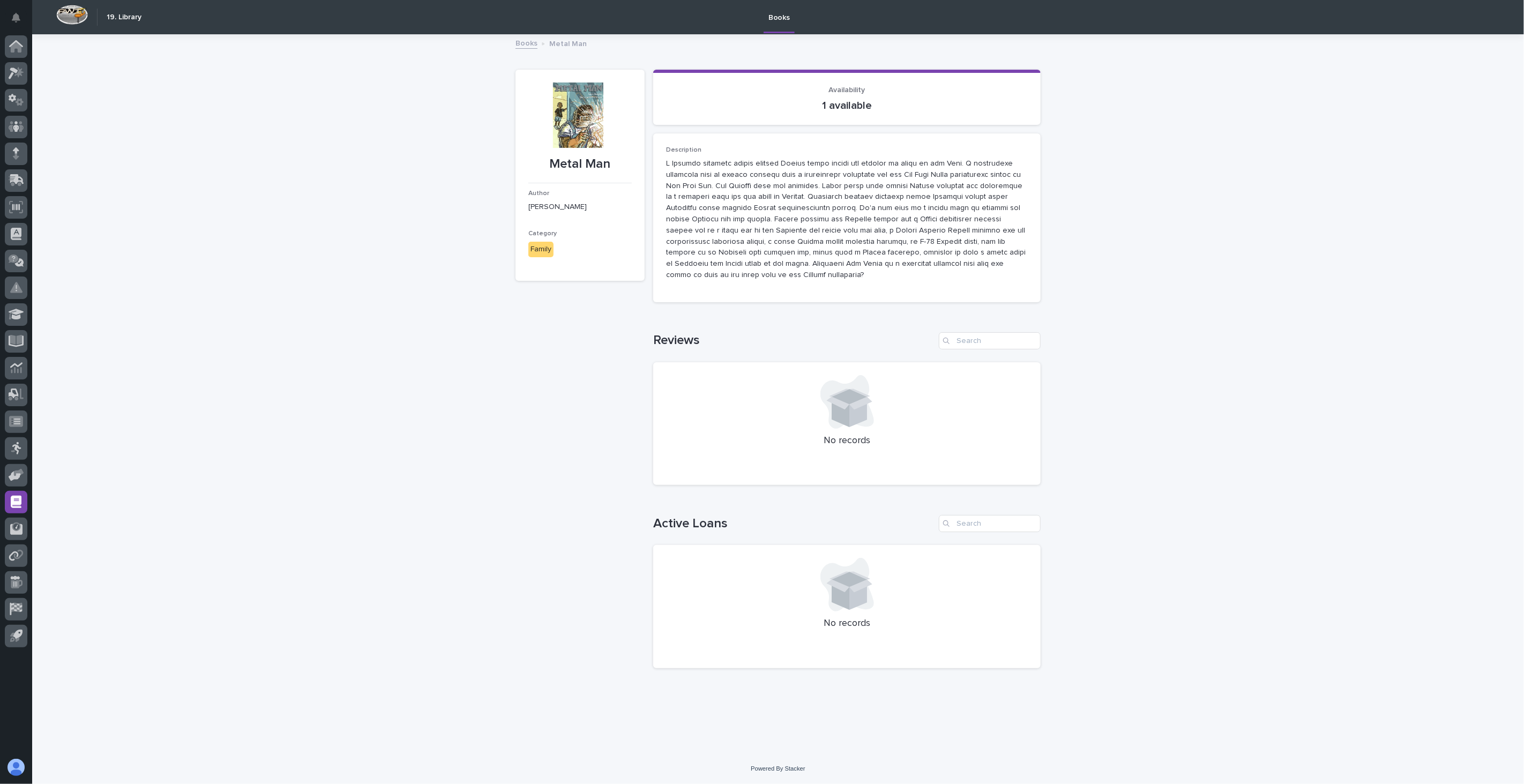
click at [521, 43] on link "Books" at bounding box center [527, 43] width 22 height 12
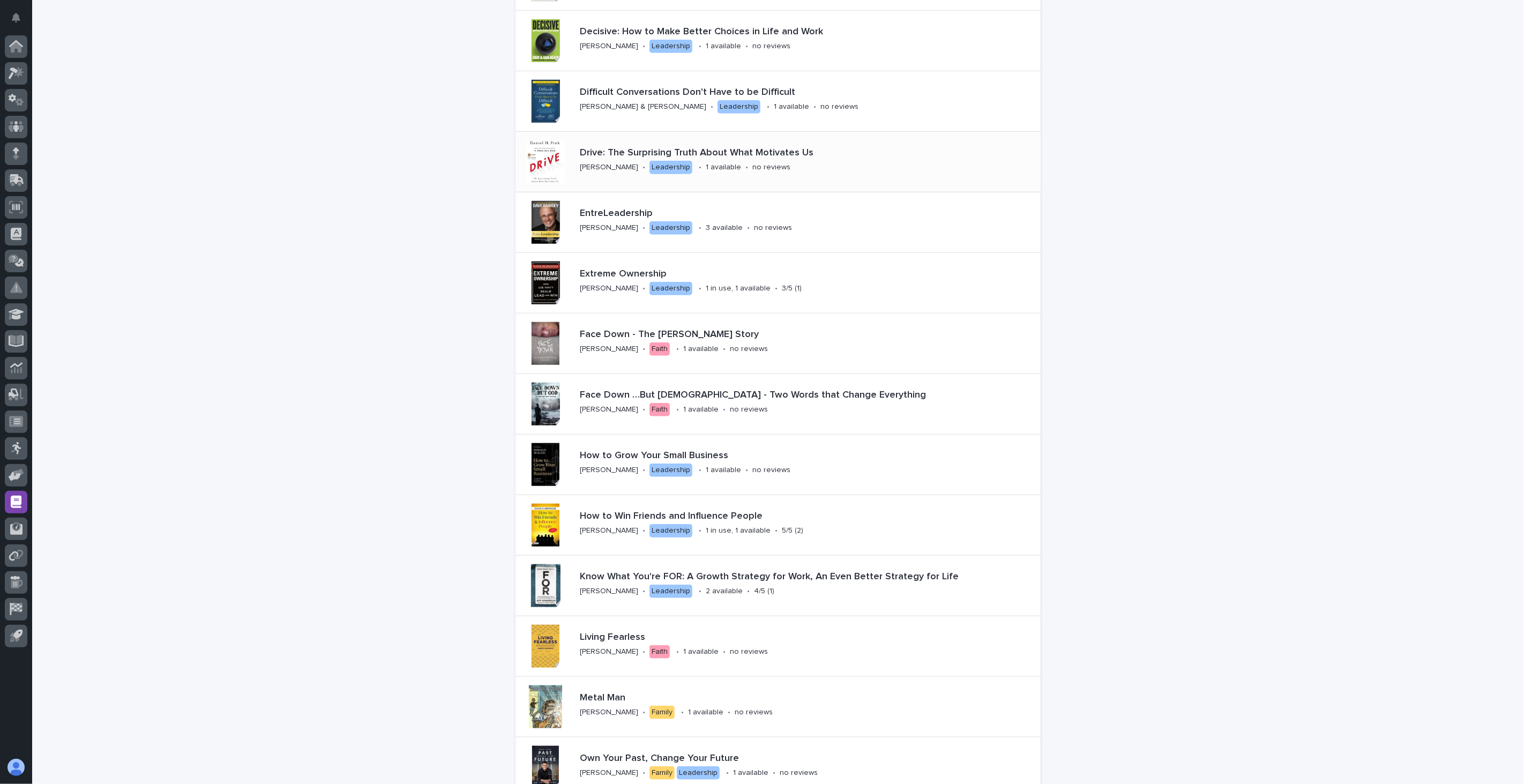
scroll to position [655, 0]
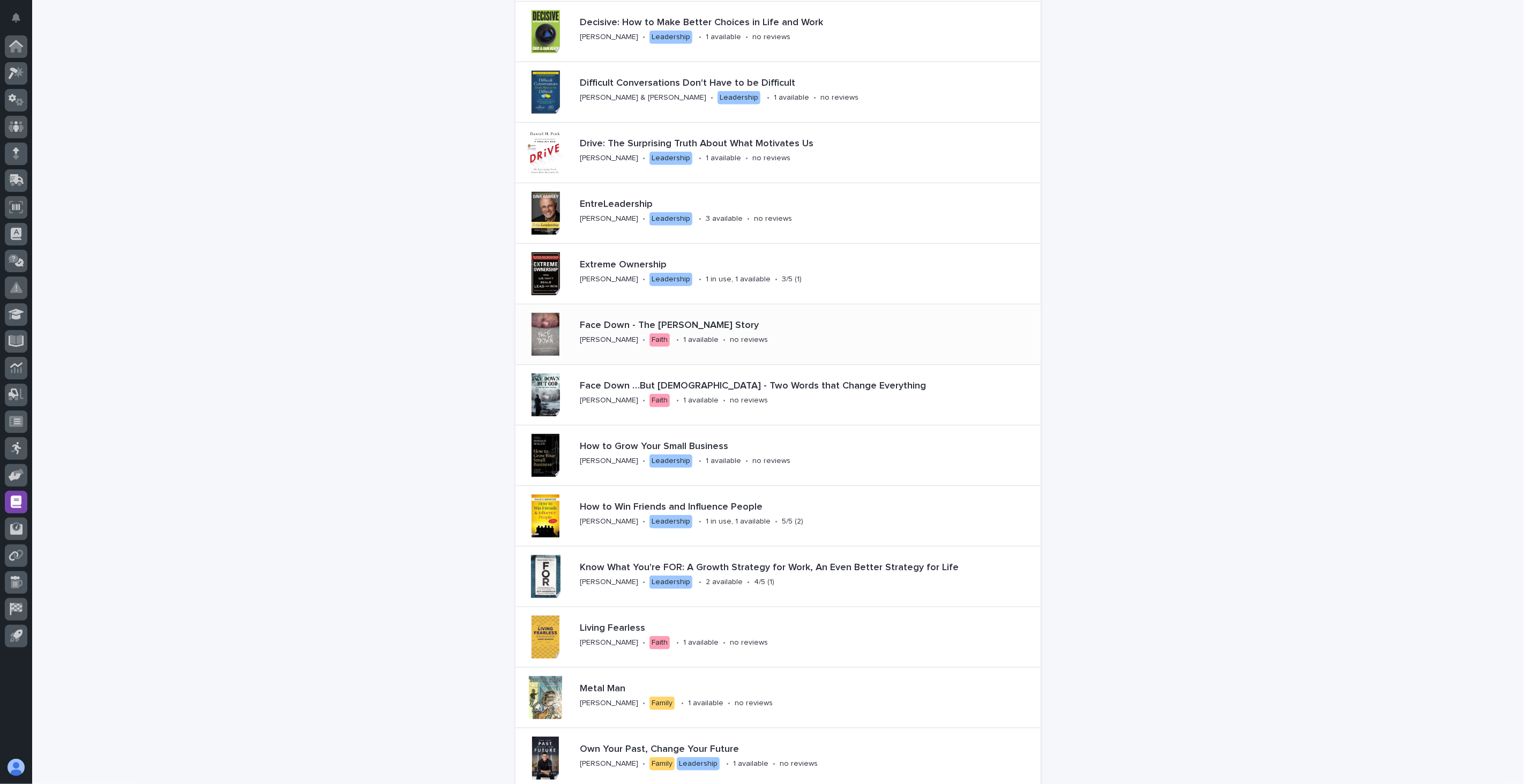
click at [590, 328] on p "Face Down - The [PERSON_NAME] Story" at bounding box center [763, 325] width 367 height 12
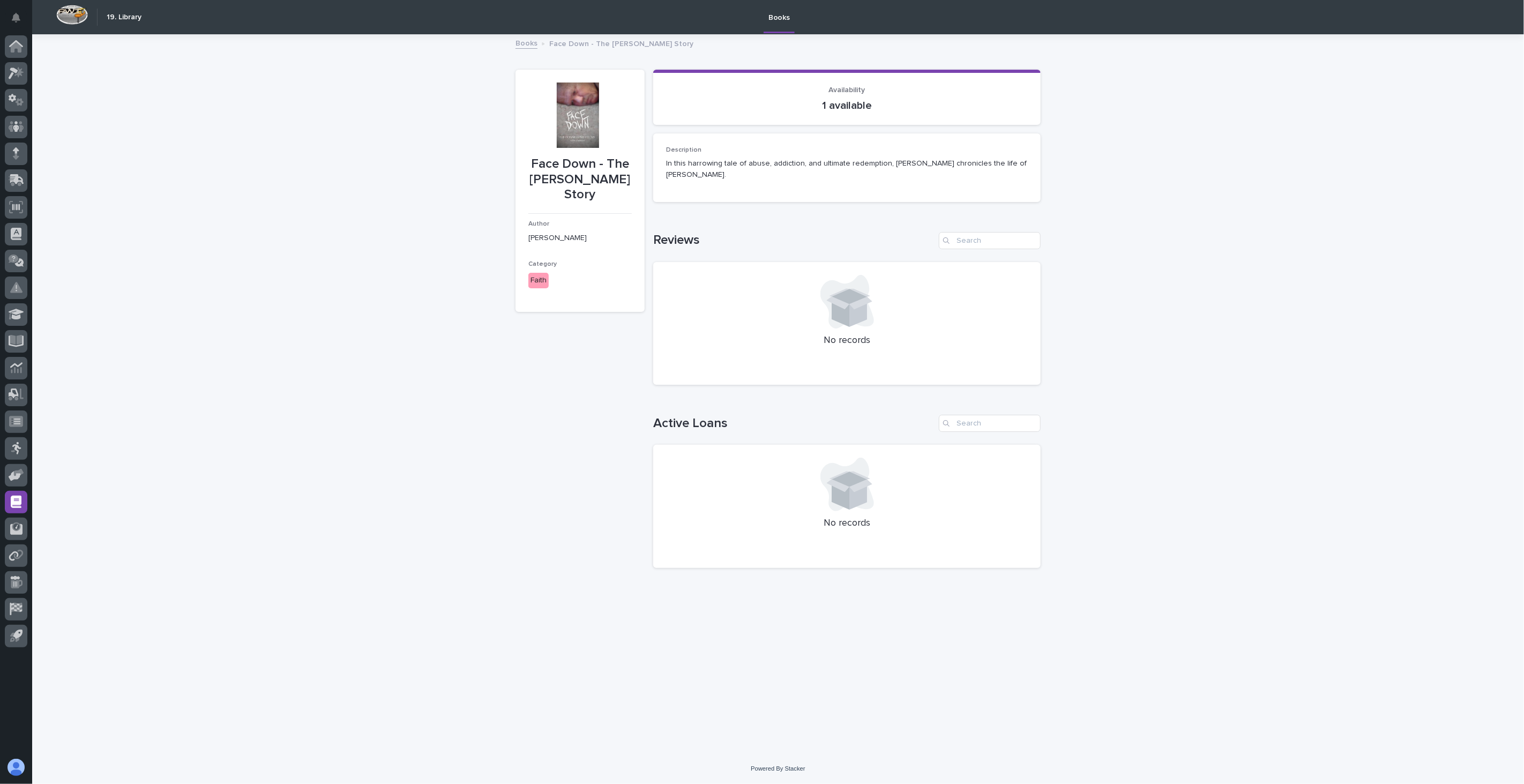
click at [529, 41] on link "Books" at bounding box center [527, 43] width 22 height 12
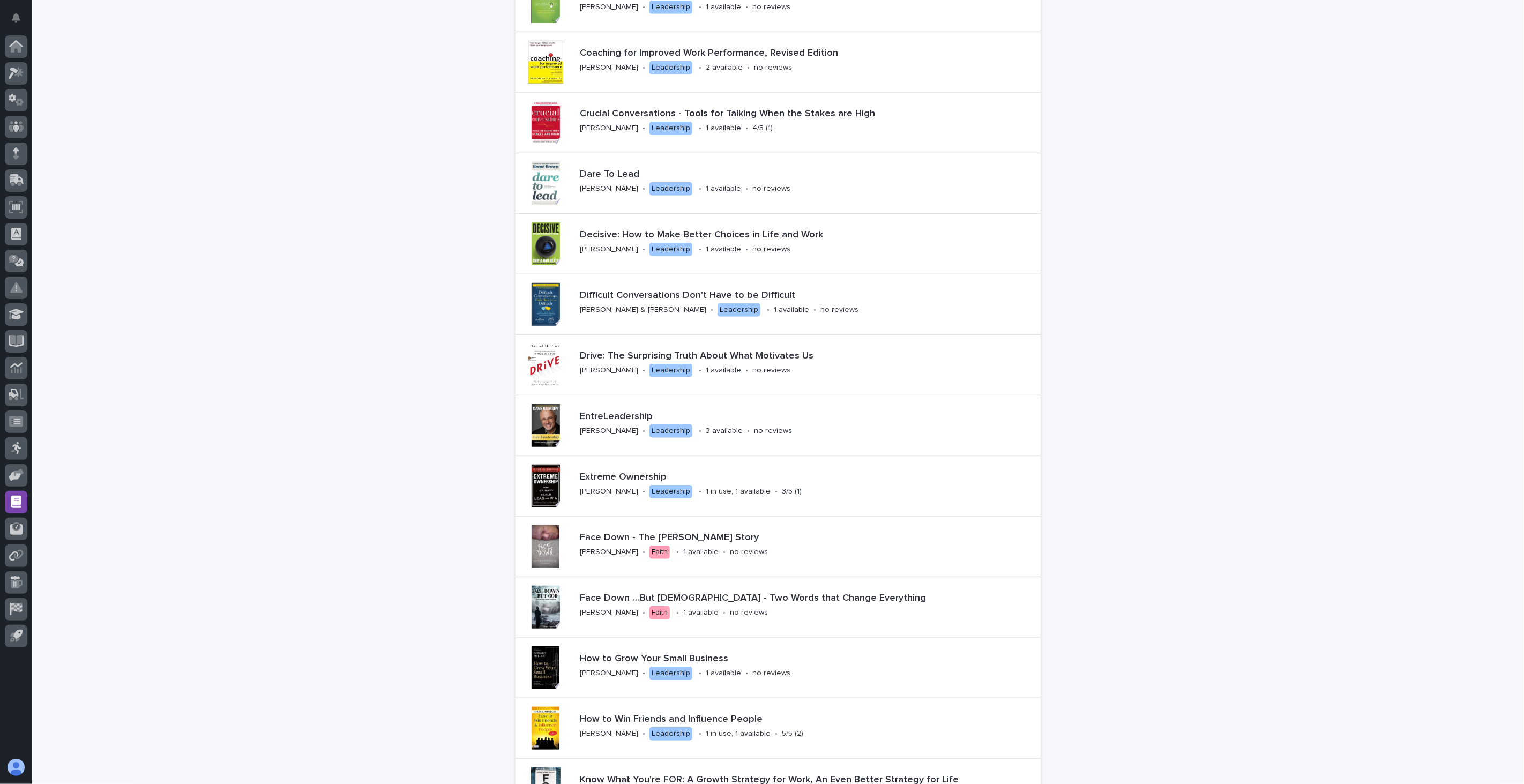
scroll to position [476, 0]
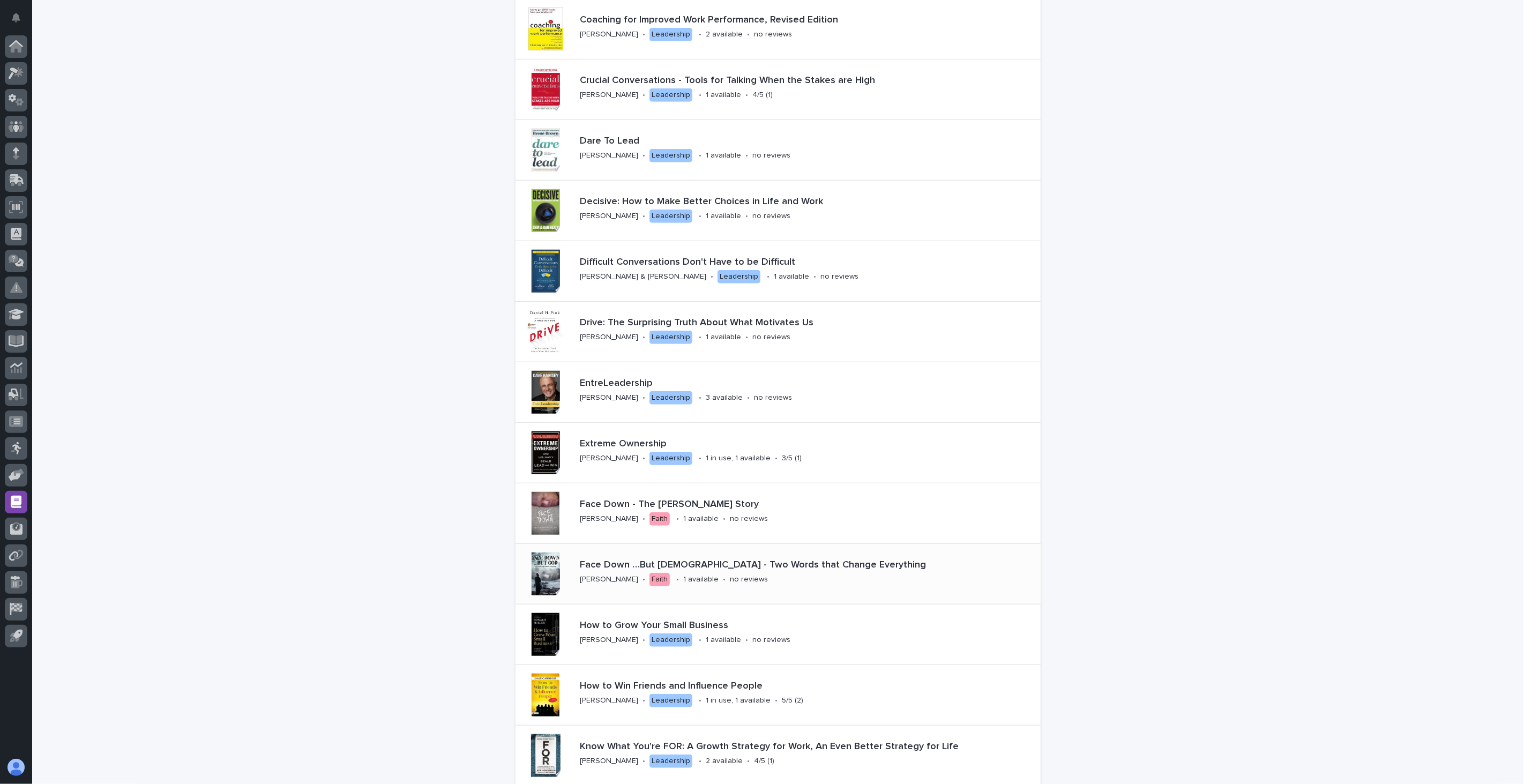
click at [585, 566] on p "Face Down …But [DEMOGRAPHIC_DATA] - Two Words that Change Everything" at bounding box center [808, 565] width 457 height 12
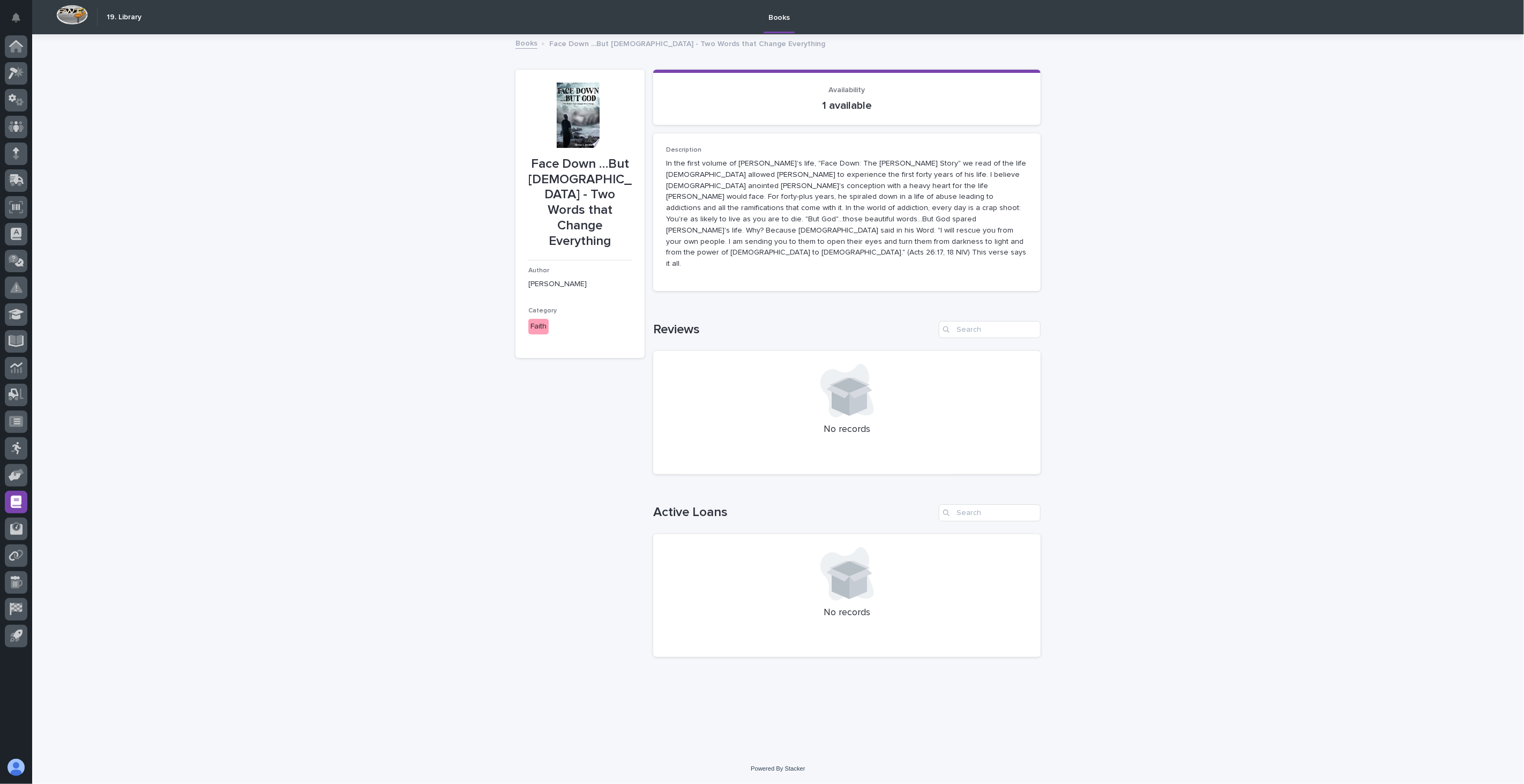
click at [527, 43] on link "Books" at bounding box center [527, 43] width 22 height 12
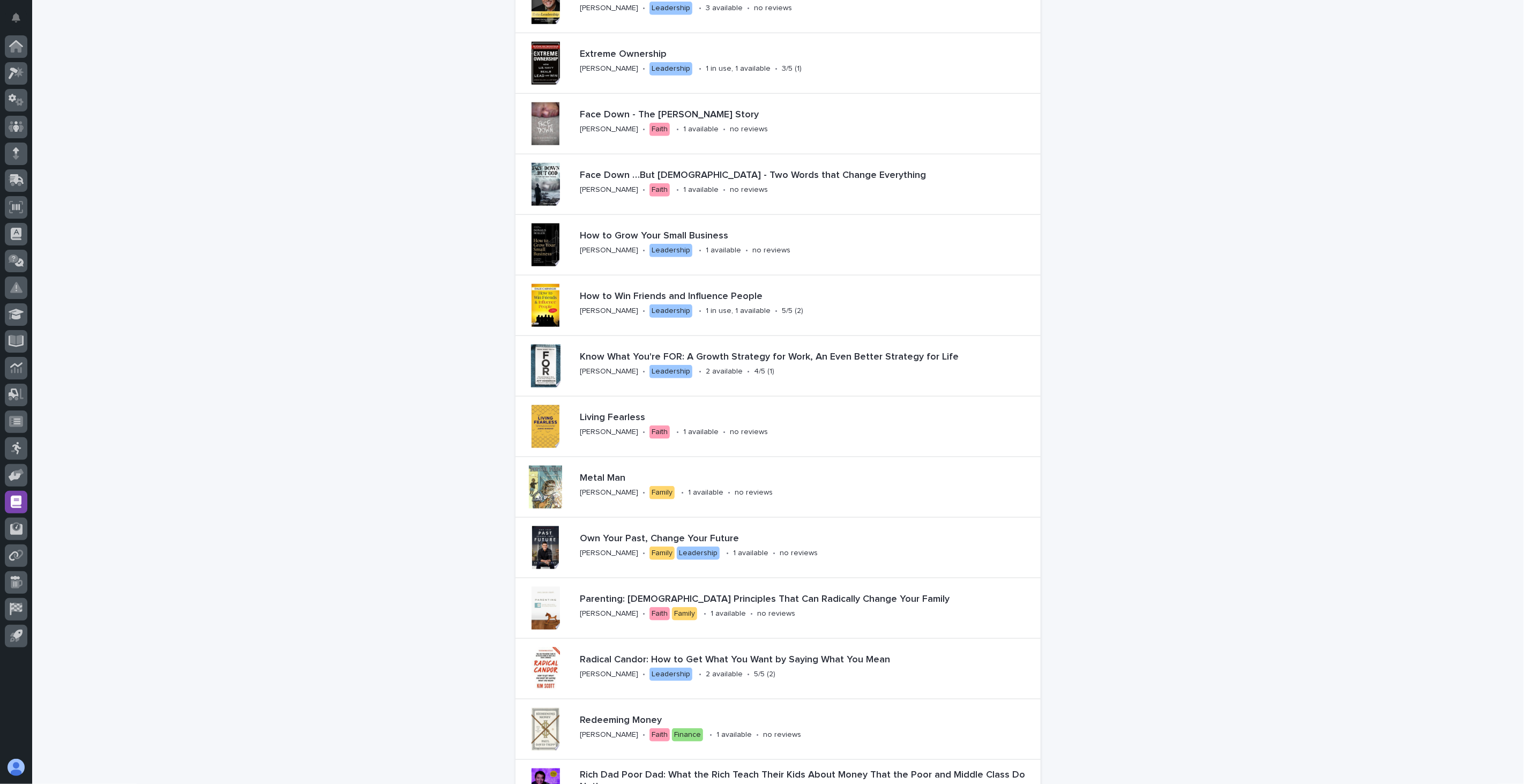
scroll to position [893, 0]
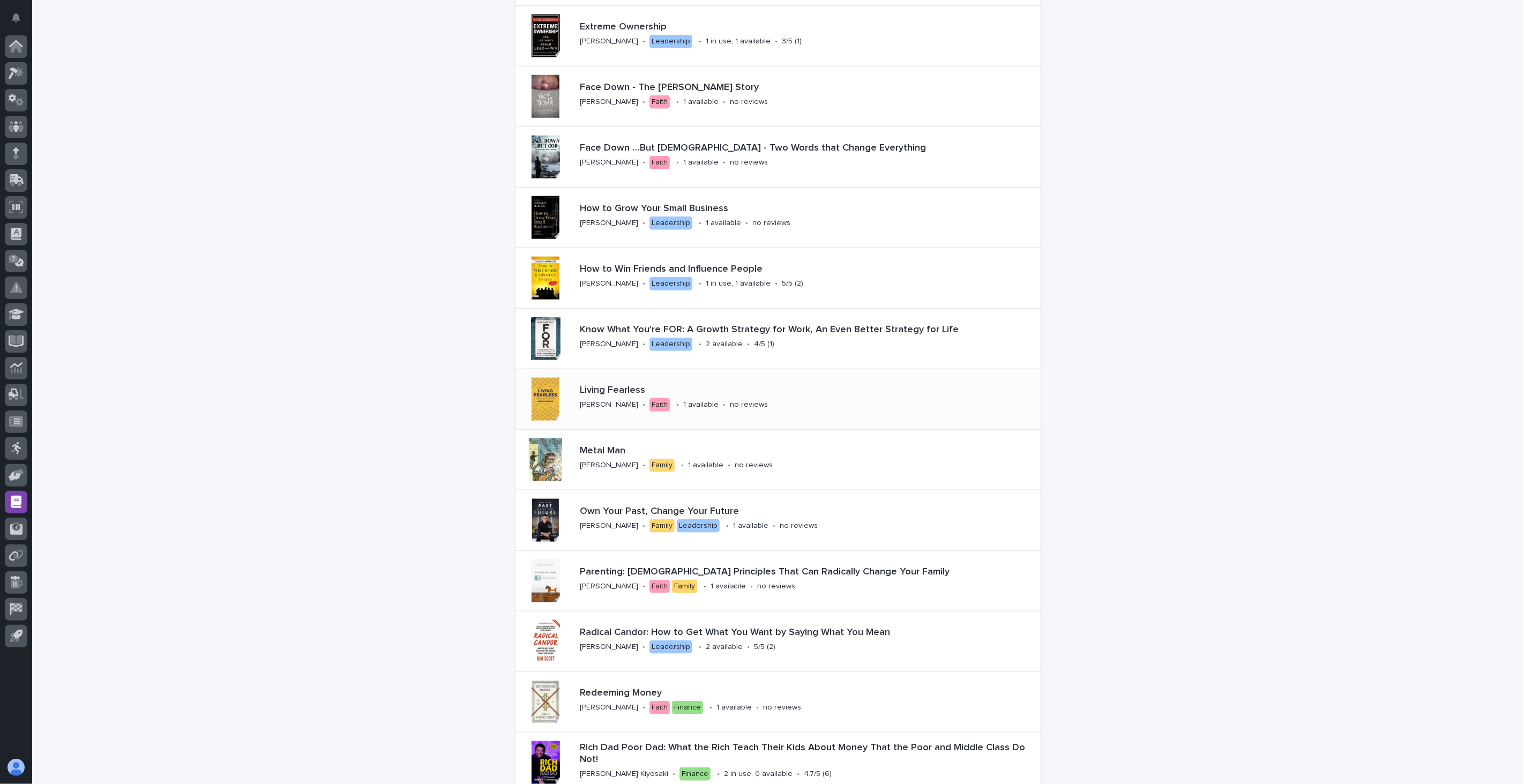
click at [594, 393] on p "Living Fearless" at bounding box center [706, 390] width 253 height 12
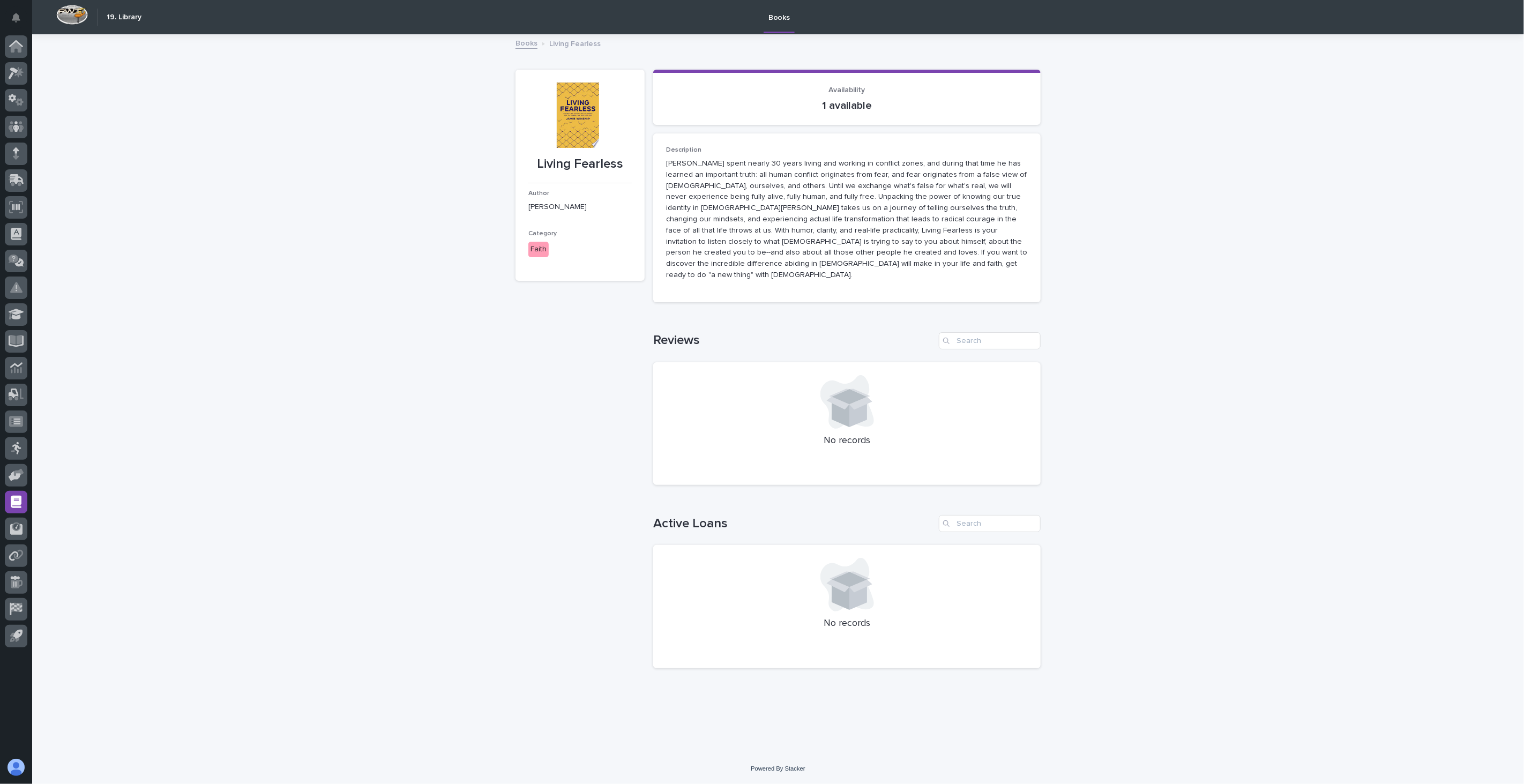
click at [518, 44] on link "Books" at bounding box center [527, 43] width 22 height 12
